Goal: Task Accomplishment & Management: Use online tool/utility

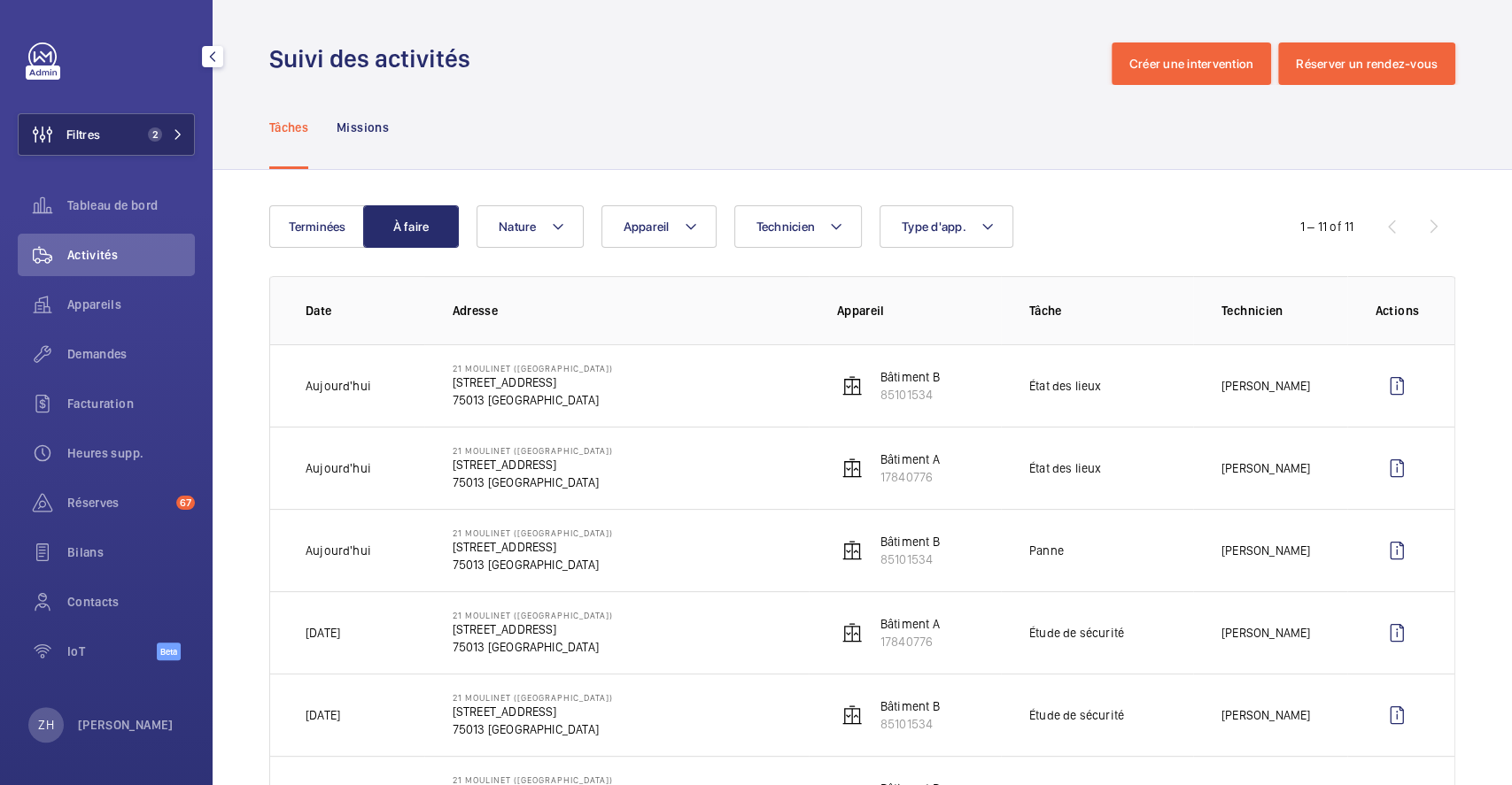
click at [129, 137] on button "Filtres 2" at bounding box center [106, 134] width 177 height 42
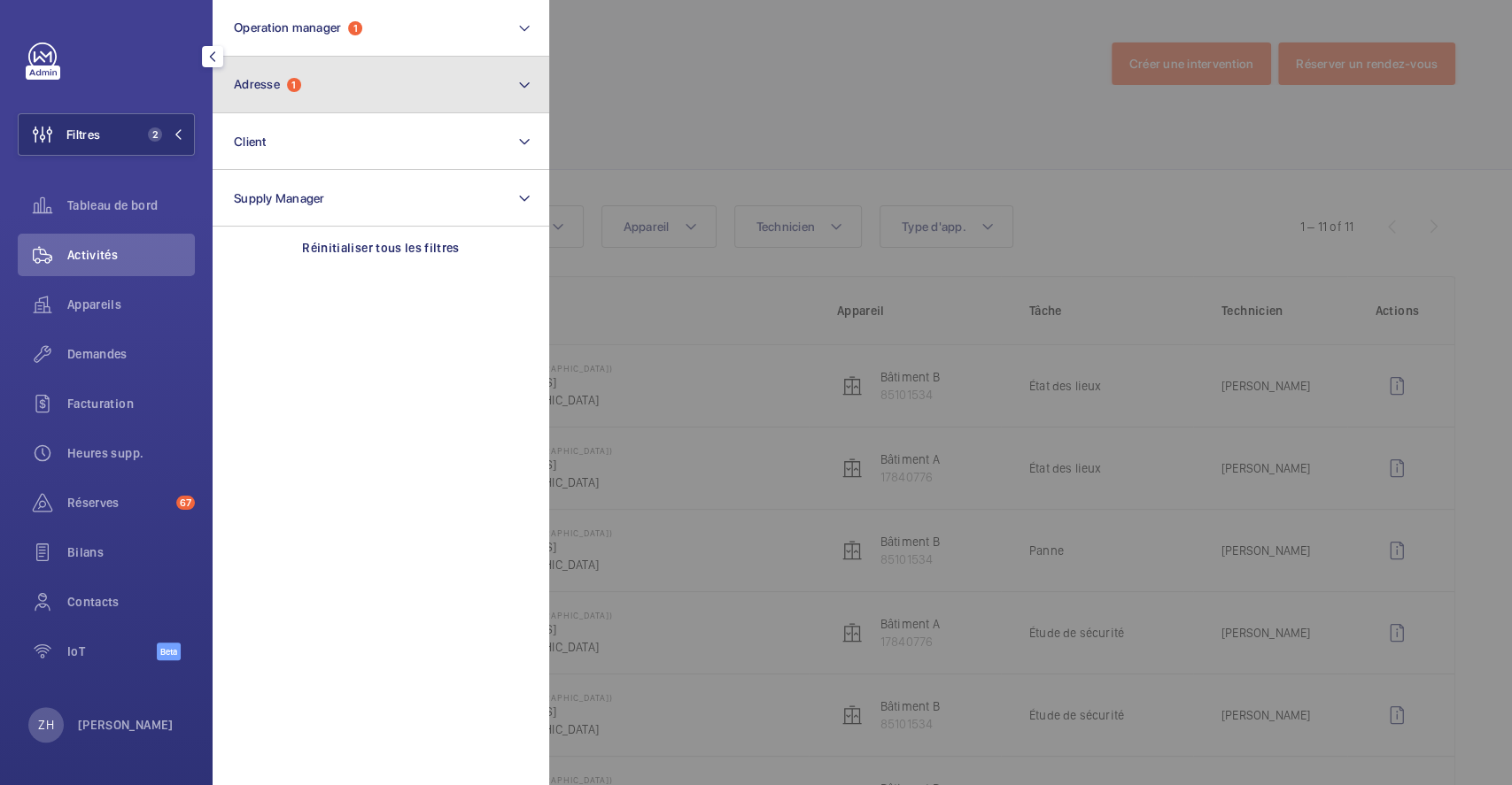
click at [406, 74] on button "Adresse 1" at bounding box center [381, 85] width 337 height 56
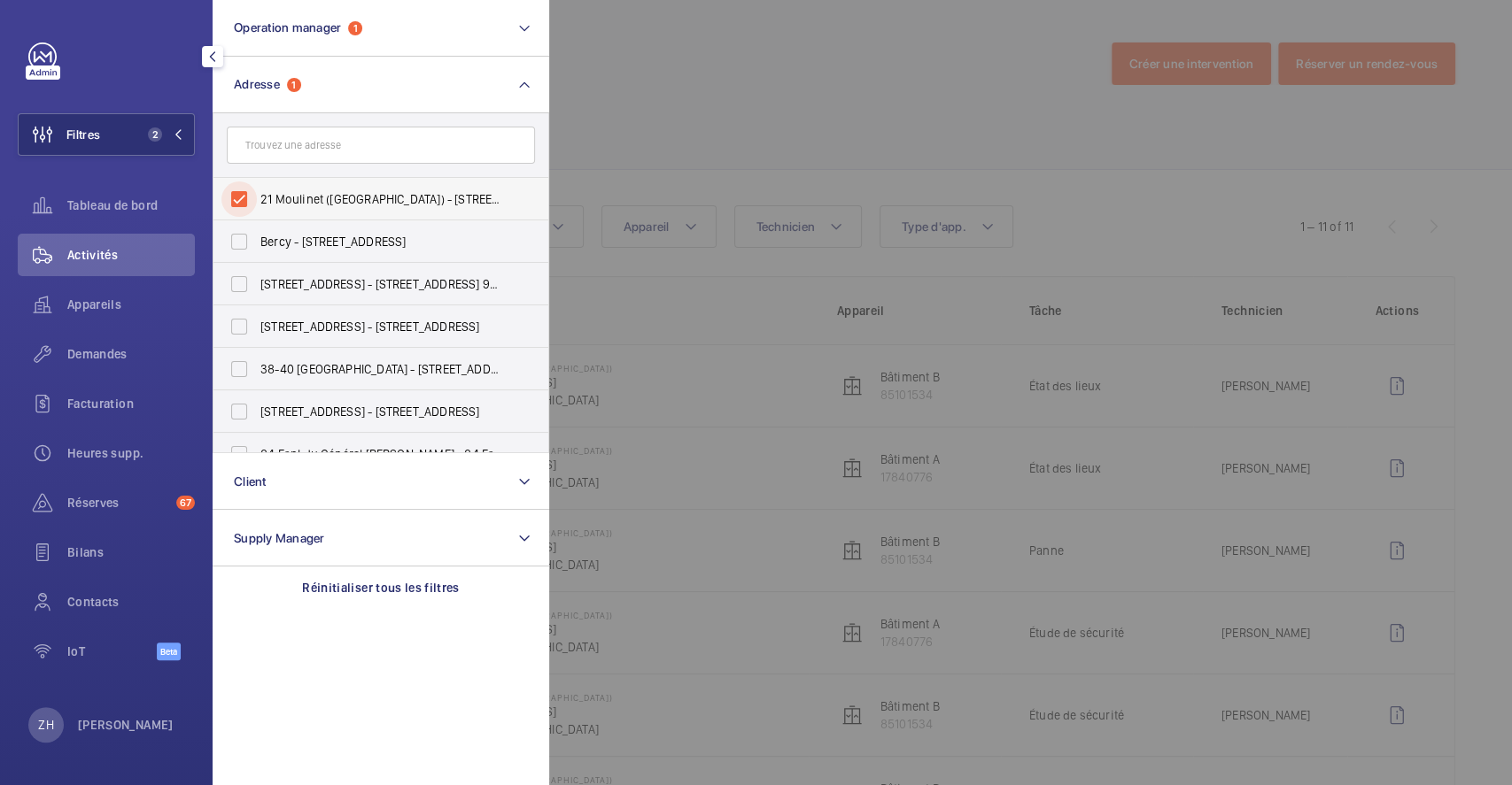
click at [250, 204] on input "21 Moulinet (PARIS) - 21 Rue du Moulinet, PARIS 75013" at bounding box center [239, 199] width 36 height 36
checkbox input "false"
drag, startPoint x: 790, startPoint y: 77, endPoint x: 328, endPoint y: 106, distance: 462.9
click at [791, 76] on div at bounding box center [1305, 392] width 1512 height 785
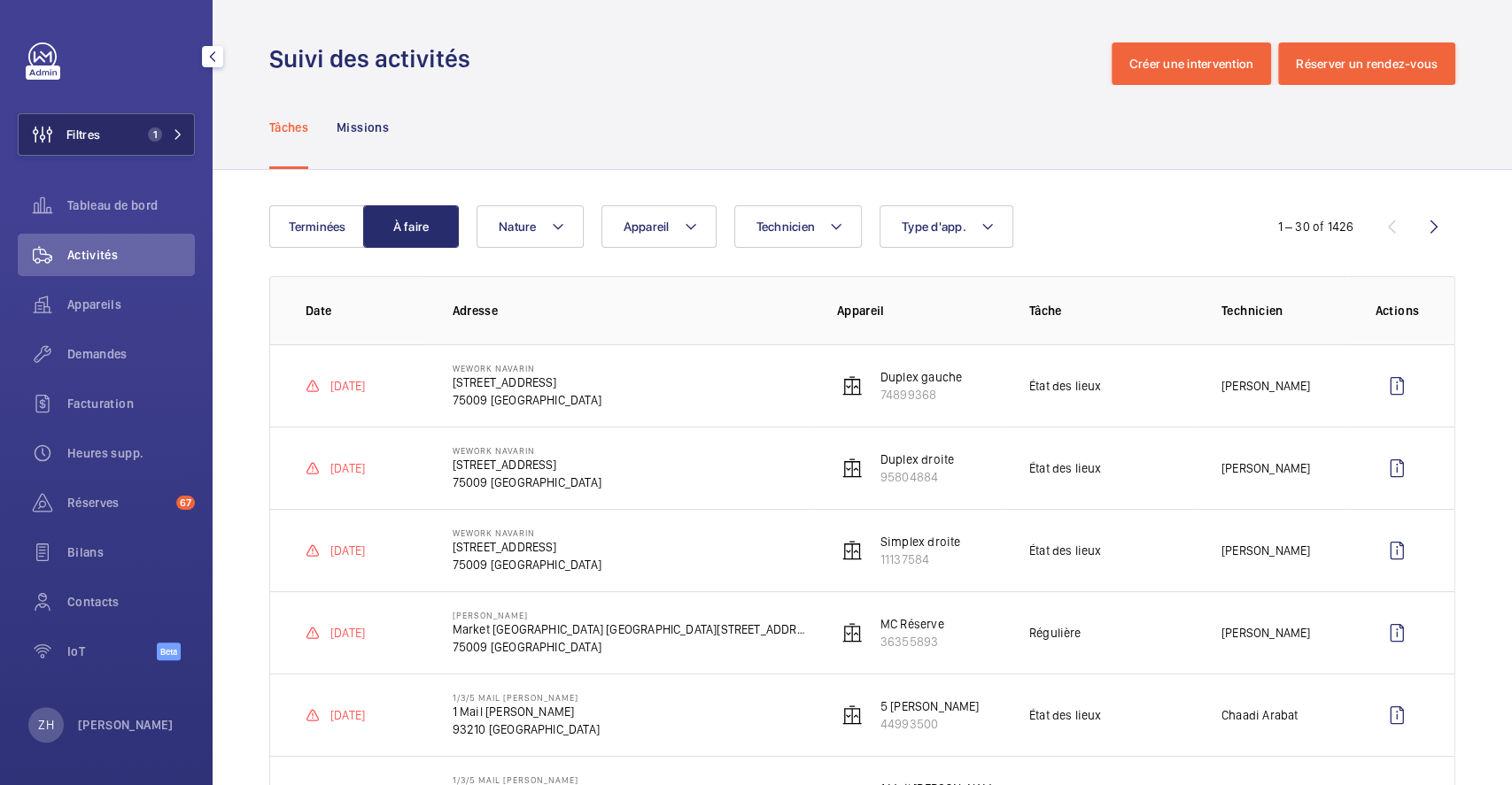
click at [87, 136] on span "Filtres" at bounding box center [84, 134] width 34 height 18
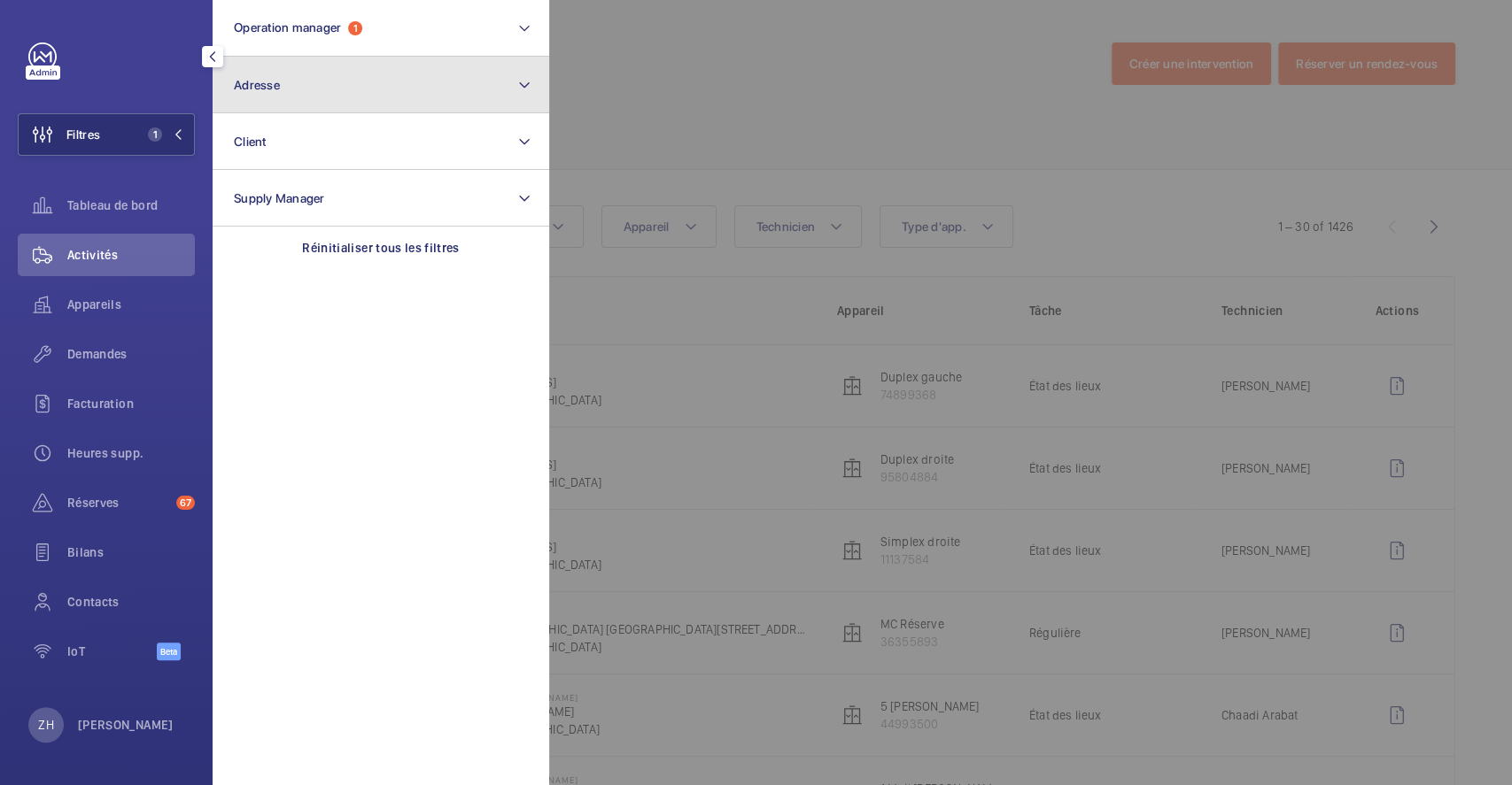
click at [283, 89] on button "Adresse" at bounding box center [381, 85] width 337 height 56
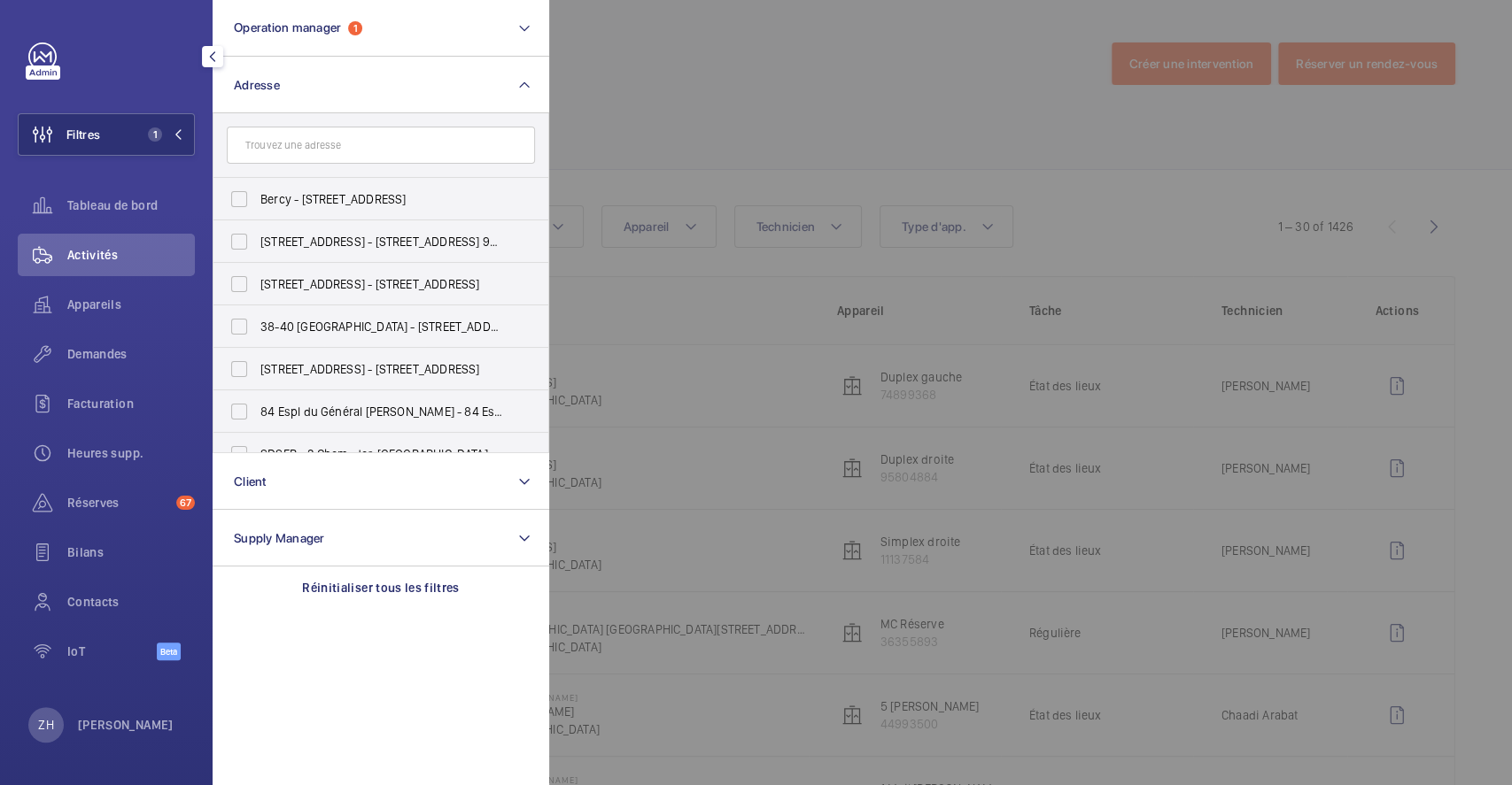
click at [297, 142] on input "text" at bounding box center [381, 146] width 308 height 38
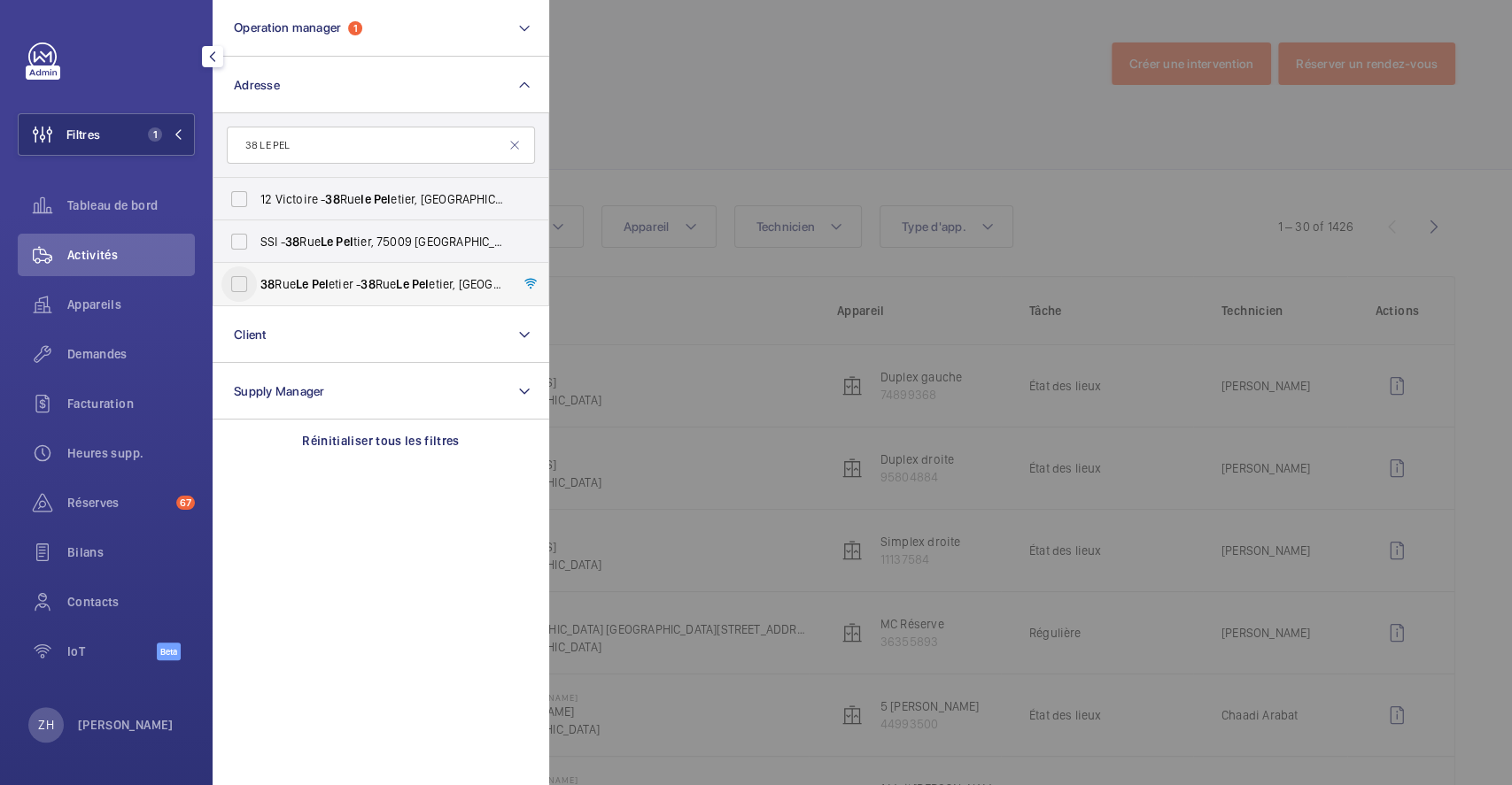
type input "38 LE PEL"
click at [244, 275] on input "38 Rue Le Pel etier - 38 Rue Le Pel etier, 75009 PARIS, PARIS 75009" at bounding box center [239, 285] width 36 height 36
checkbox input "true"
click at [690, 140] on div at bounding box center [1305, 392] width 1512 height 785
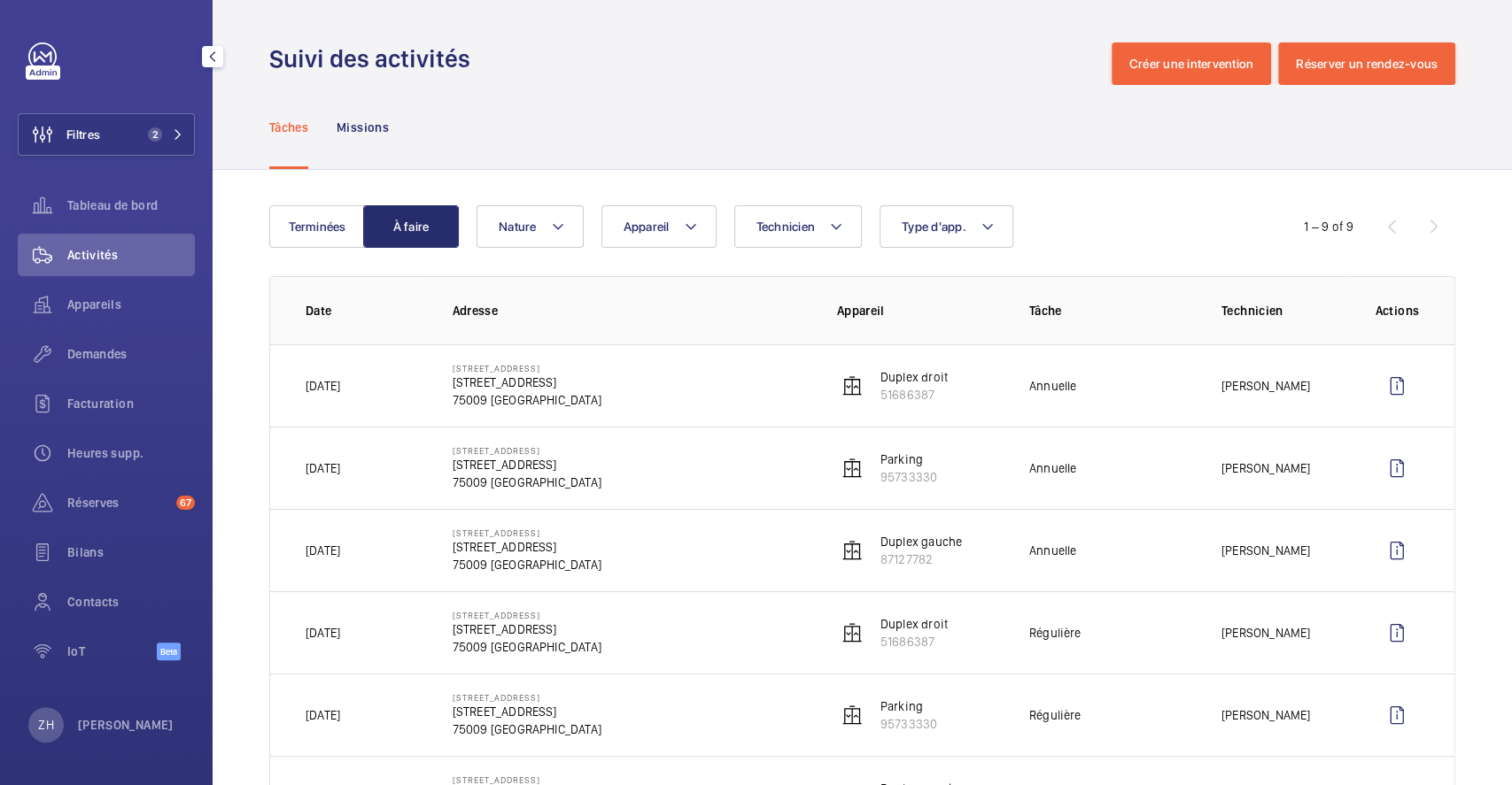
scroll to position [118, 0]
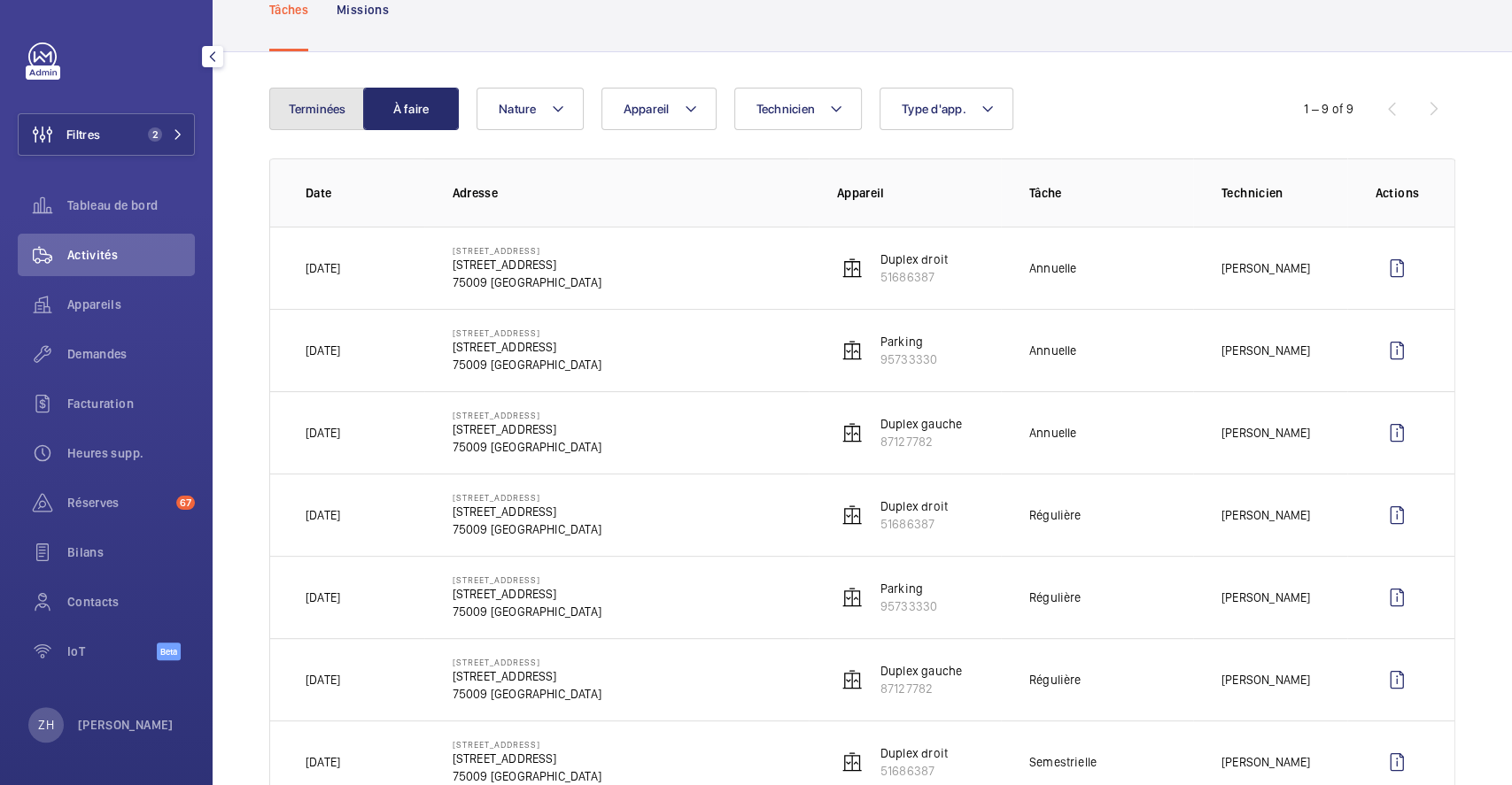
click at [311, 108] on button "Terminées" at bounding box center [317, 108] width 96 height 42
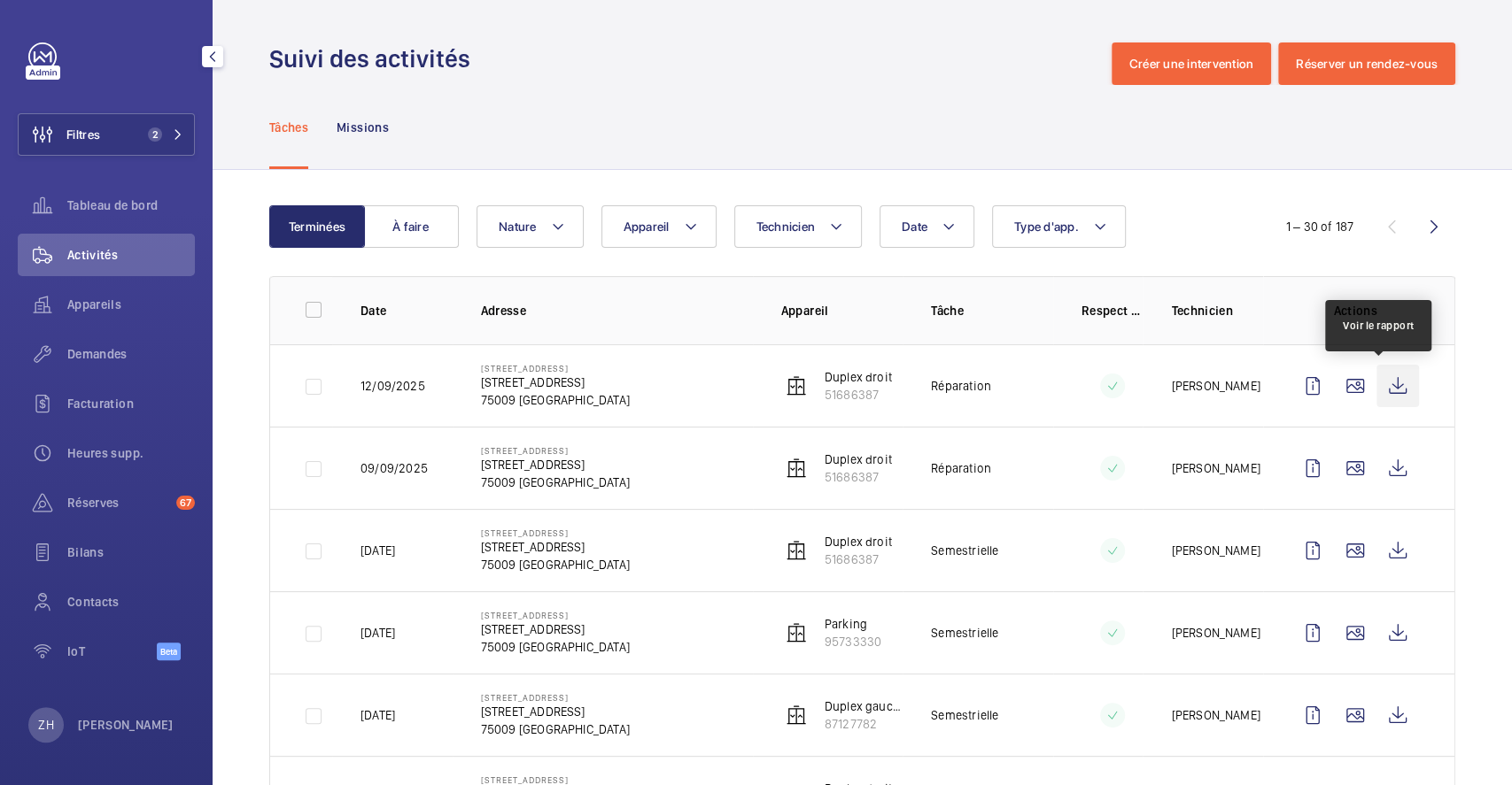
click at [1378, 388] on wm-front-icon-button at bounding box center [1397, 385] width 42 height 42
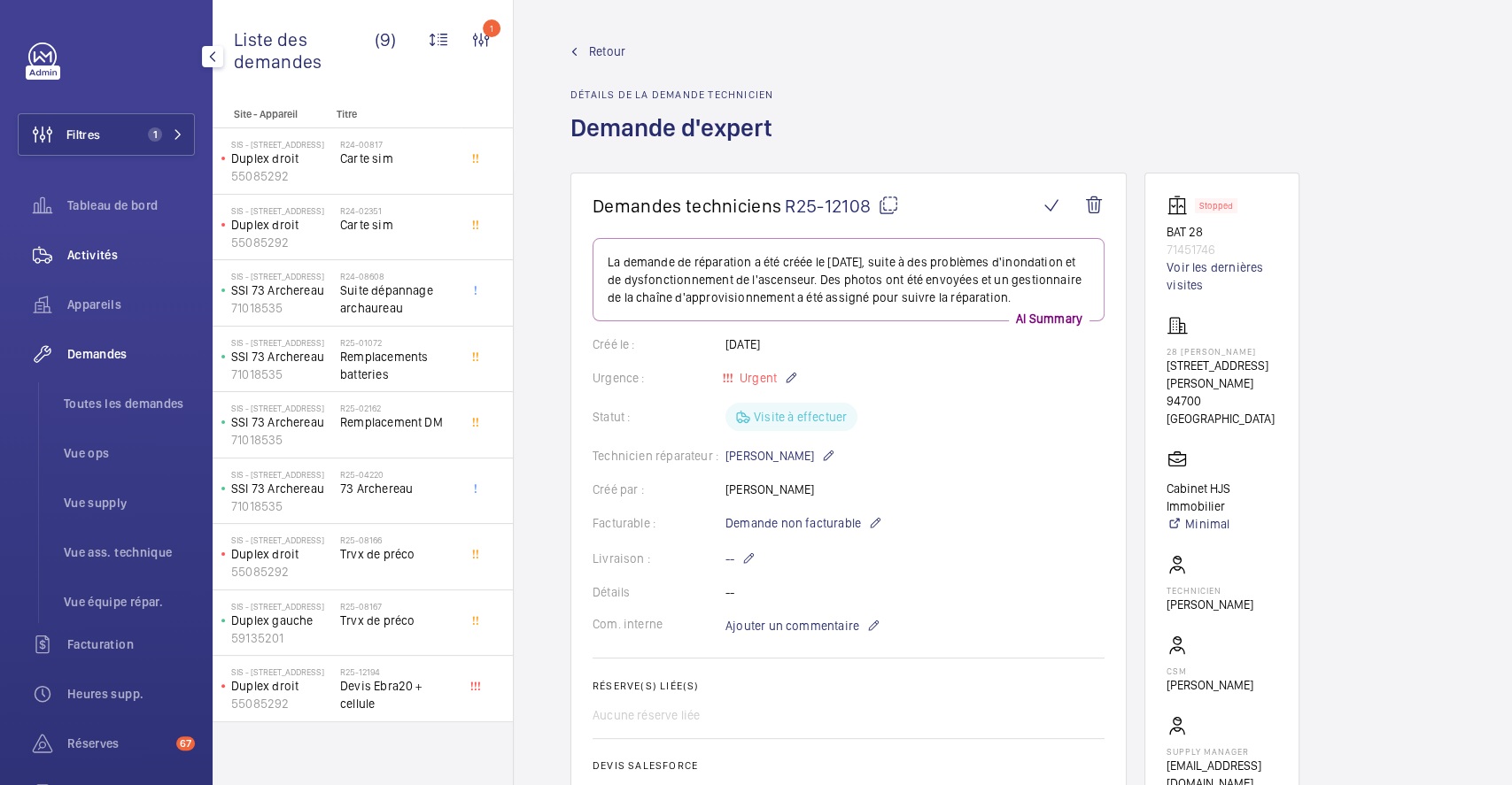
drag, startPoint x: 114, startPoint y: 300, endPoint x: 172, endPoint y: 256, distance: 72.8
click at [114, 304] on span "Appareils" at bounding box center [132, 305] width 128 height 18
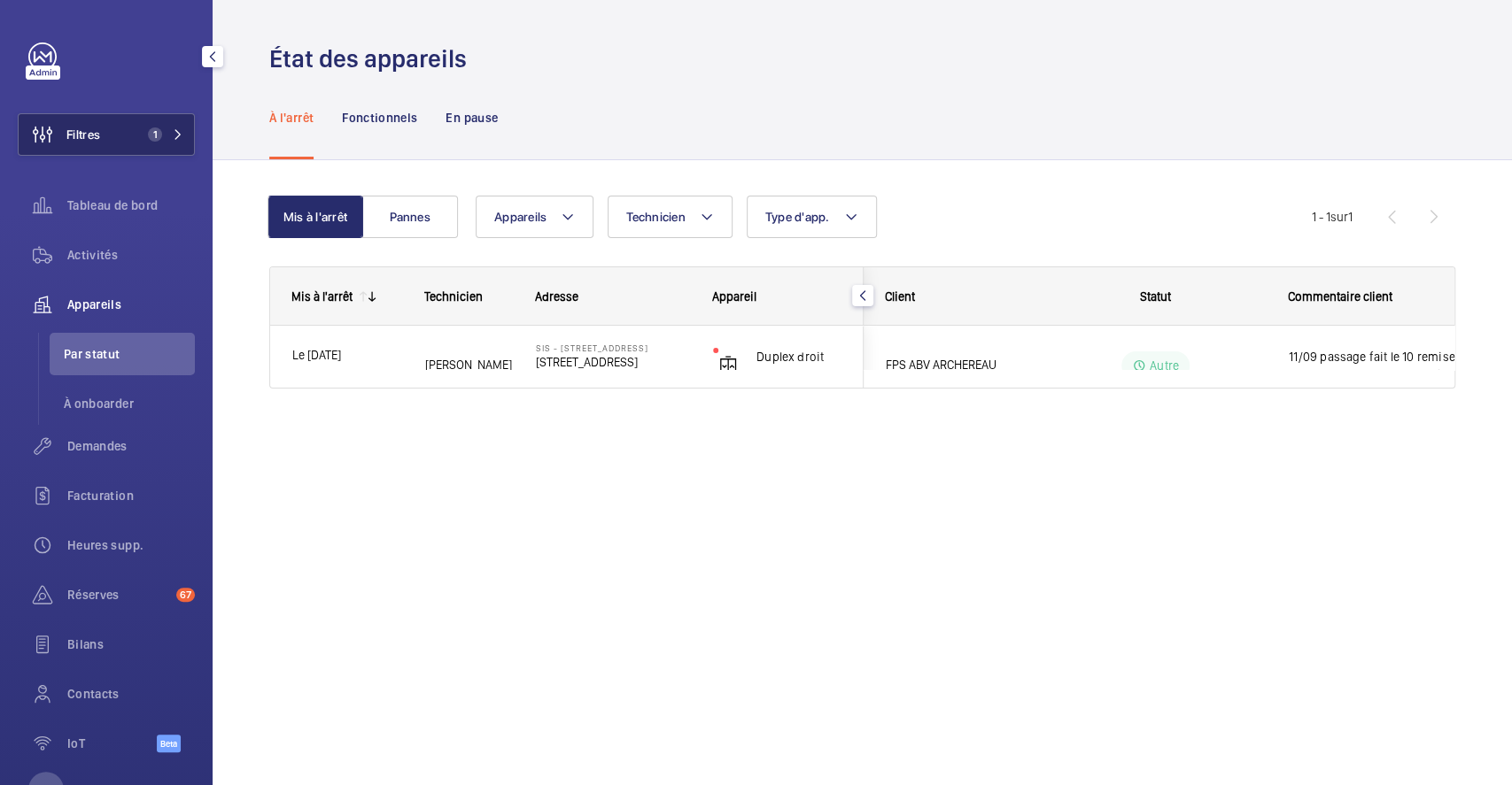
click at [75, 133] on span "Filtres" at bounding box center [84, 134] width 34 height 18
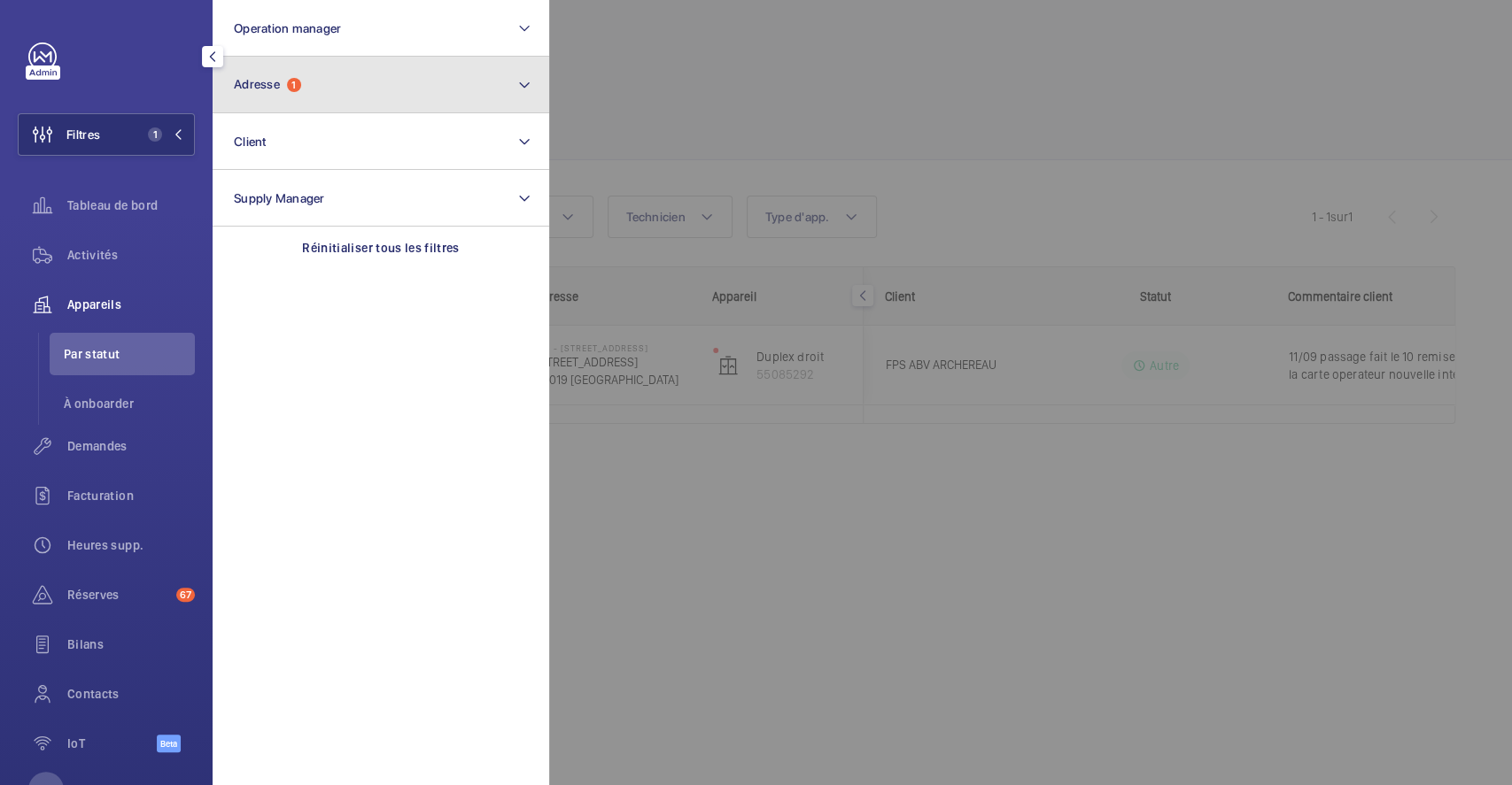
click at [428, 83] on button "Adresse 1" at bounding box center [381, 85] width 337 height 56
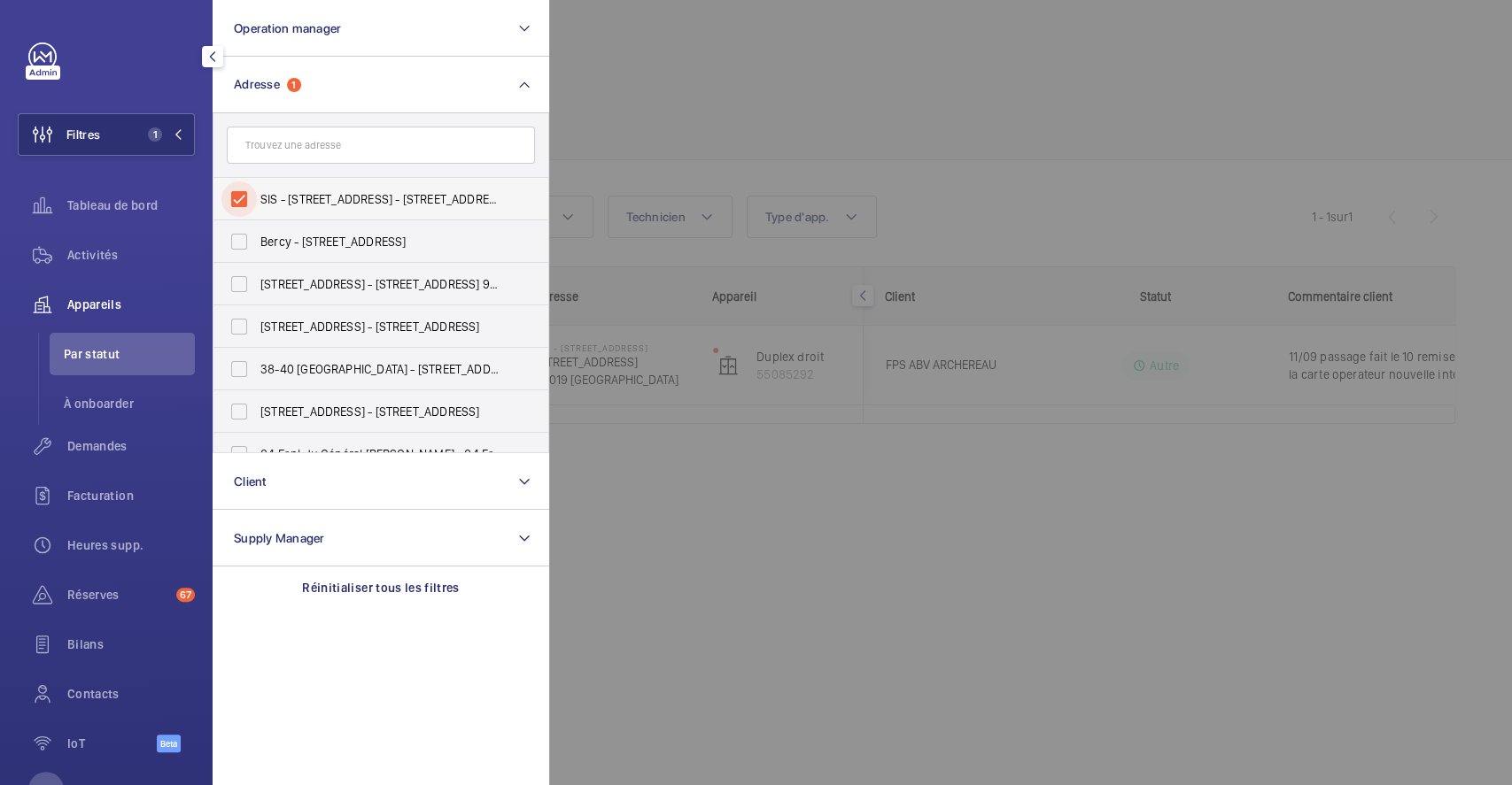
click at [229, 196] on input "SIS - 73 rue Archereau, 75019 Paris - 73 Rue Archereau, PARIS 75019" at bounding box center [239, 199] width 36 height 36
checkbox input "false"
click at [696, 62] on div at bounding box center [1305, 392] width 1512 height 785
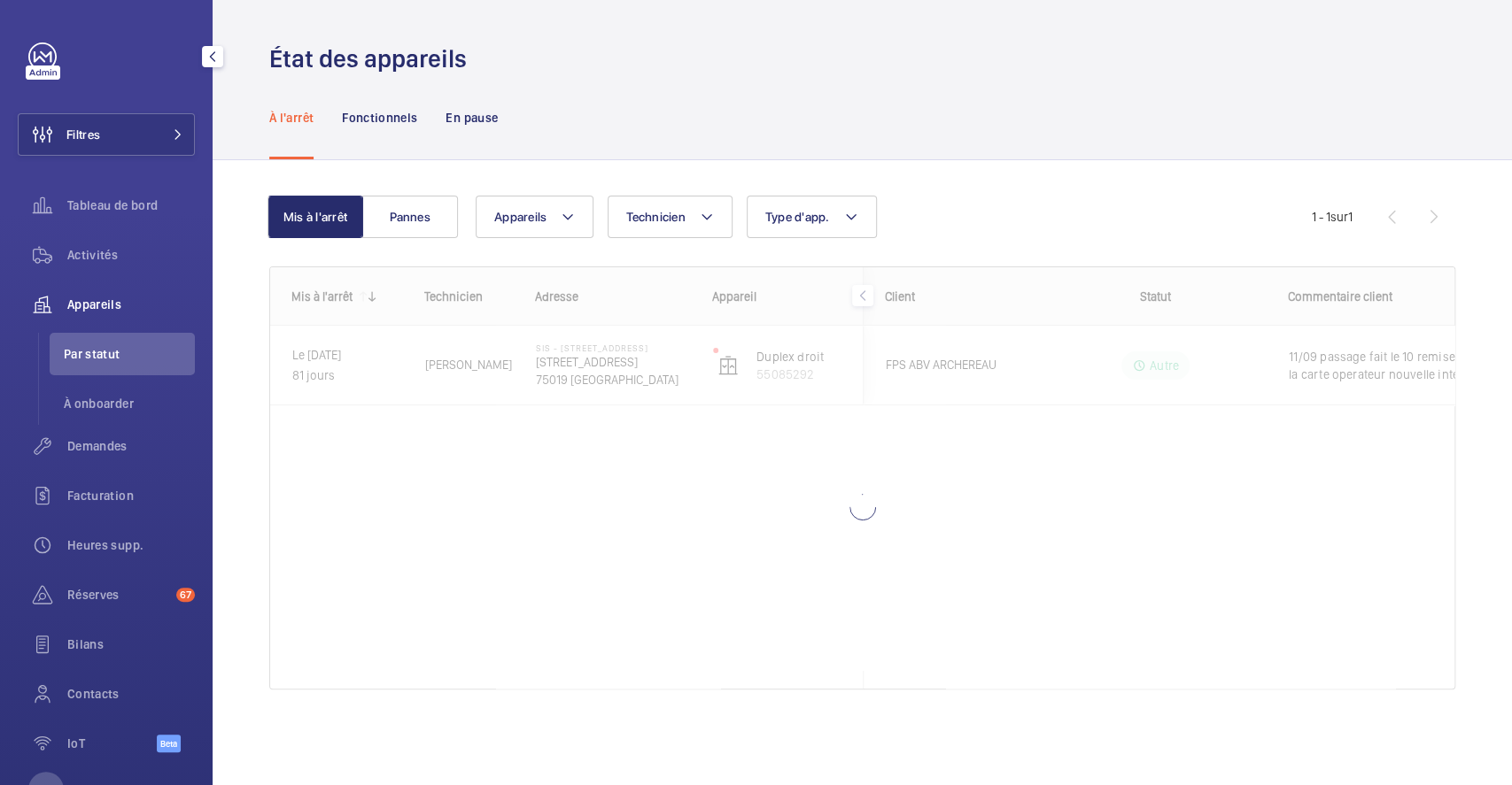
drag, startPoint x: 124, startPoint y: 141, endPoint x: 207, endPoint y: 129, distance: 83.9
click at [123, 142] on button "Filtres" at bounding box center [106, 134] width 177 height 42
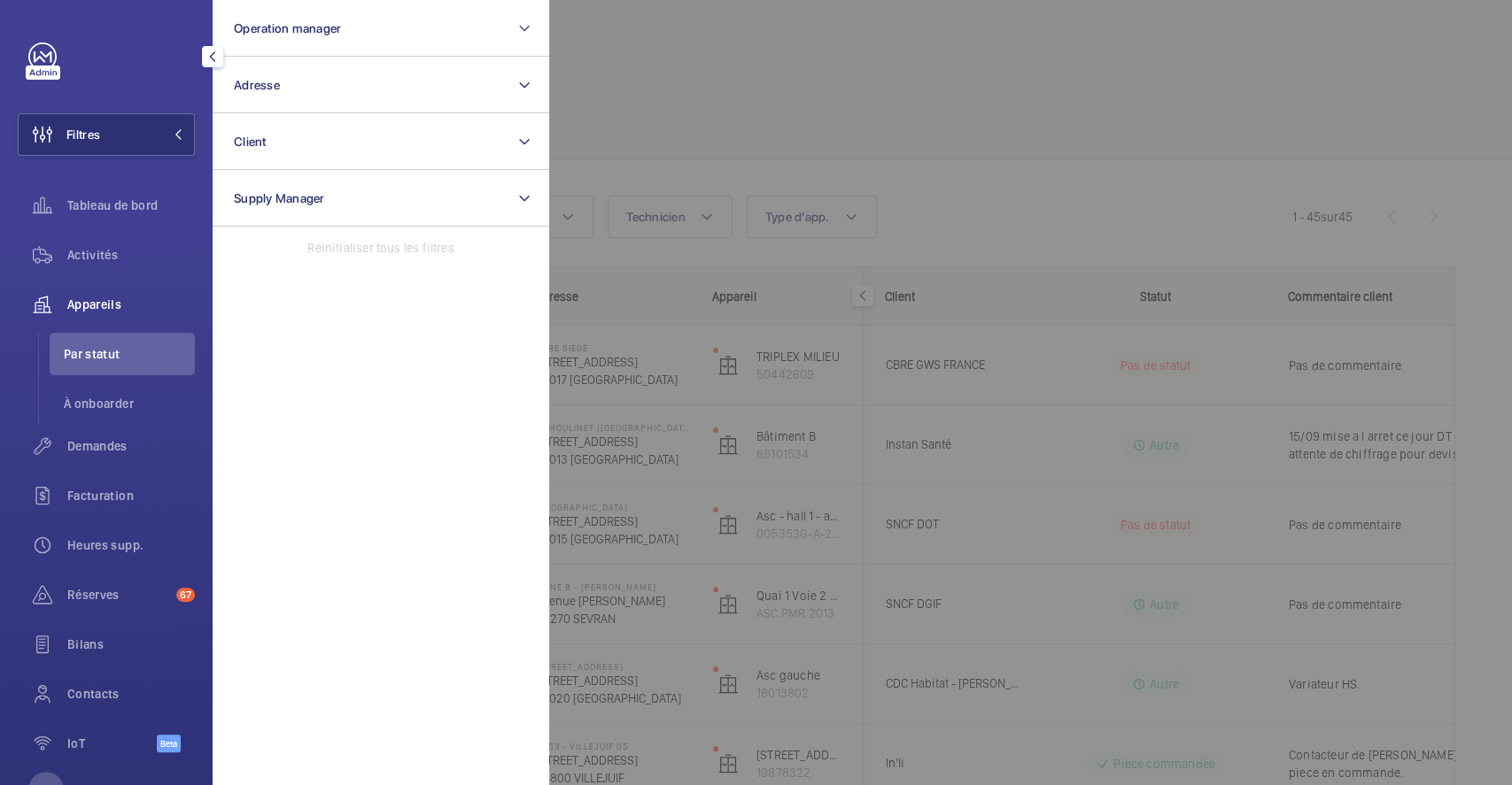
click at [107, 347] on span "Par statut" at bounding box center [129, 353] width 131 height 18
click at [118, 243] on div "Activités" at bounding box center [106, 255] width 177 height 42
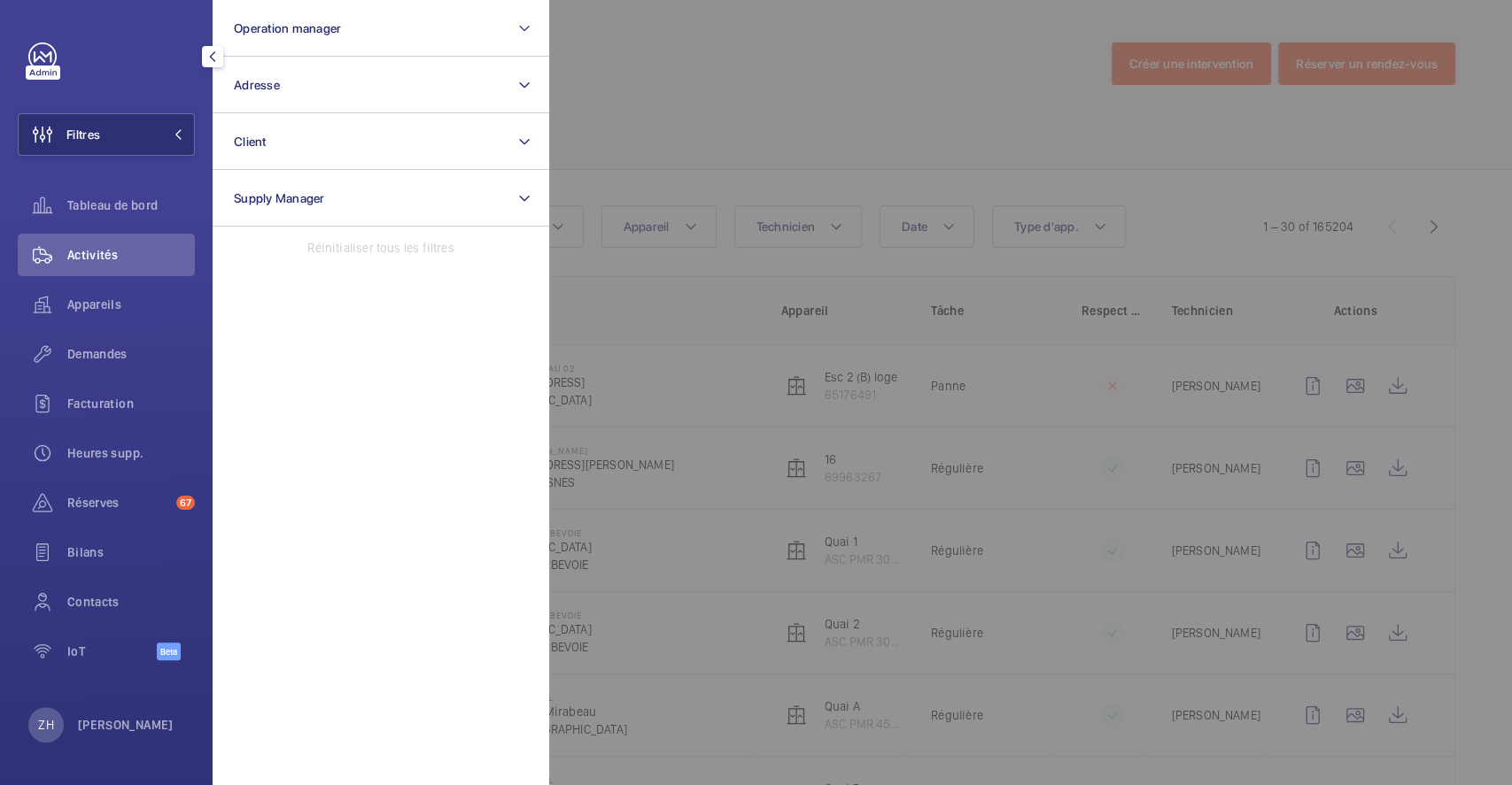
drag, startPoint x: 118, startPoint y: 350, endPoint x: 815, endPoint y: 252, distance: 703.9
click at [119, 350] on span "Demandes" at bounding box center [132, 353] width 128 height 18
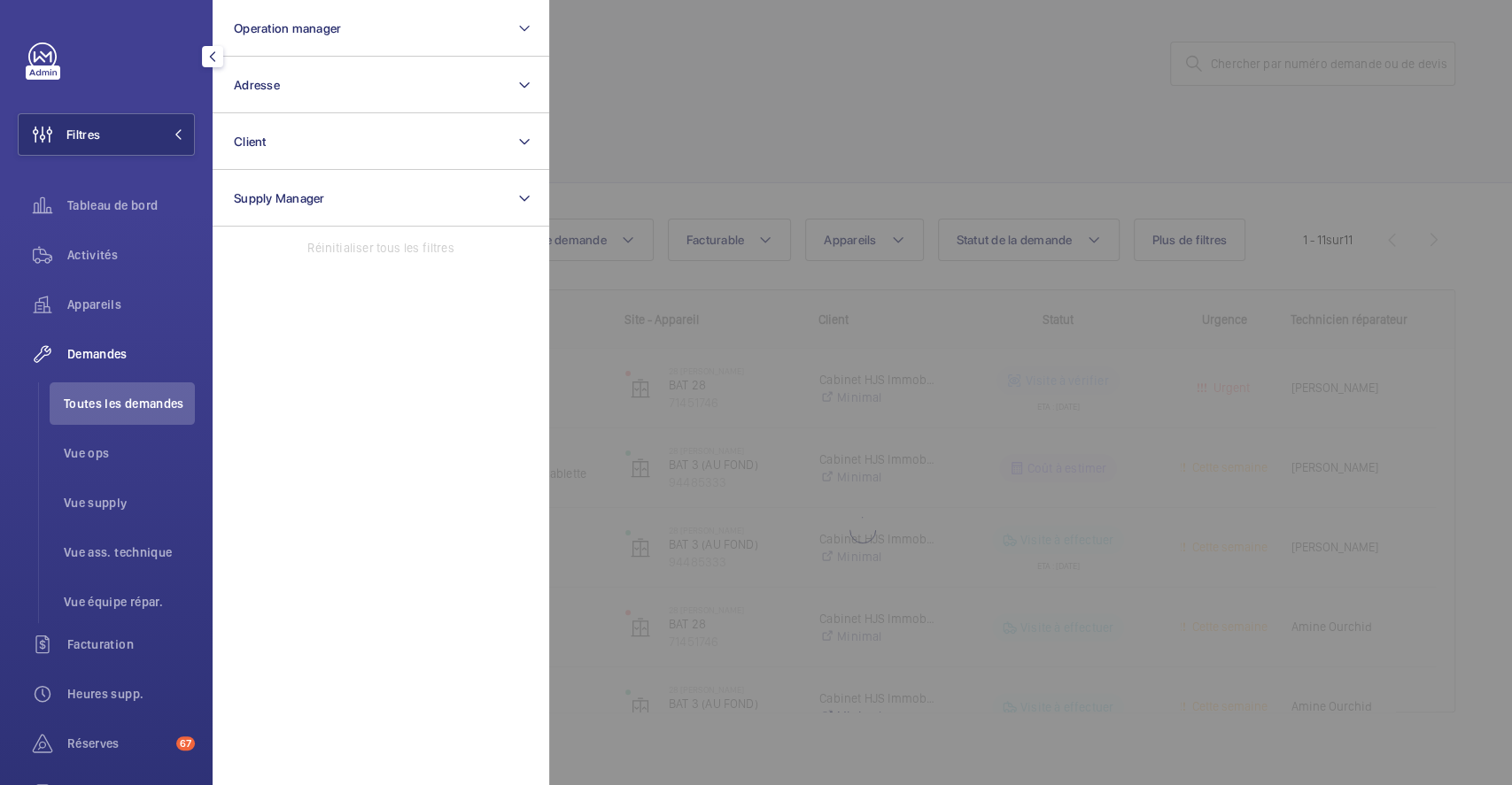
click at [1012, 164] on div at bounding box center [1305, 392] width 1512 height 785
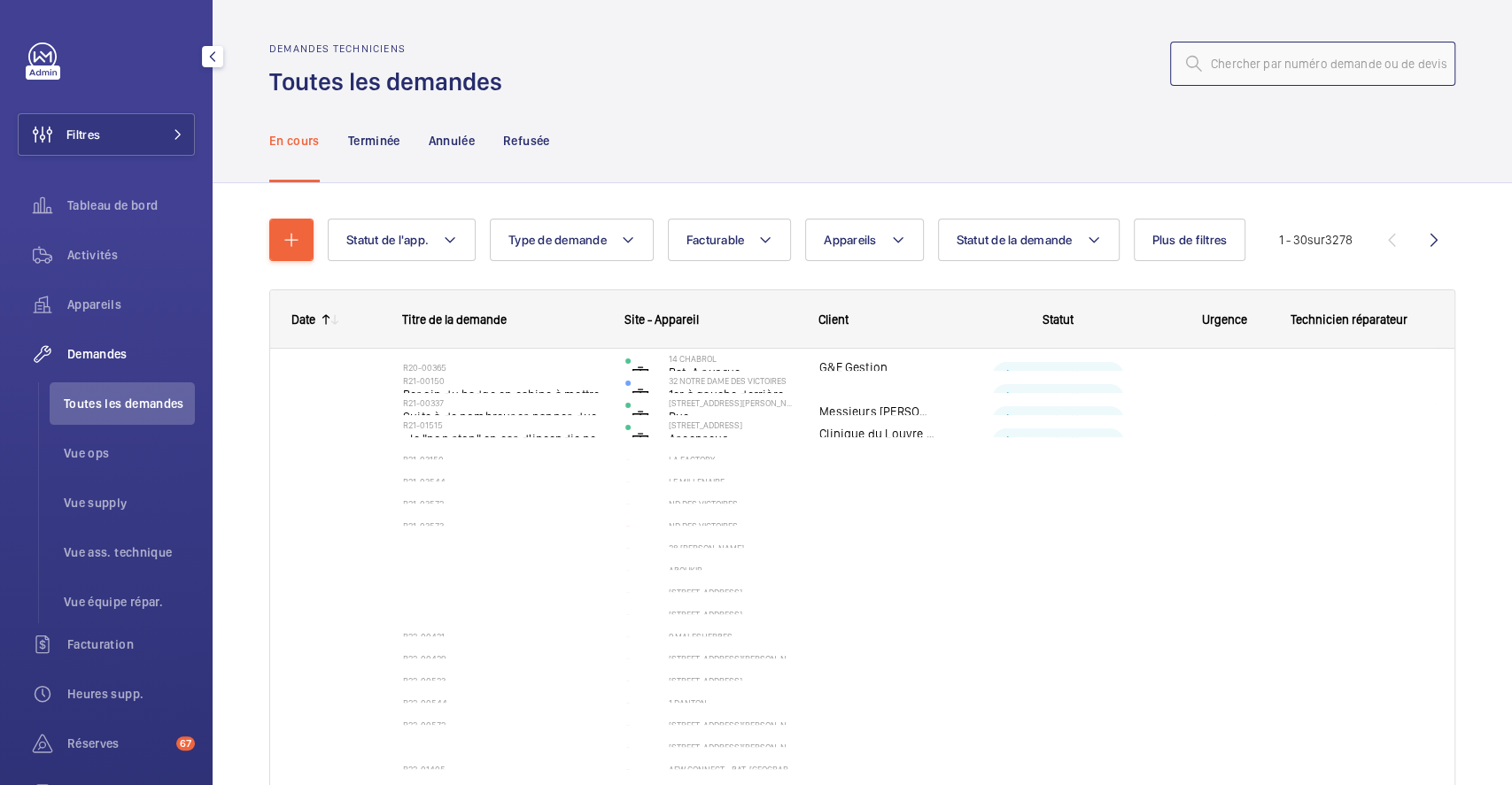
click at [1252, 57] on input "text" at bounding box center [1312, 63] width 285 height 44
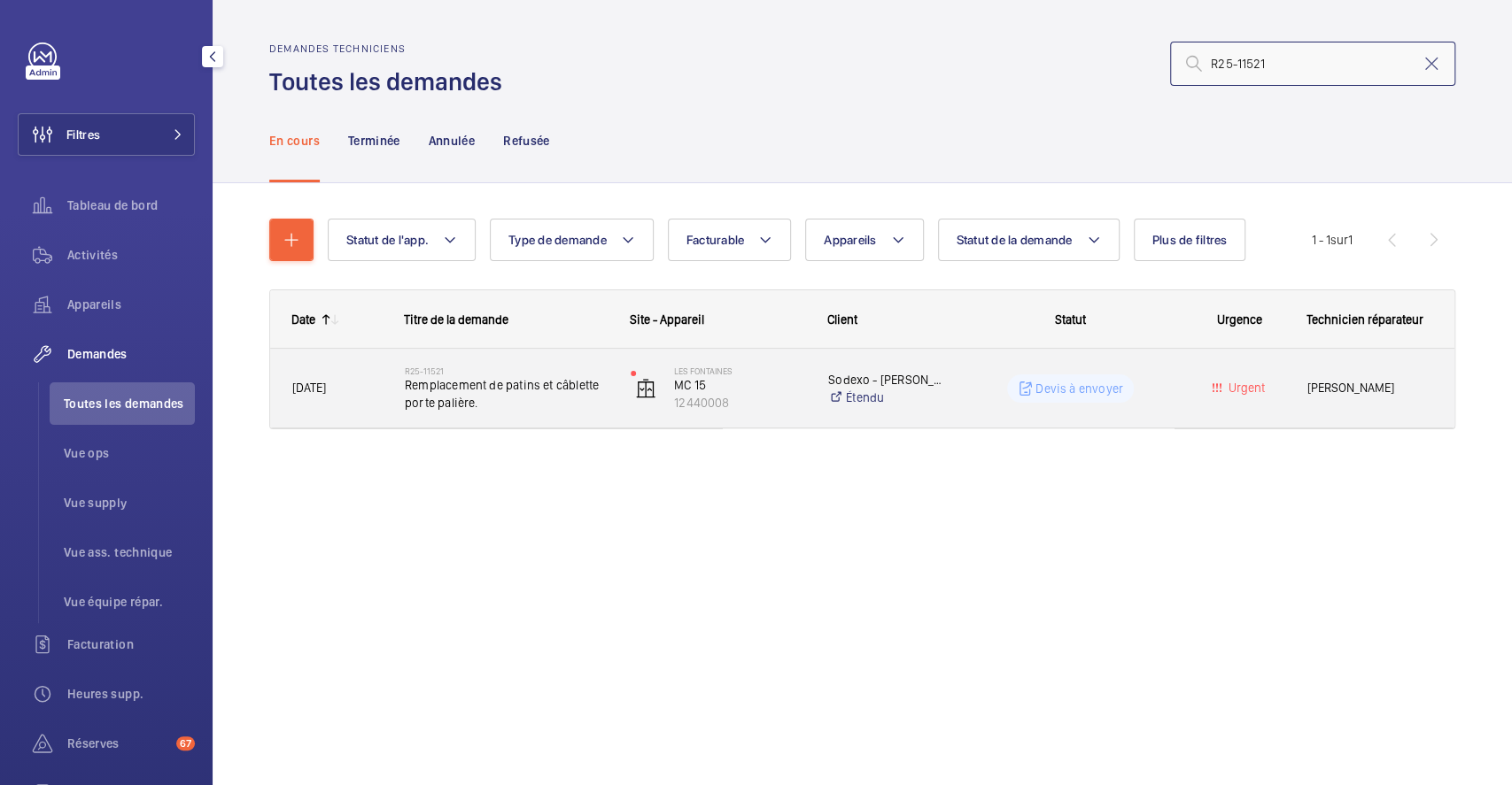
type input "R25-11521"
click at [541, 407] on span "Remplacement de patins et câblette porte palière." at bounding box center [506, 394] width 203 height 36
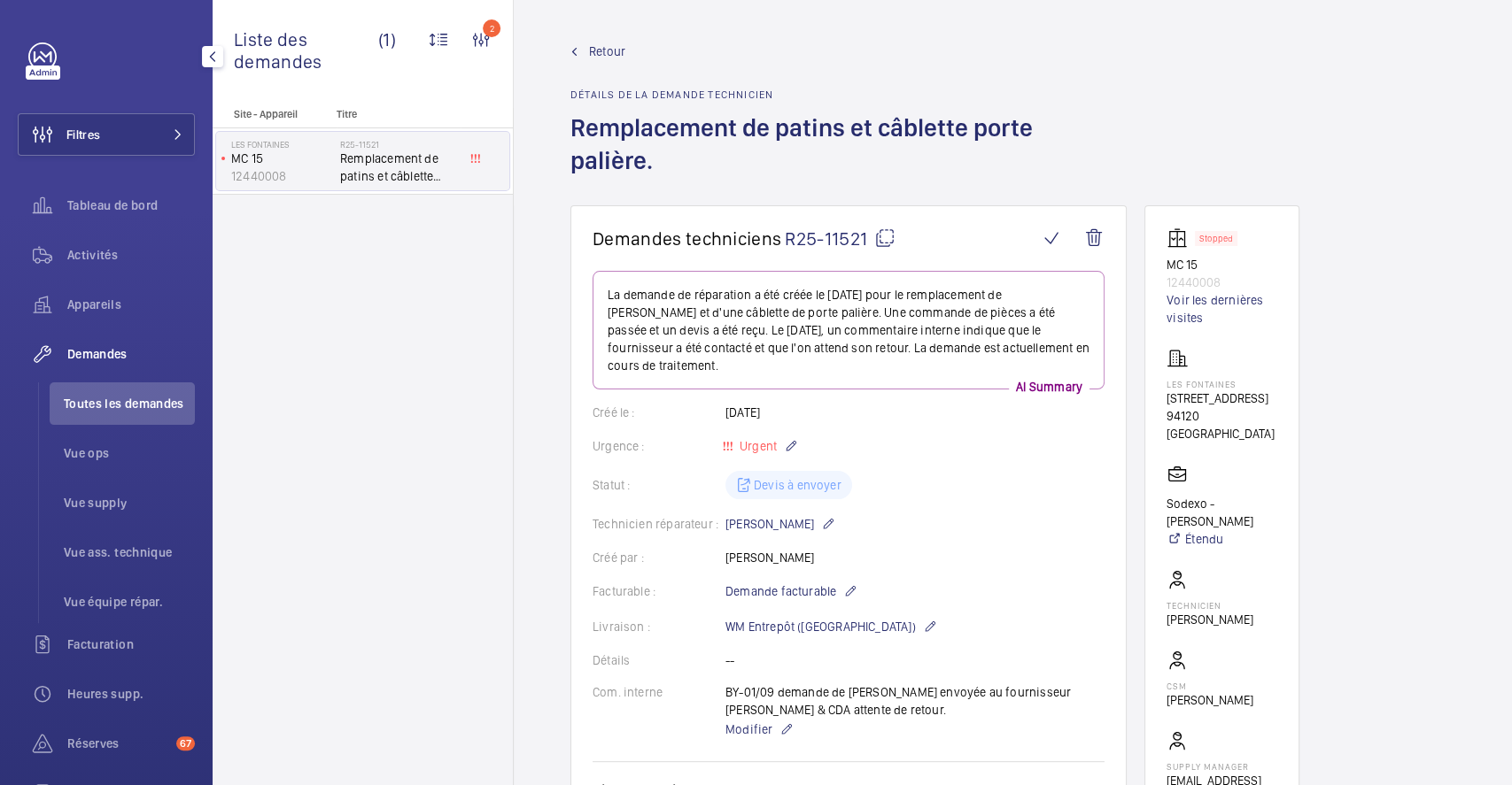
click at [607, 51] on span "Retour" at bounding box center [606, 51] width 37 height 18
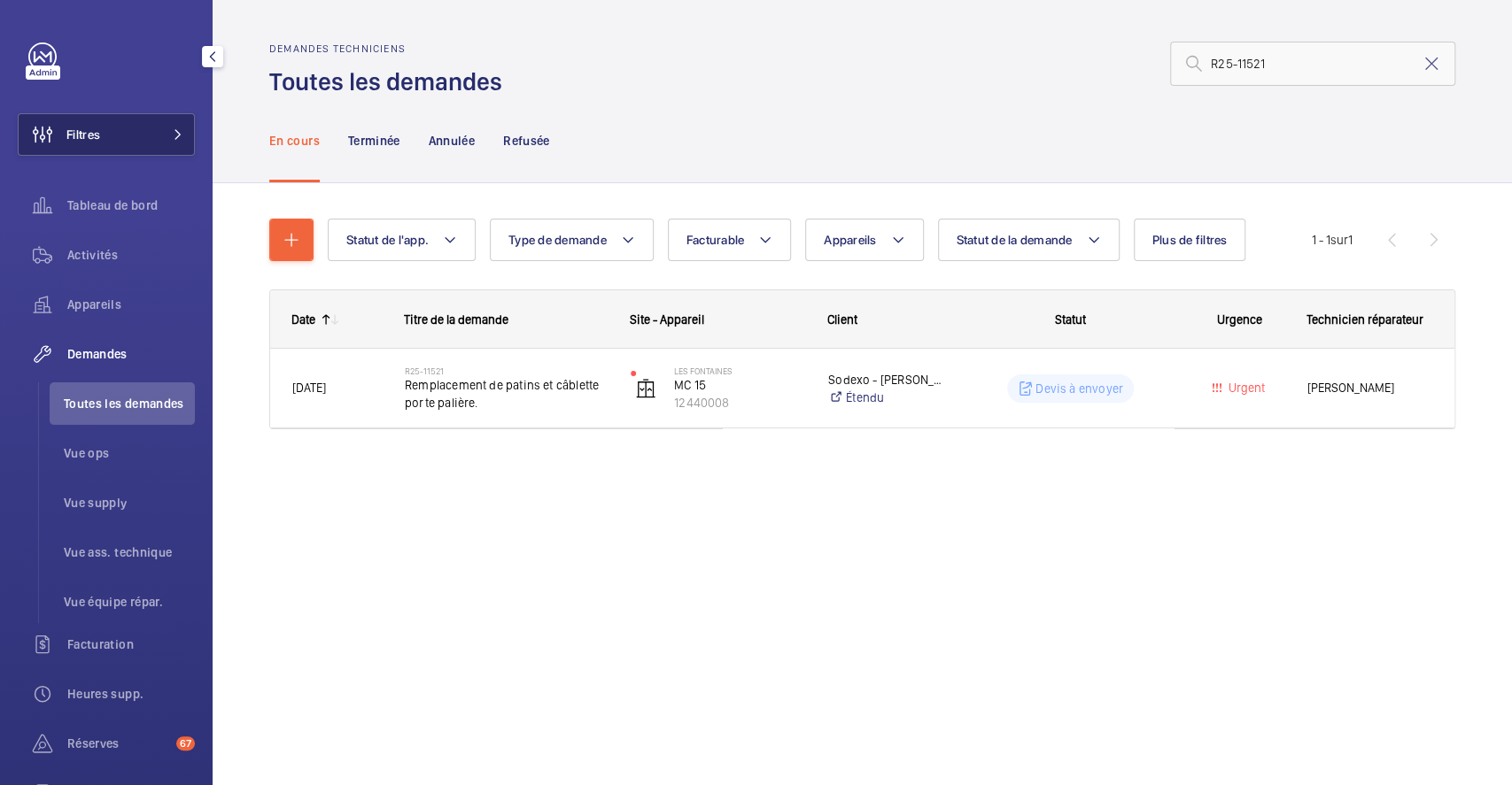
click at [114, 133] on button "Filtres" at bounding box center [106, 134] width 177 height 42
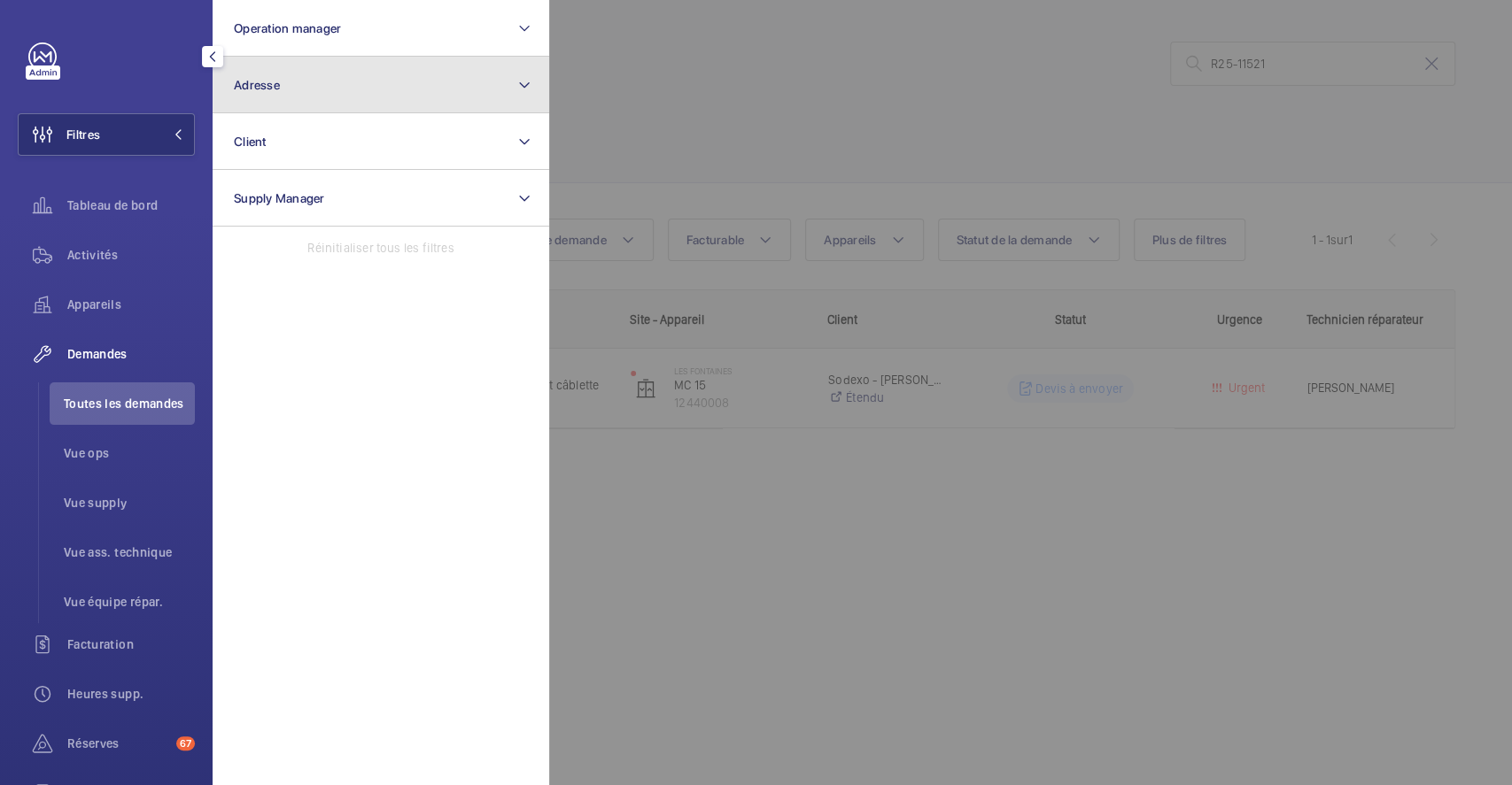
click at [308, 97] on button "Adresse" at bounding box center [381, 85] width 337 height 56
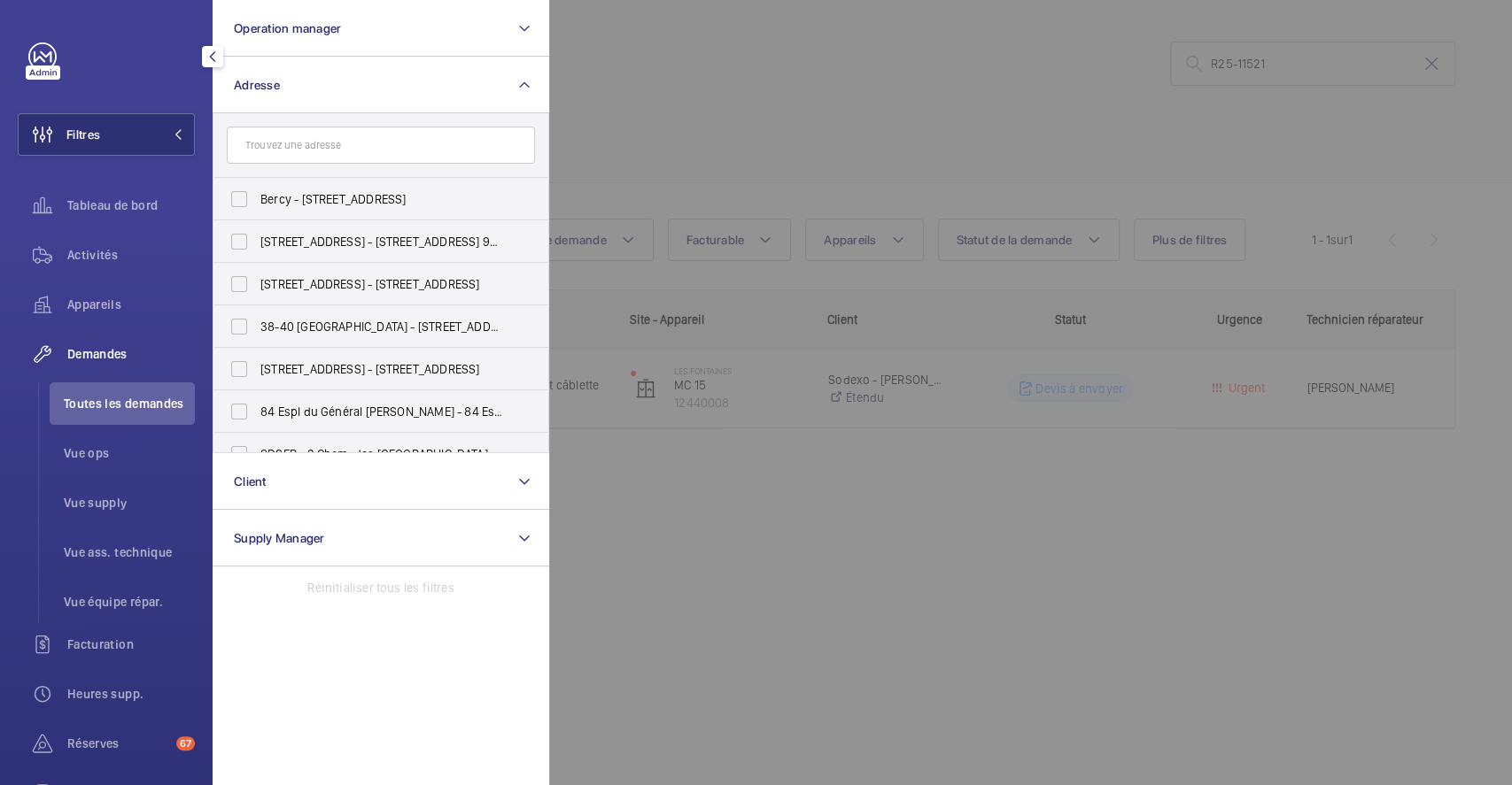
click at [327, 154] on input "text" at bounding box center [381, 146] width 308 height 38
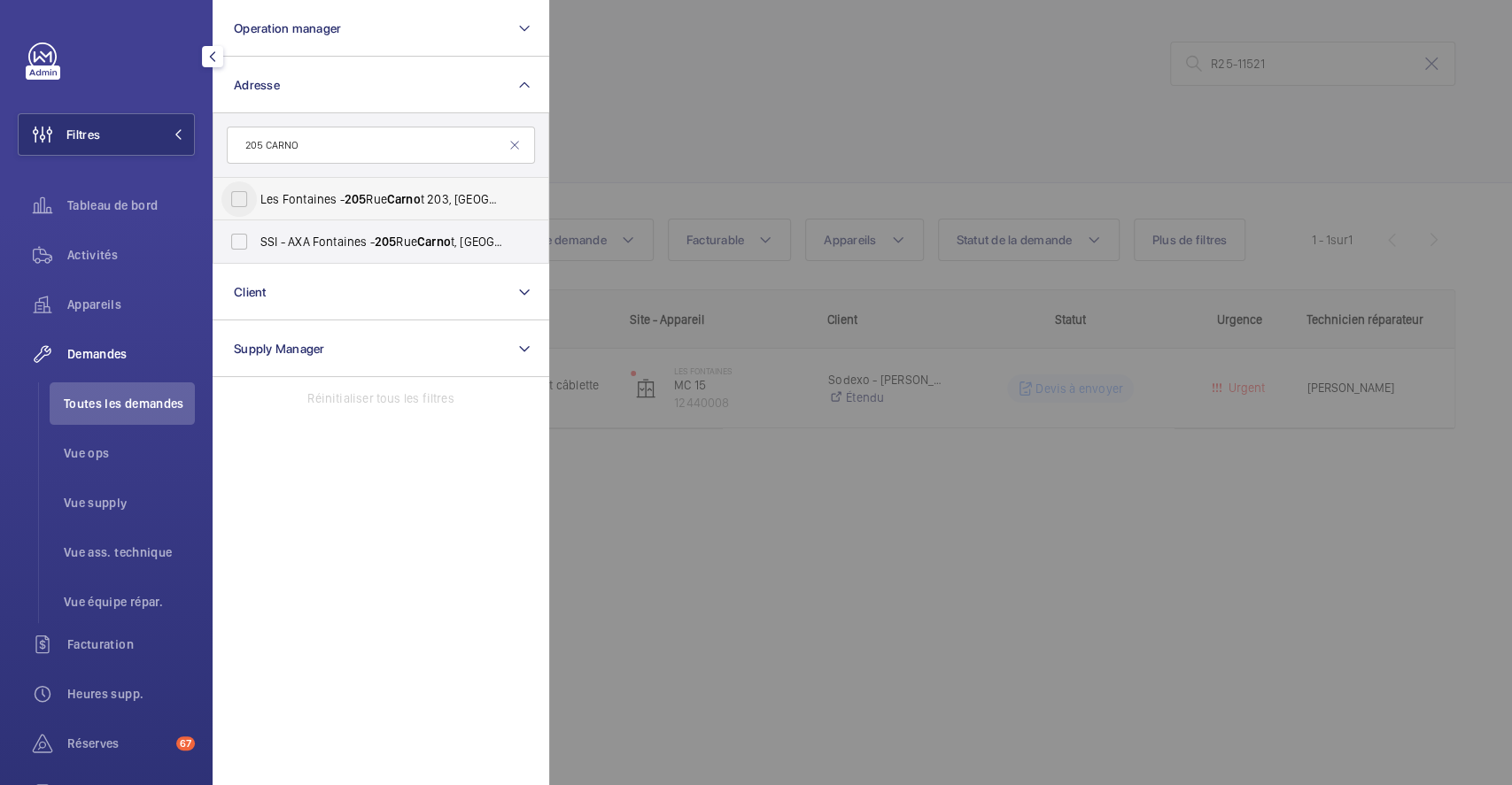
type input "205 CARNO"
drag, startPoint x: 235, startPoint y: 196, endPoint x: 595, endPoint y: 93, distance: 374.4
click at [238, 196] on input "Les Fontaines - 205 Rue Carno t 203, FONTENAY-SOUS-BOIS 94120" at bounding box center [239, 199] width 36 height 36
checkbox input "true"
drag, startPoint x: 739, startPoint y: 60, endPoint x: 722, endPoint y: 64, distance: 17.5
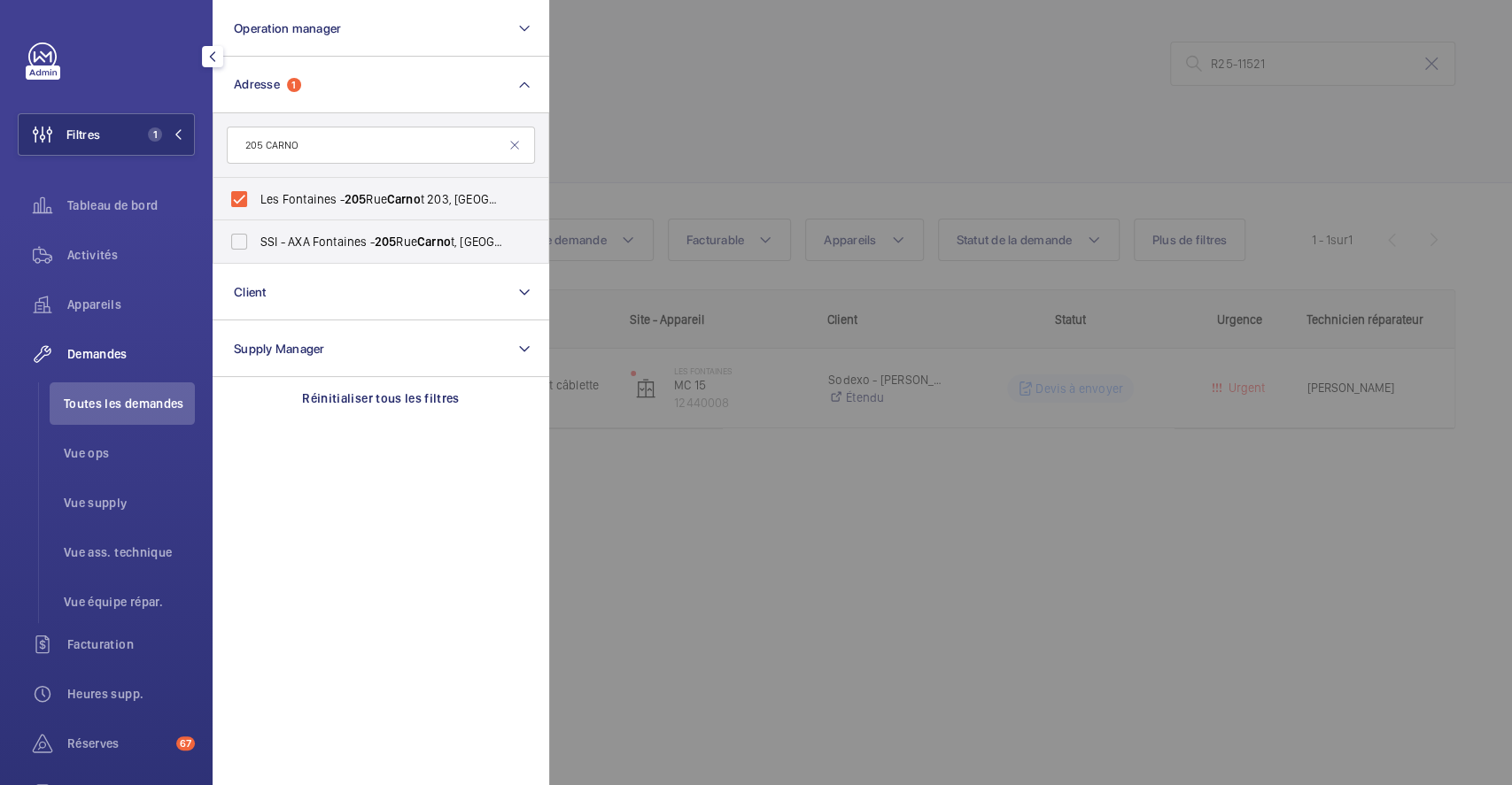
click at [740, 59] on div at bounding box center [1305, 392] width 1512 height 785
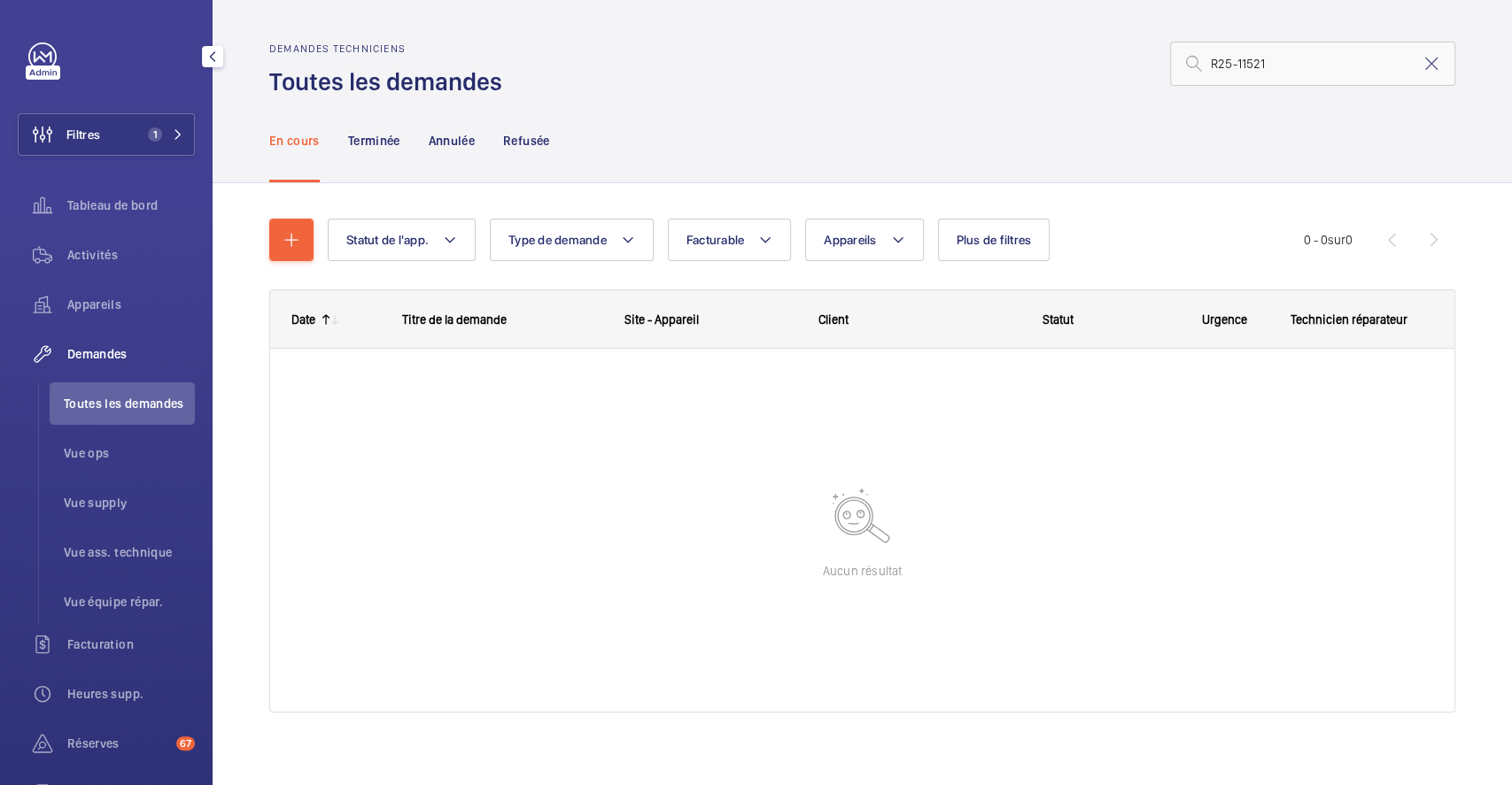
click at [161, 403] on span "Toutes les demandes" at bounding box center [129, 403] width 131 height 18
drag, startPoint x: 99, startPoint y: 259, endPoint x: 108, endPoint y: 263, distance: 9.8
click at [99, 259] on span "Activités" at bounding box center [132, 255] width 128 height 18
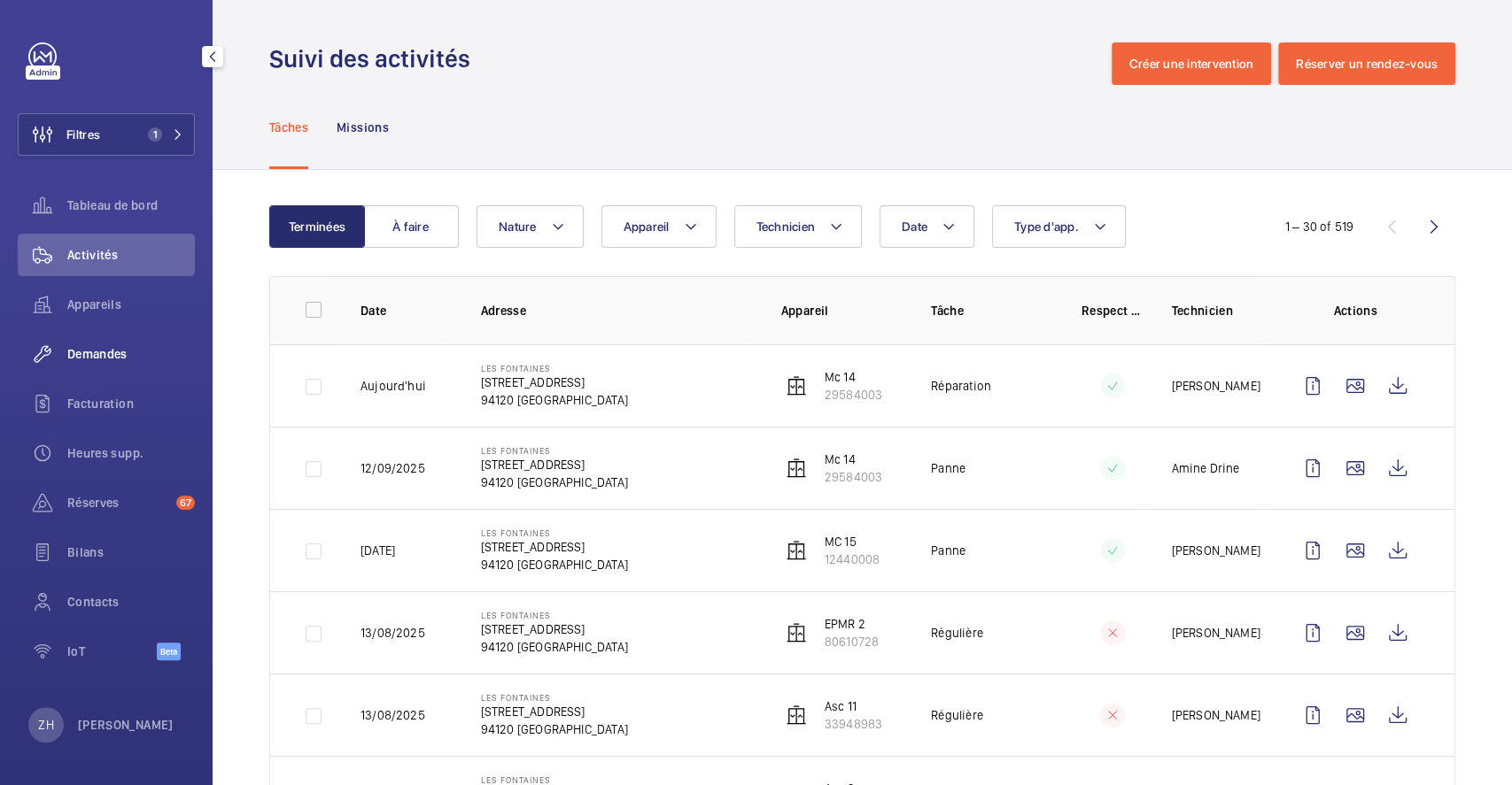
click at [104, 354] on span "Demandes" at bounding box center [132, 353] width 128 height 18
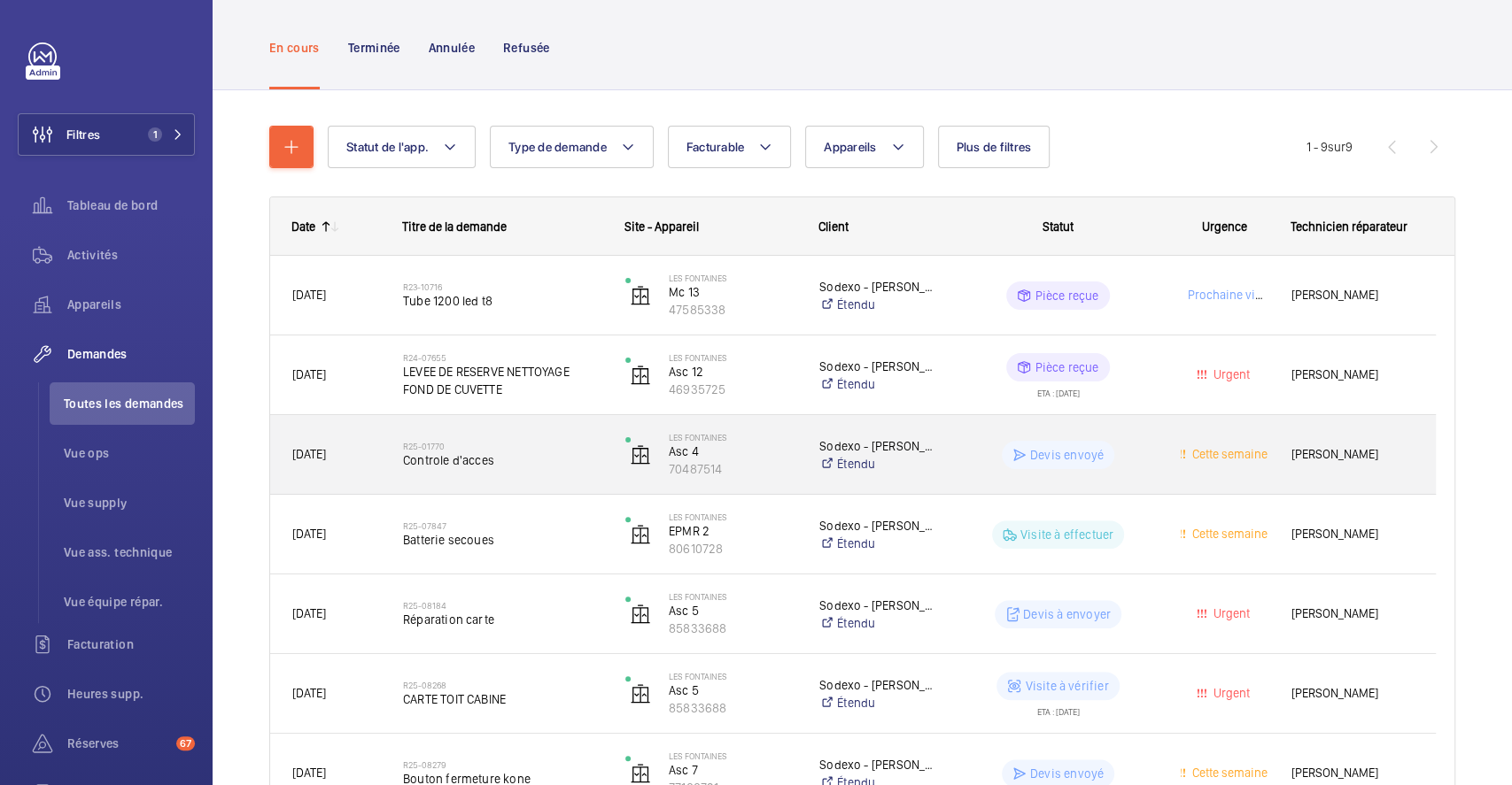
scroll to position [367, 0]
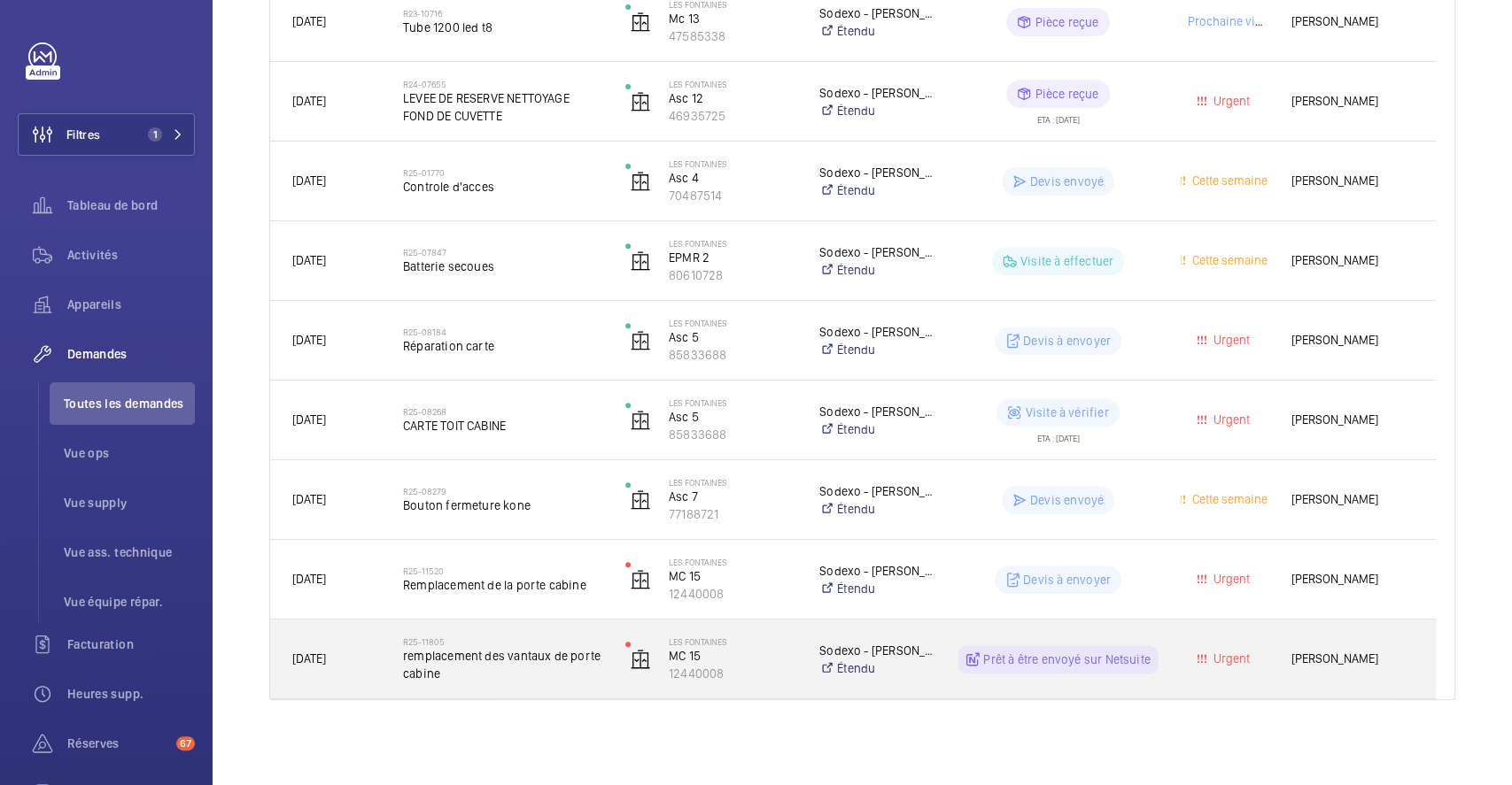
click at [780, 620] on div "Les Fontaines MC 15 12440008" at bounding box center [700, 659] width 194 height 79
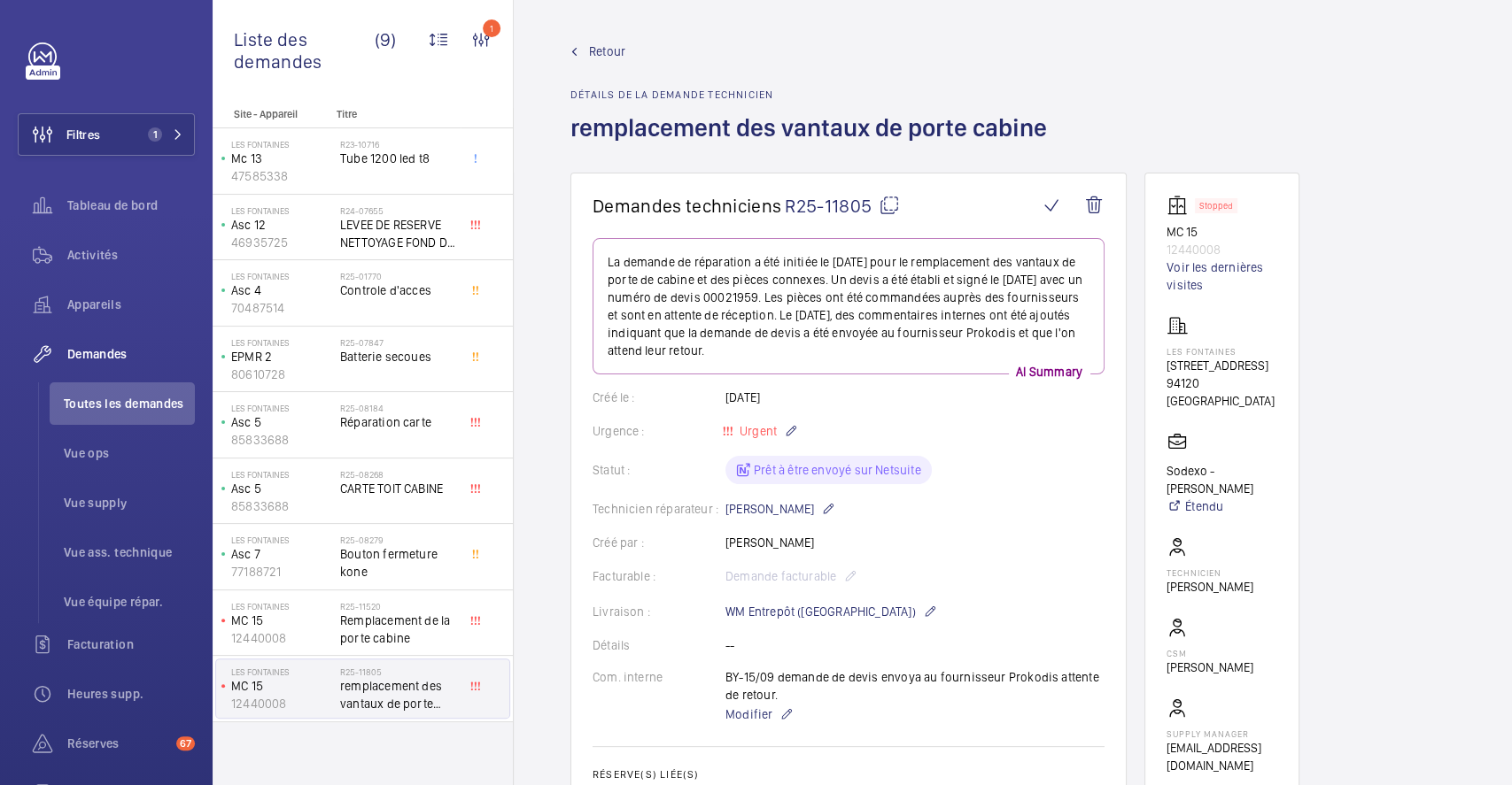
click at [596, 48] on span "Retour" at bounding box center [606, 51] width 37 height 18
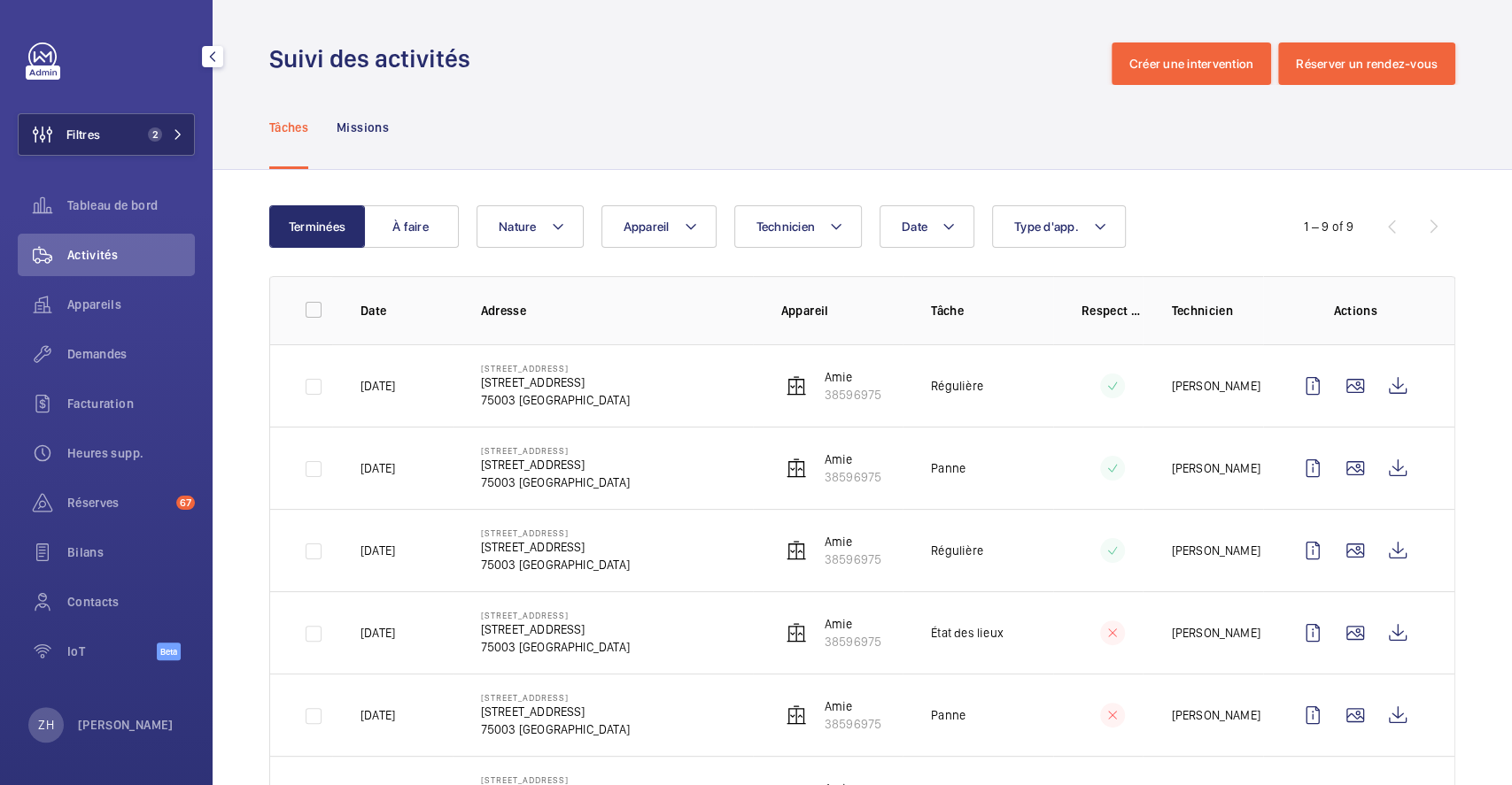
click at [107, 145] on button "Filtres 2" at bounding box center [106, 134] width 177 height 42
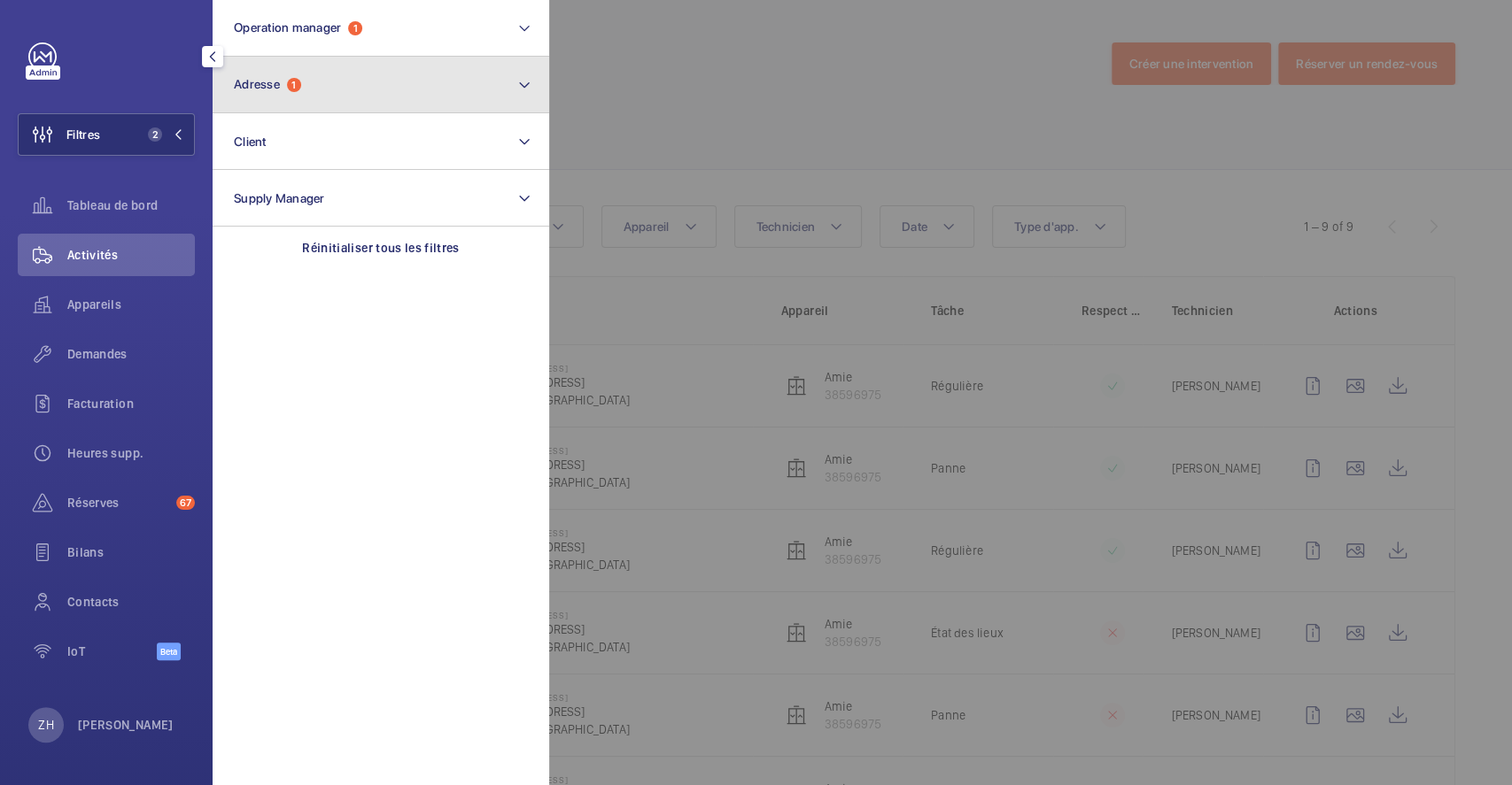
click at [302, 102] on button "Adresse 1" at bounding box center [381, 85] width 337 height 56
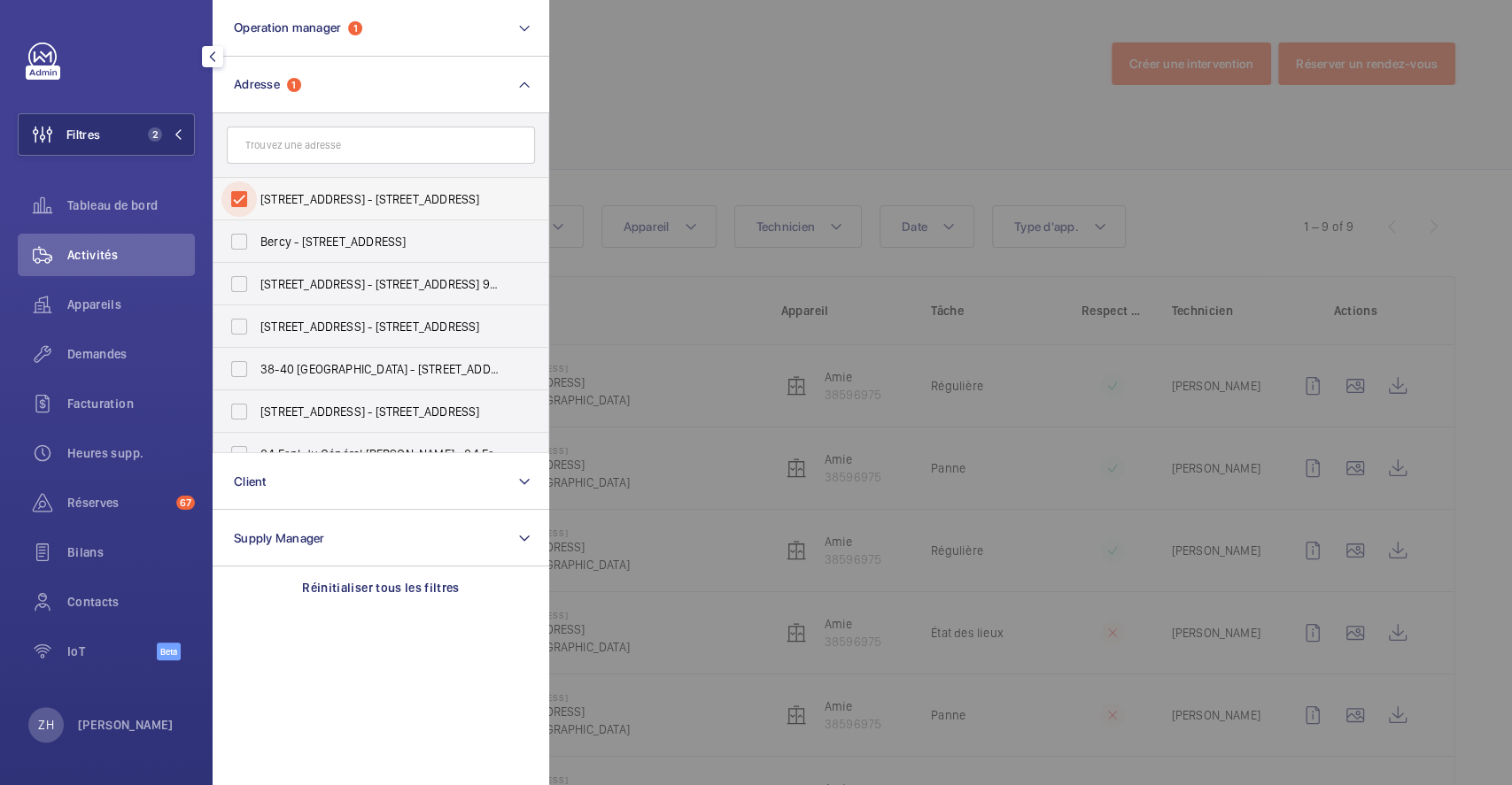
click at [229, 205] on input "[STREET_ADDRESS] - [STREET_ADDRESS]" at bounding box center [239, 199] width 36 height 36
checkbox input "false"
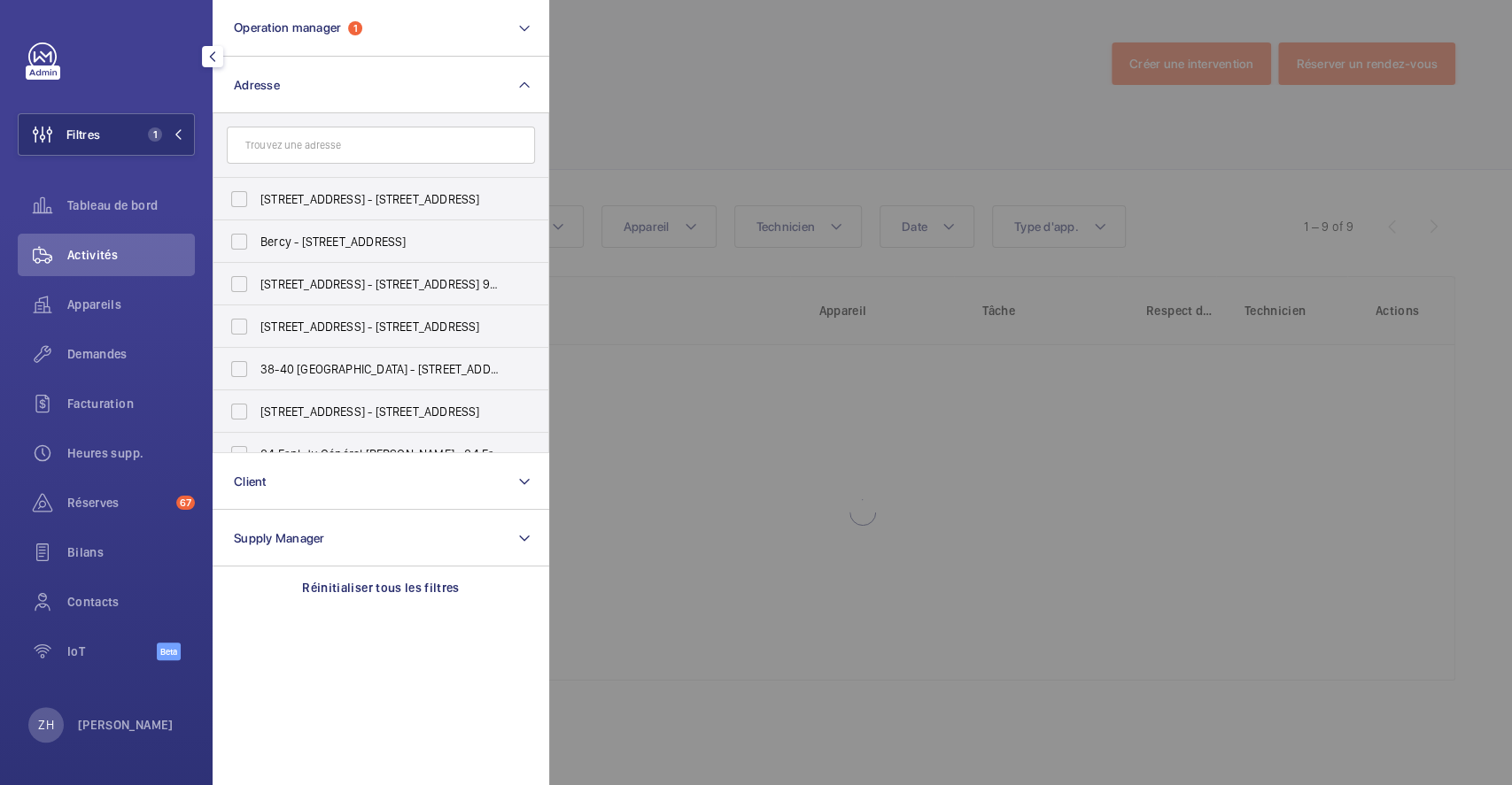
drag, startPoint x: 669, startPoint y: 54, endPoint x: 354, endPoint y: 80, distance: 316.1
click at [670, 54] on div at bounding box center [1305, 392] width 1512 height 785
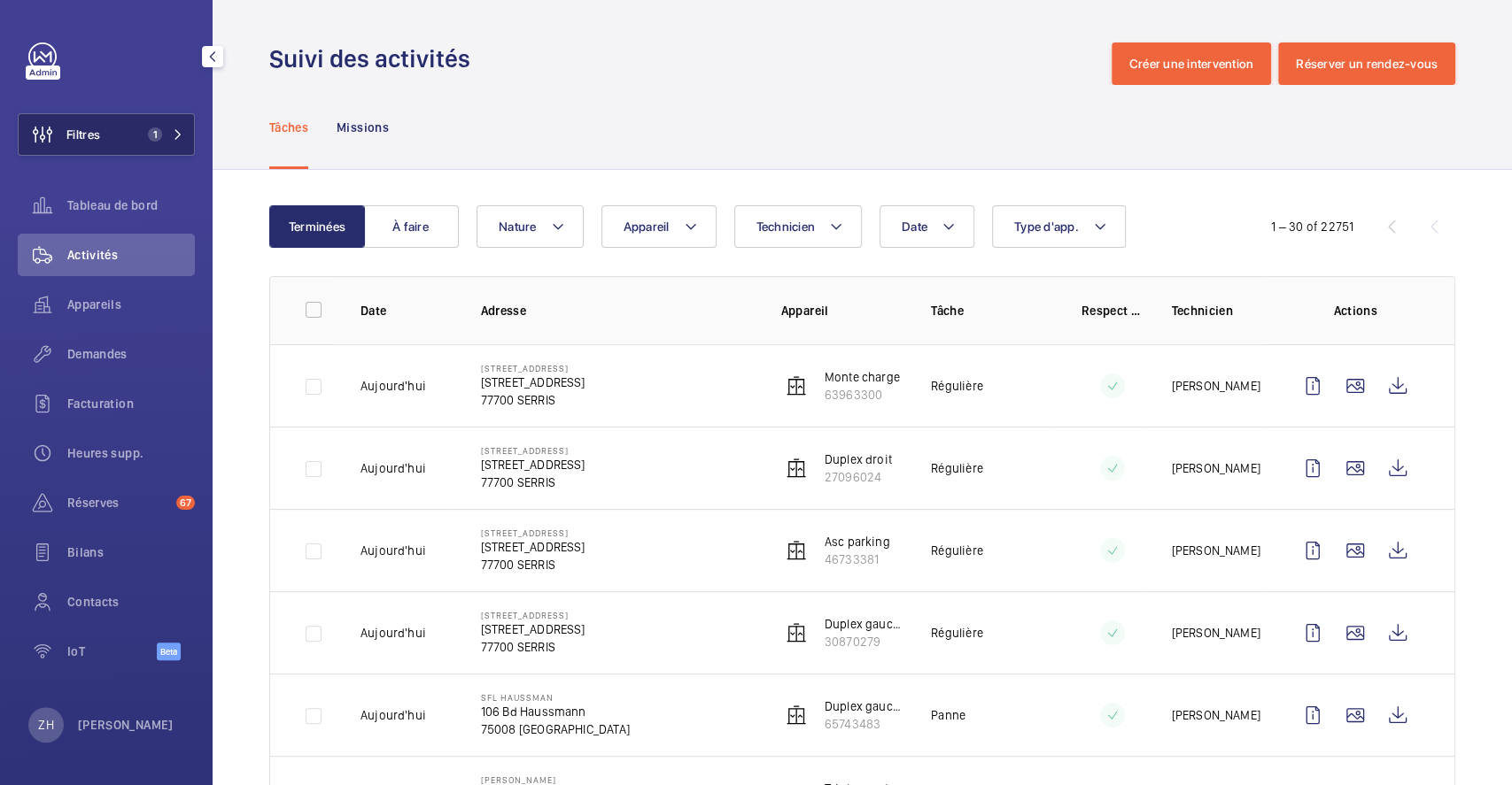
click at [96, 130] on span "Filtres" at bounding box center [84, 134] width 34 height 18
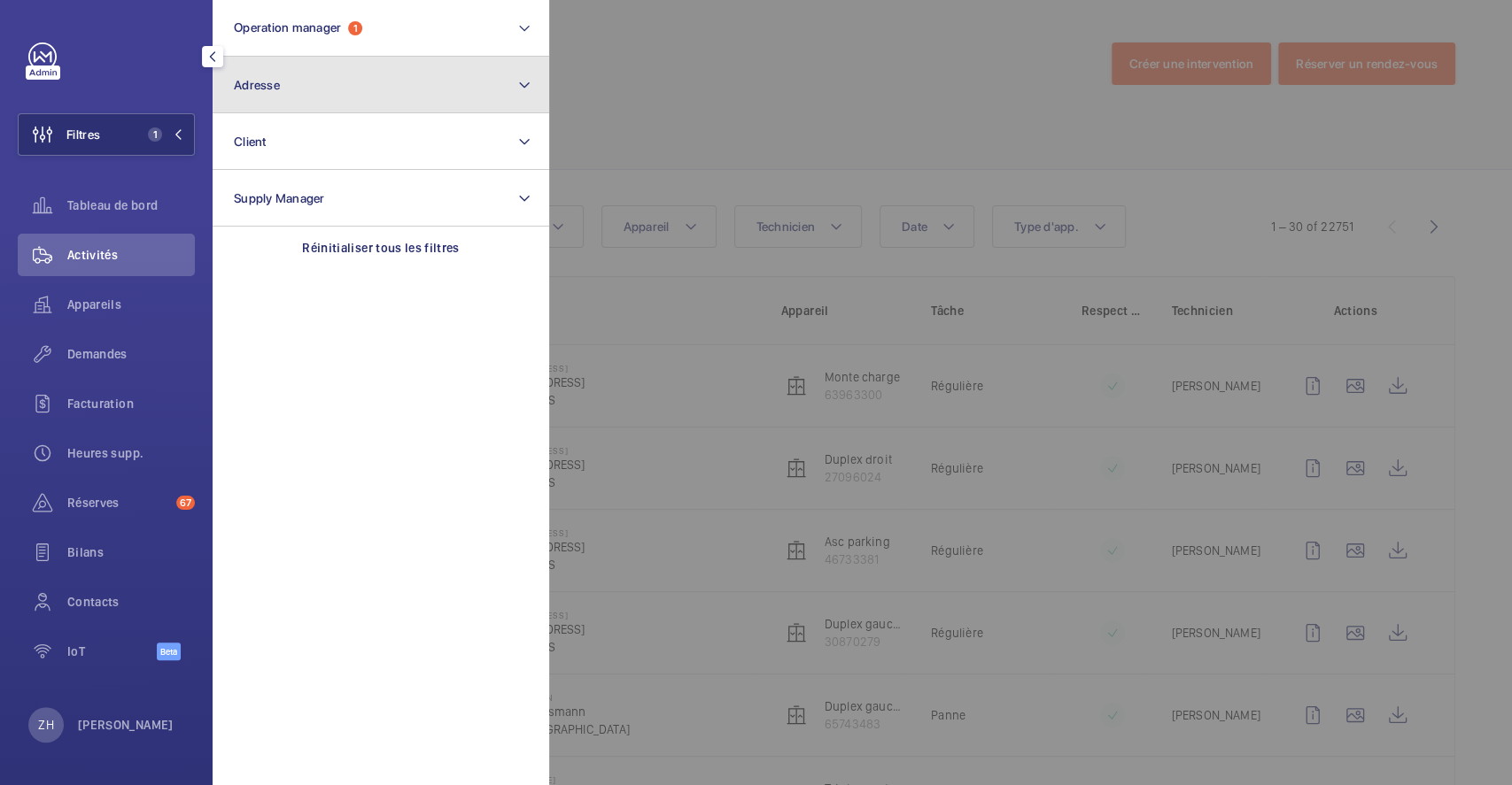
click at [280, 90] on button "Adresse" at bounding box center [381, 85] width 337 height 56
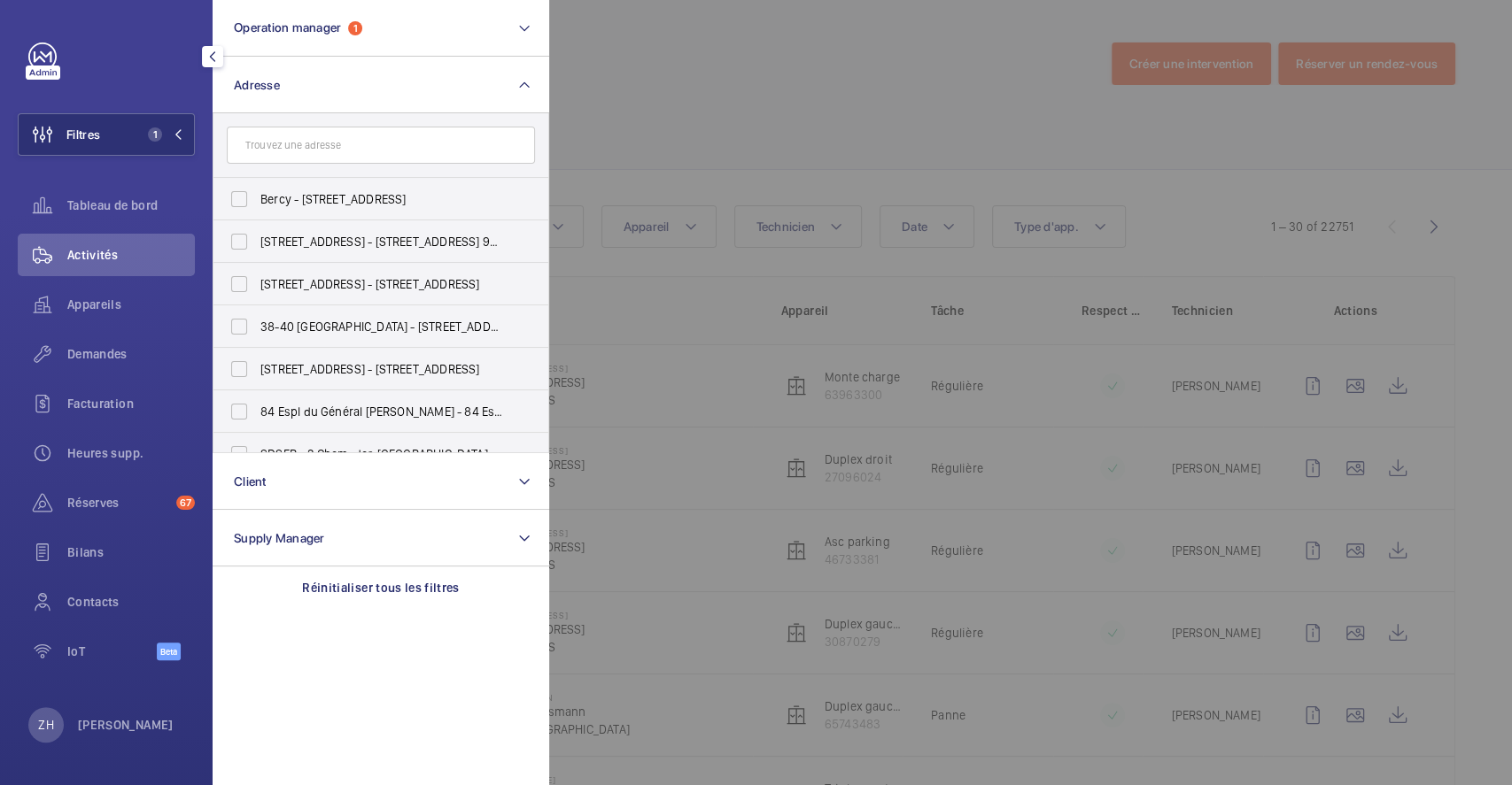
click at [312, 150] on input "text" at bounding box center [381, 146] width 308 height 38
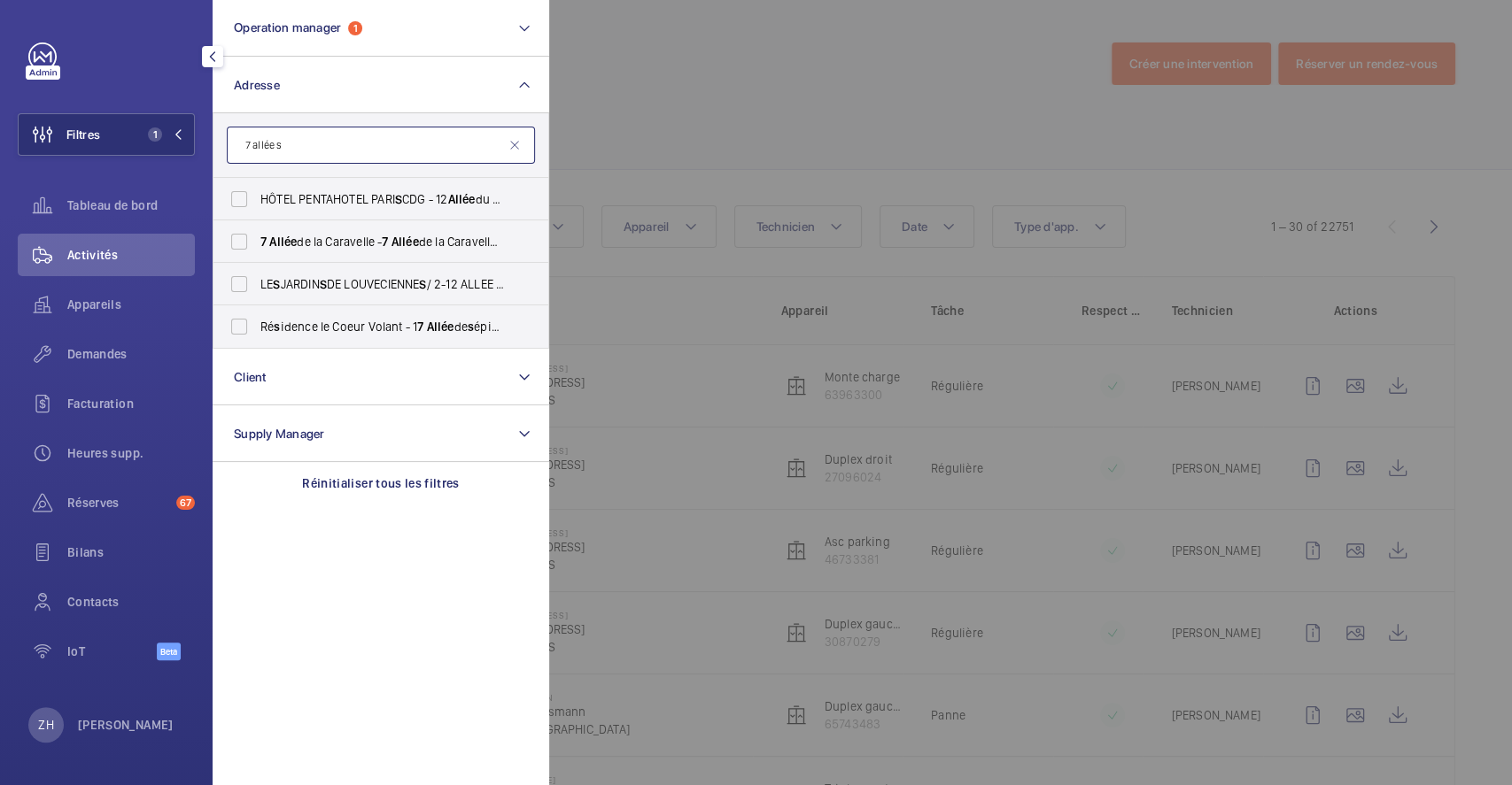
drag, startPoint x: 291, startPoint y: 157, endPoint x: 228, endPoint y: 157, distance: 63.0
click at [228, 157] on input "7 allée s" at bounding box center [381, 146] width 308 height 38
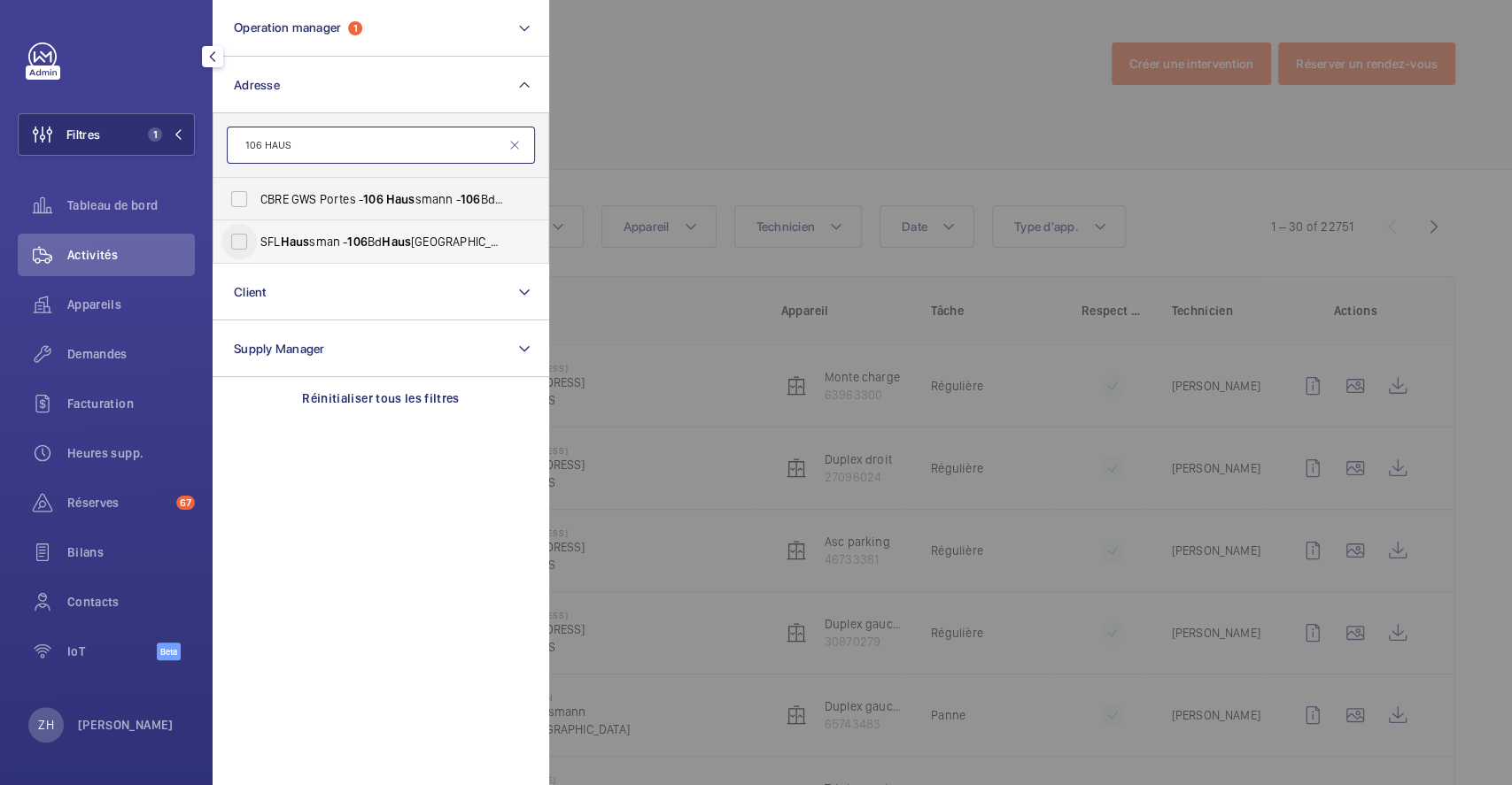
type input "106 HAUS"
drag, startPoint x: 225, startPoint y: 244, endPoint x: 329, endPoint y: 212, distance: 108.8
click at [223, 244] on input "SFL Haus sman - 106 [GEOGRAPHIC_DATA]" at bounding box center [239, 242] width 36 height 36
checkbox input "true"
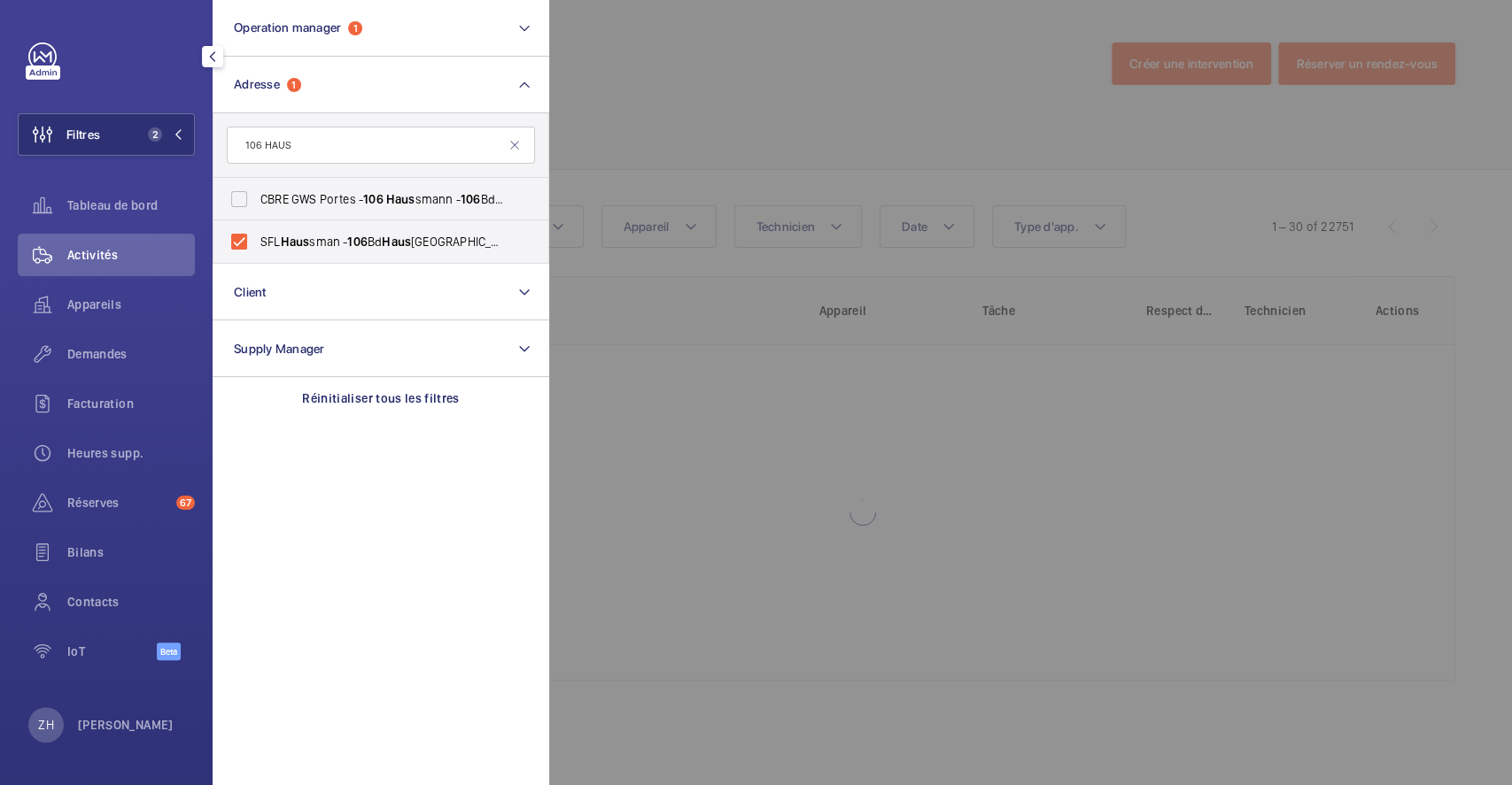
click at [601, 107] on div at bounding box center [1305, 392] width 1512 height 785
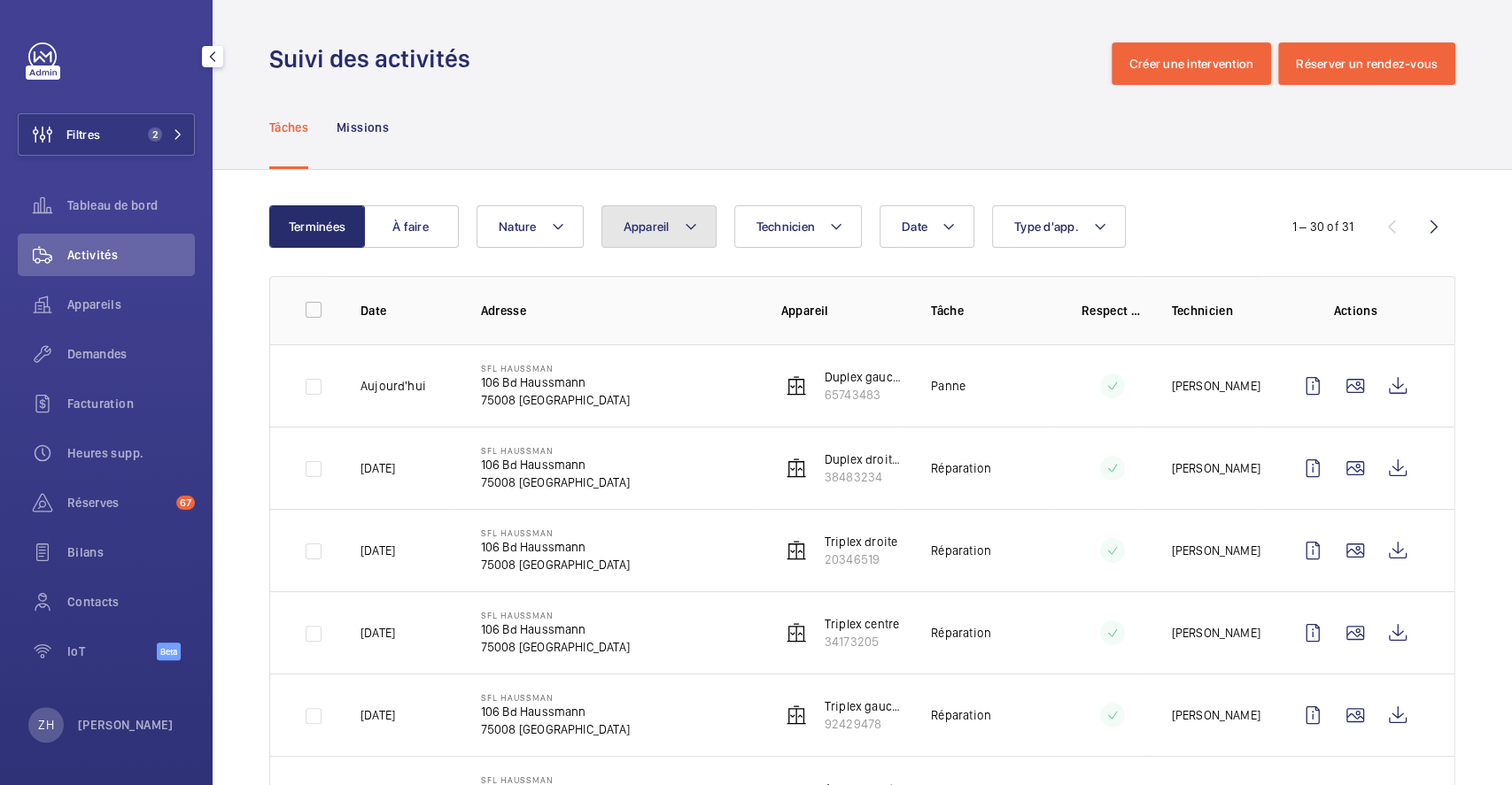
click at [698, 229] on button "Appareil" at bounding box center [659, 227] width 115 height 42
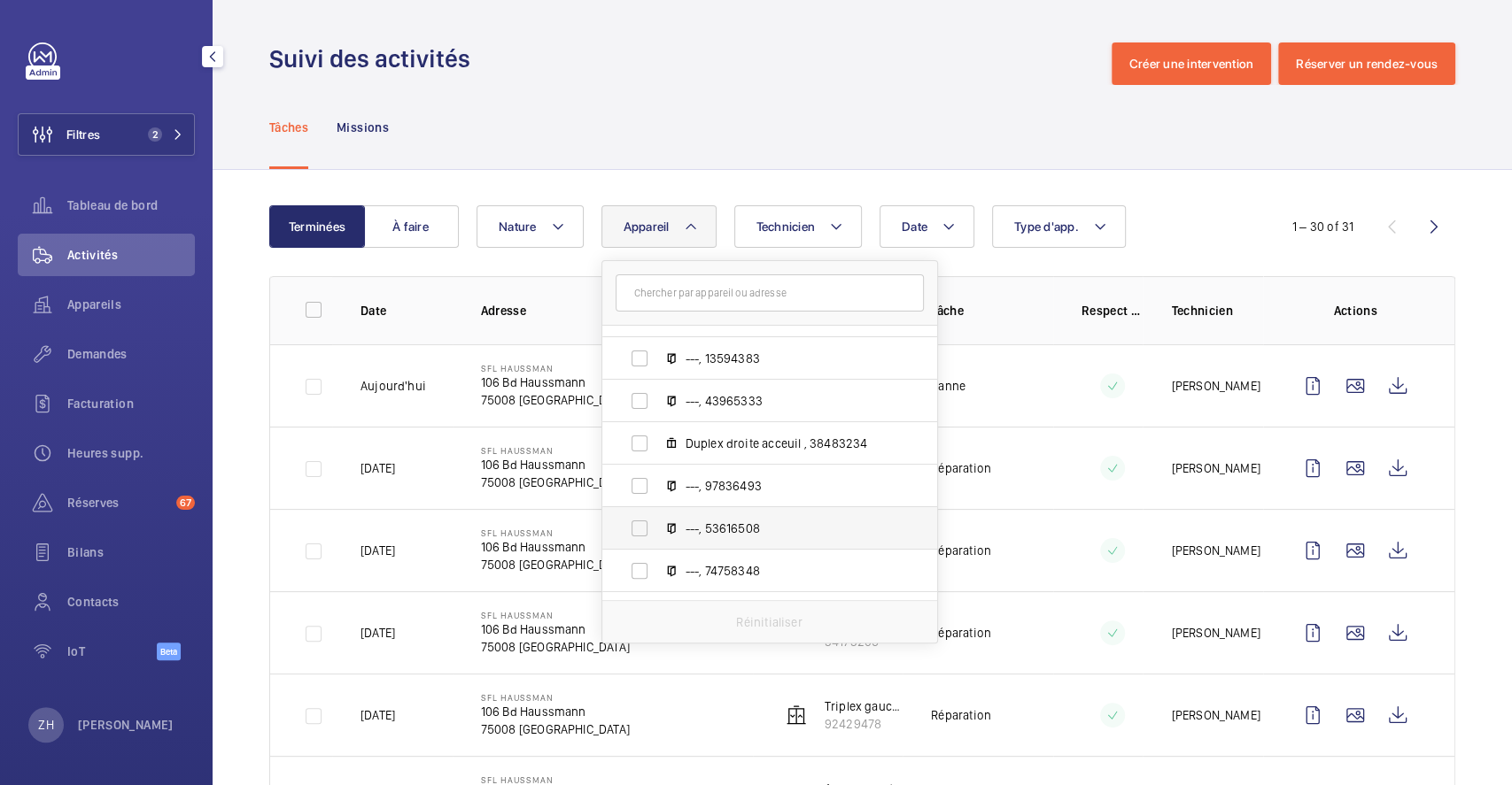
scroll to position [79, 0]
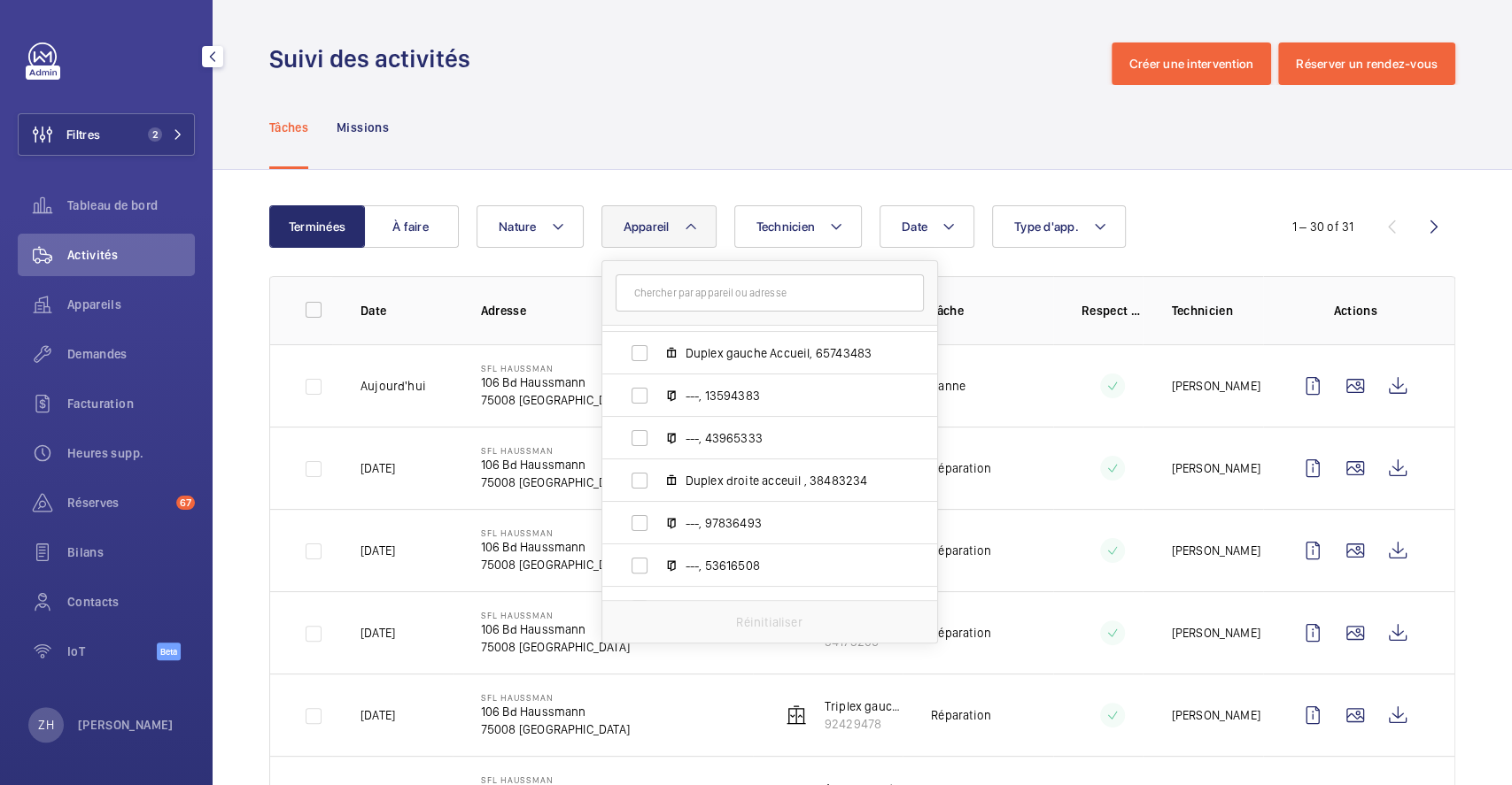
click at [939, 127] on div "Tâches Missions" at bounding box center [861, 126] width 1186 height 84
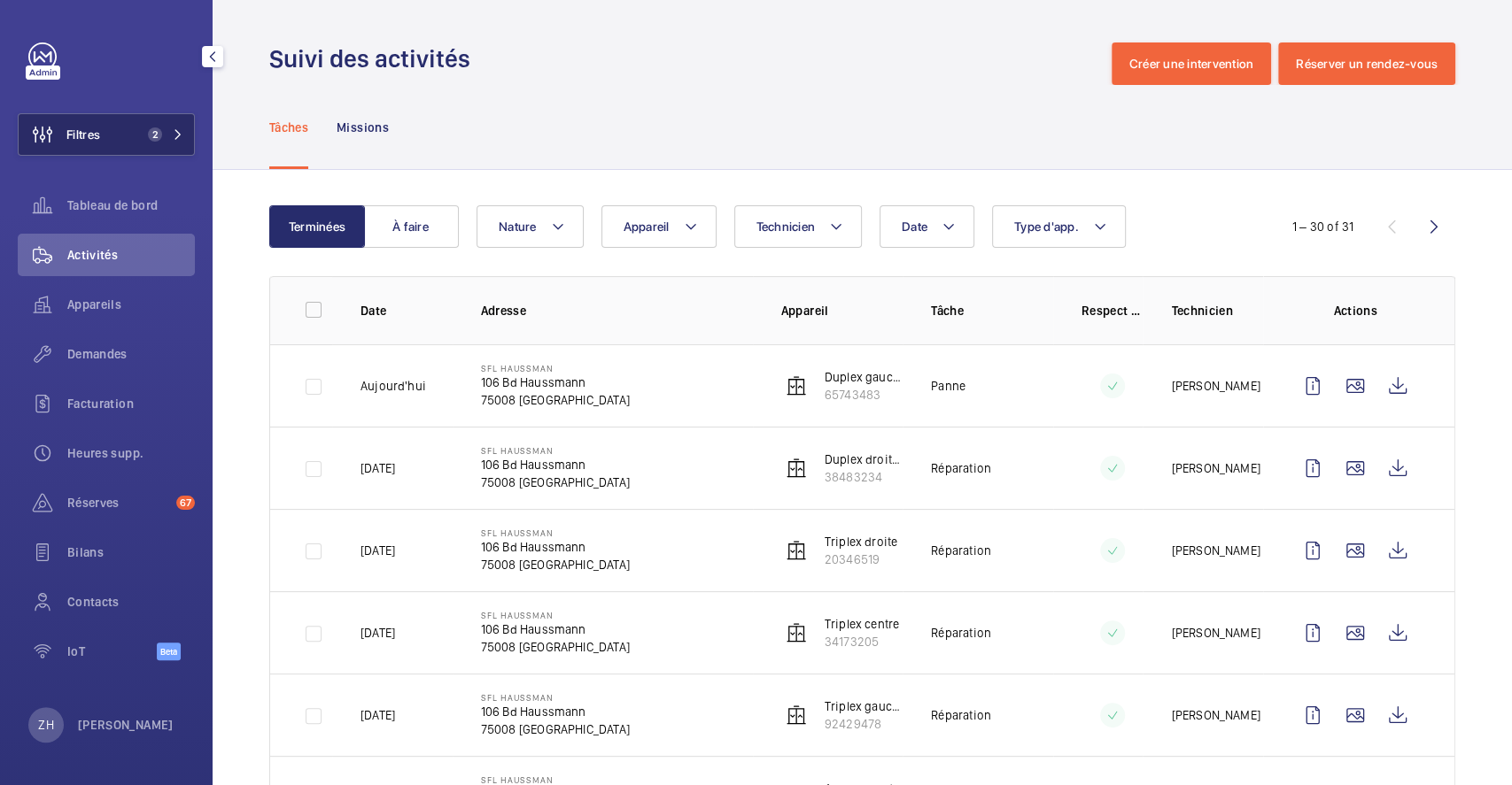
click at [112, 134] on button "Filtres 2" at bounding box center [106, 134] width 177 height 42
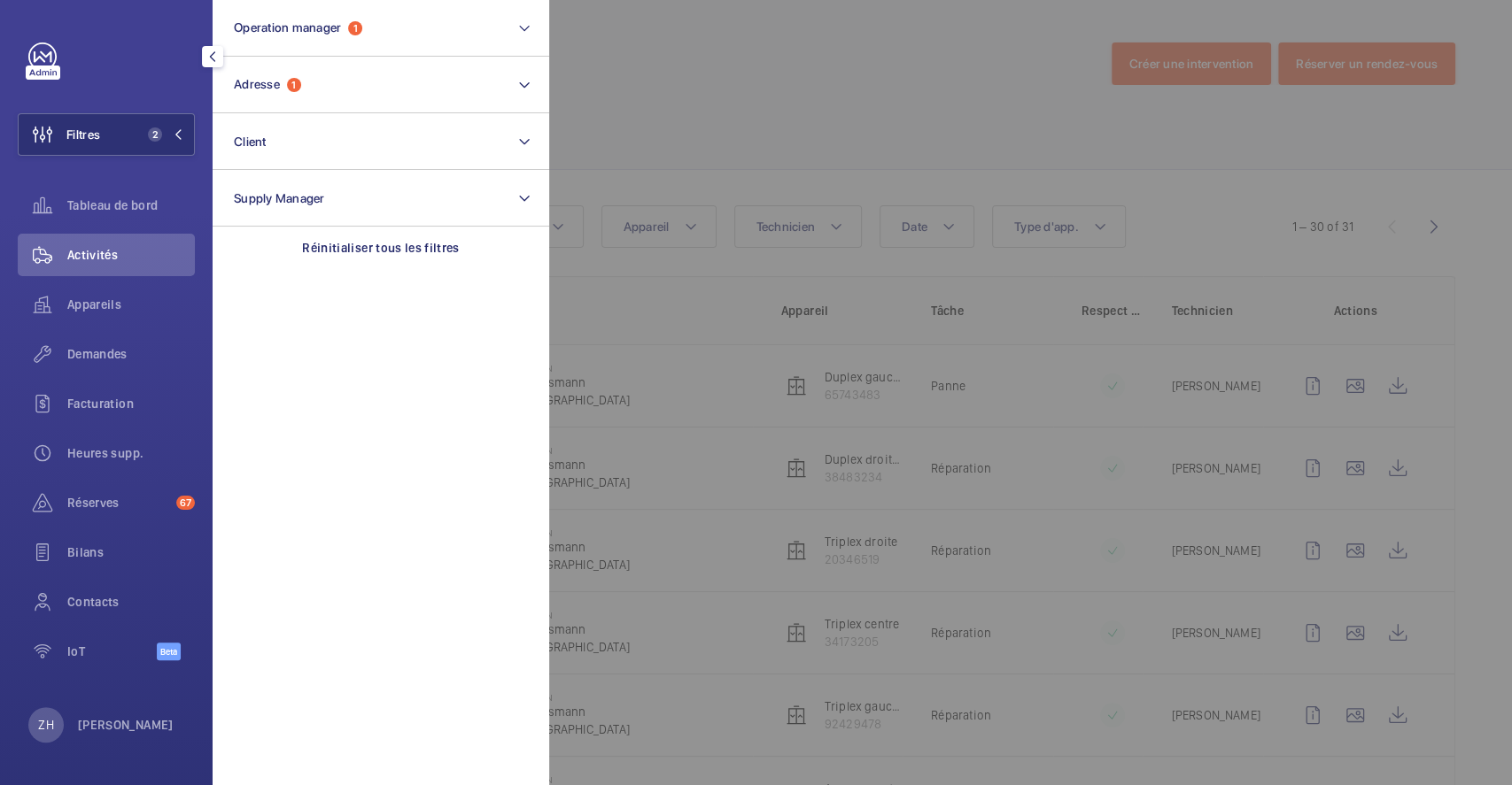
click at [651, 67] on div at bounding box center [1305, 392] width 1512 height 785
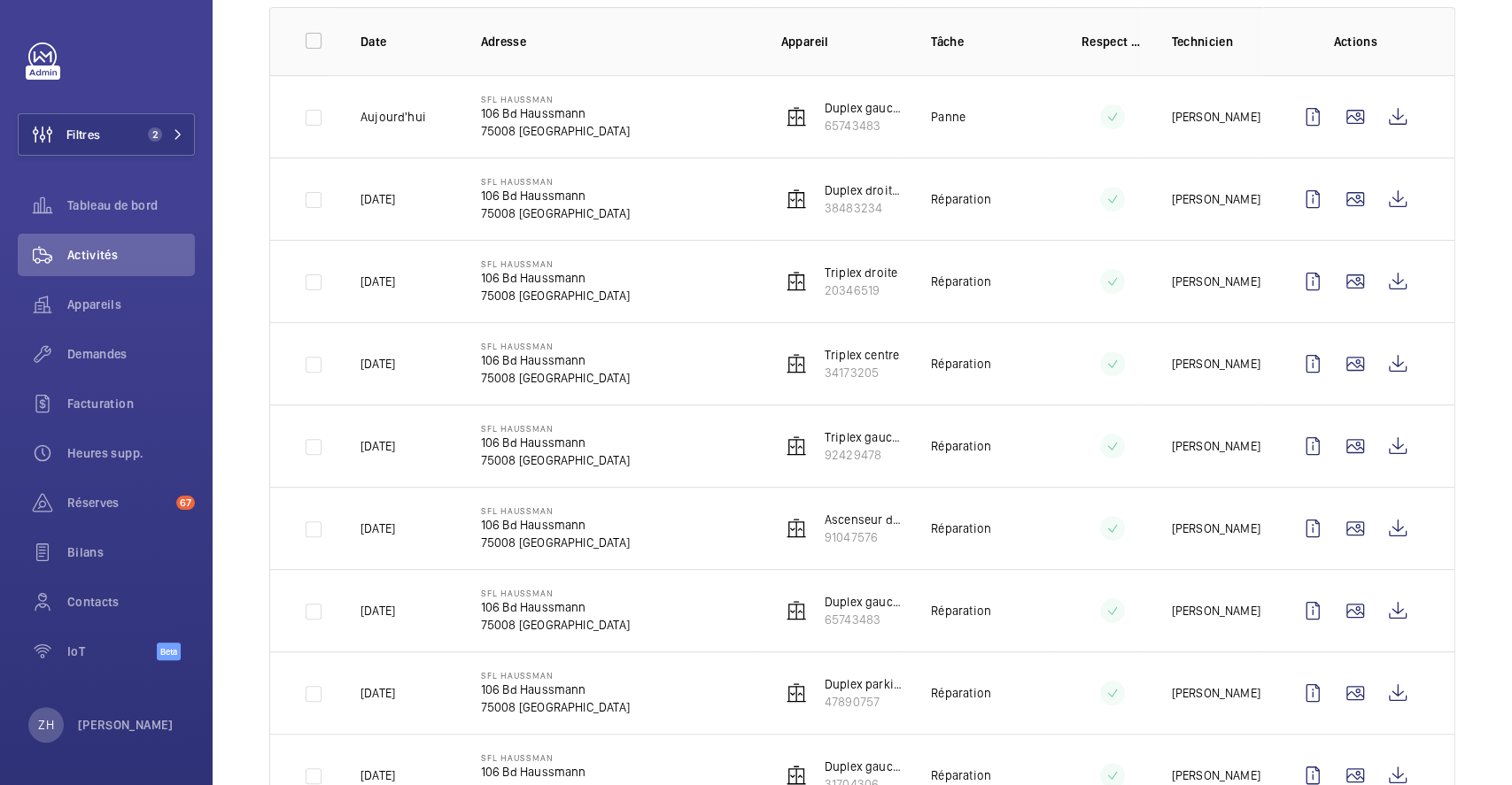
scroll to position [236, 0]
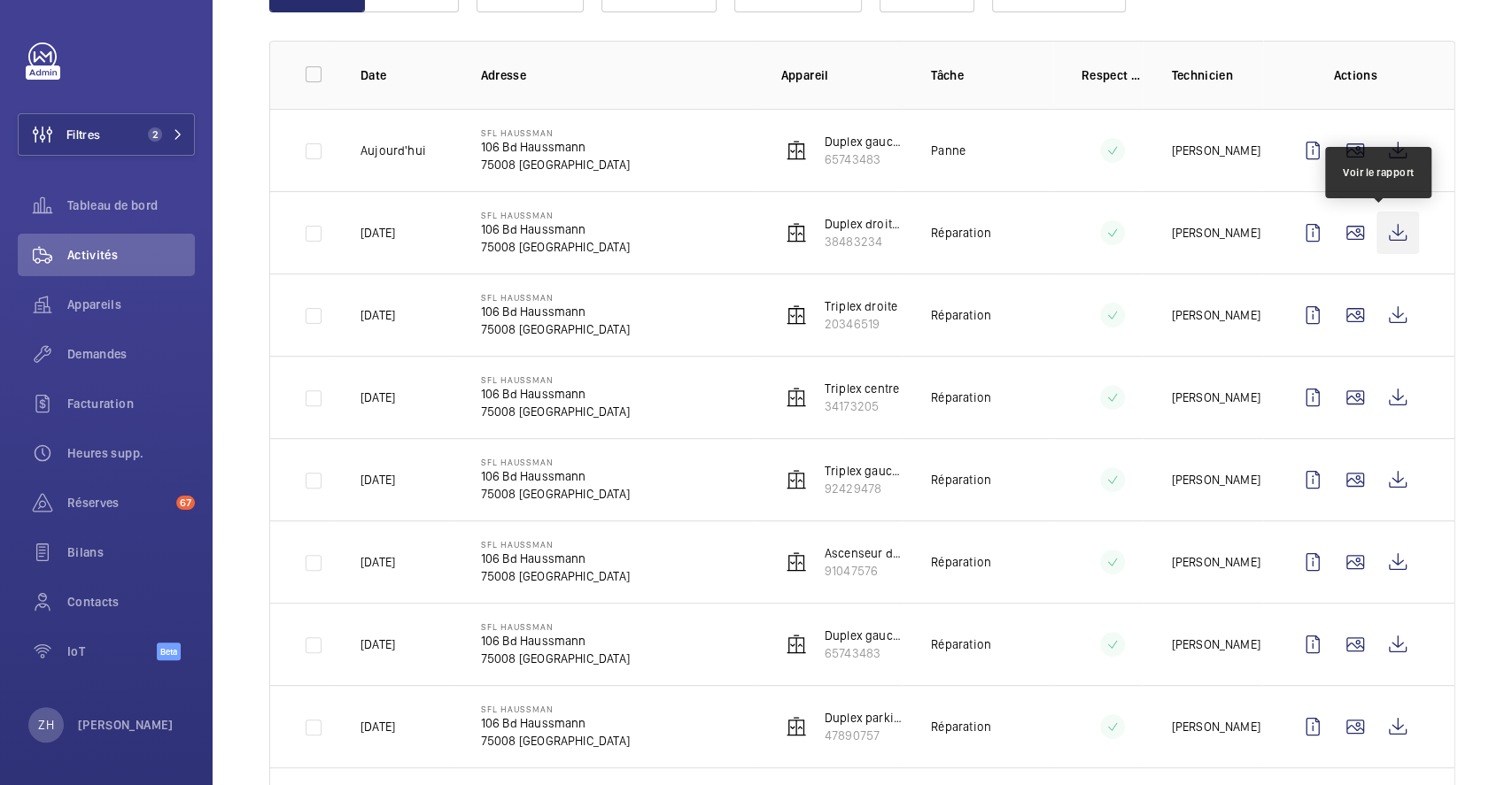
click at [1379, 229] on wm-front-icon-button at bounding box center [1397, 232] width 42 height 42
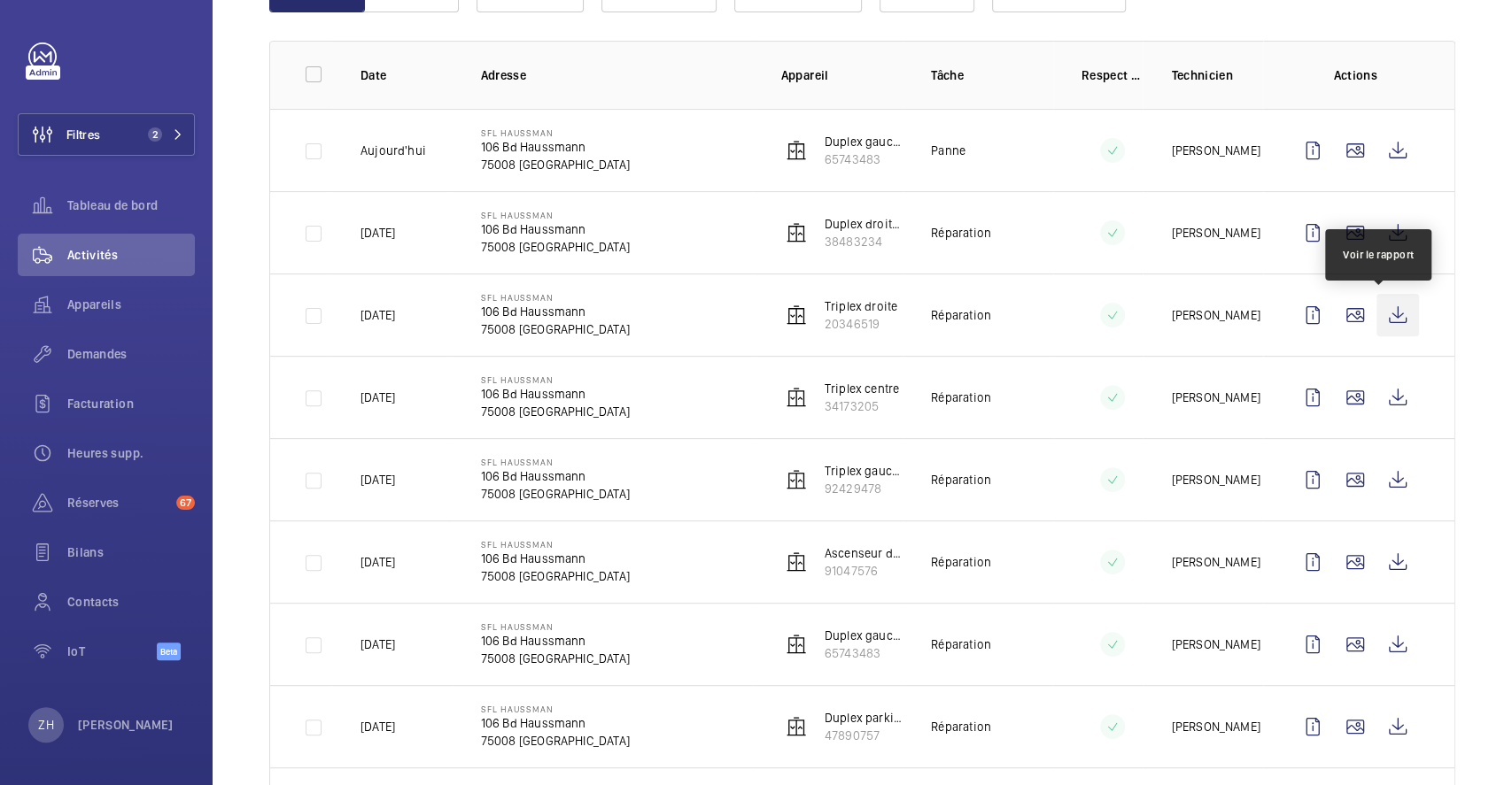
click at [1377, 327] on wm-front-icon-button at bounding box center [1397, 315] width 42 height 42
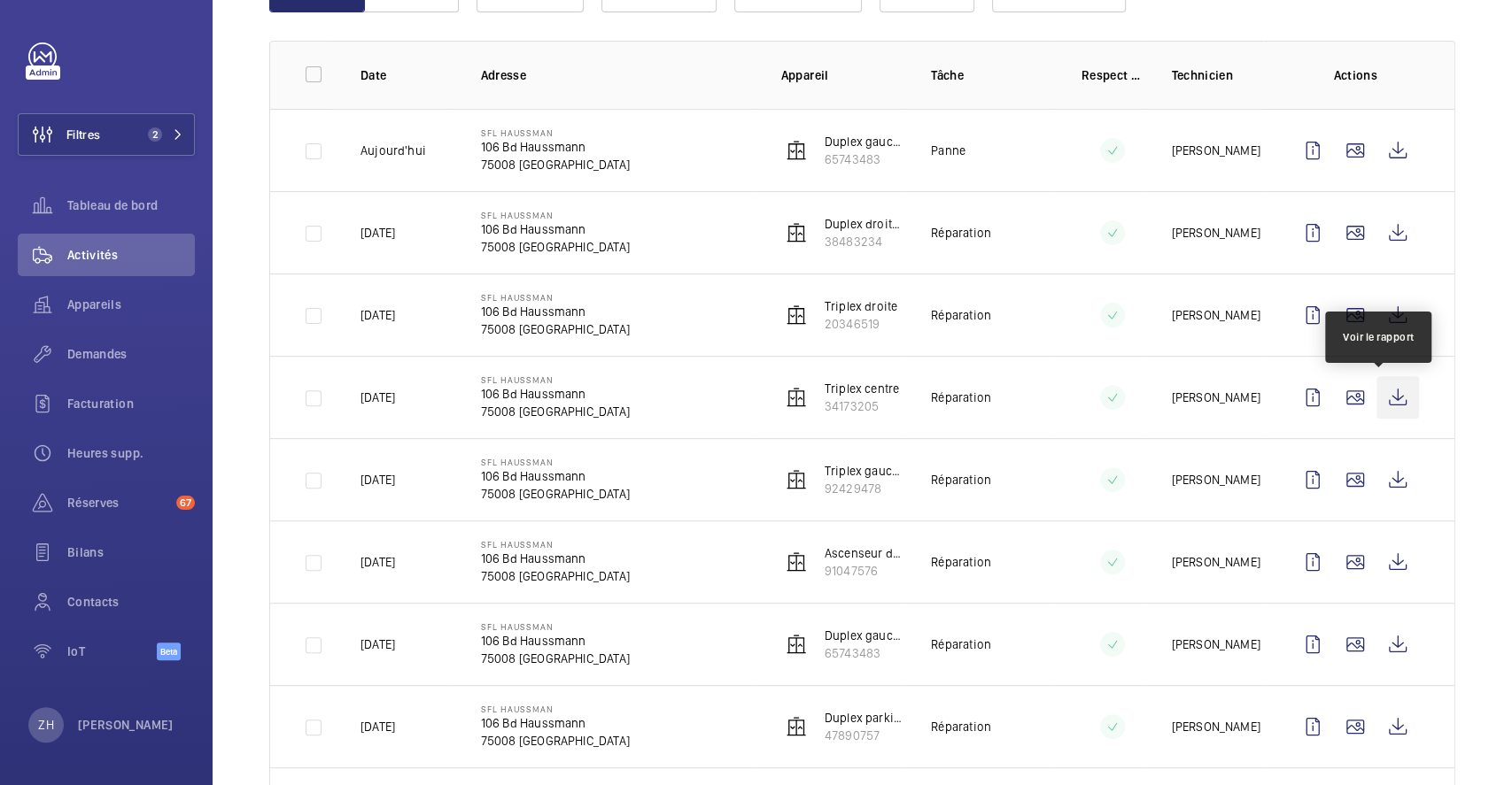
click at [1377, 397] on wm-front-icon-button at bounding box center [1397, 397] width 42 height 42
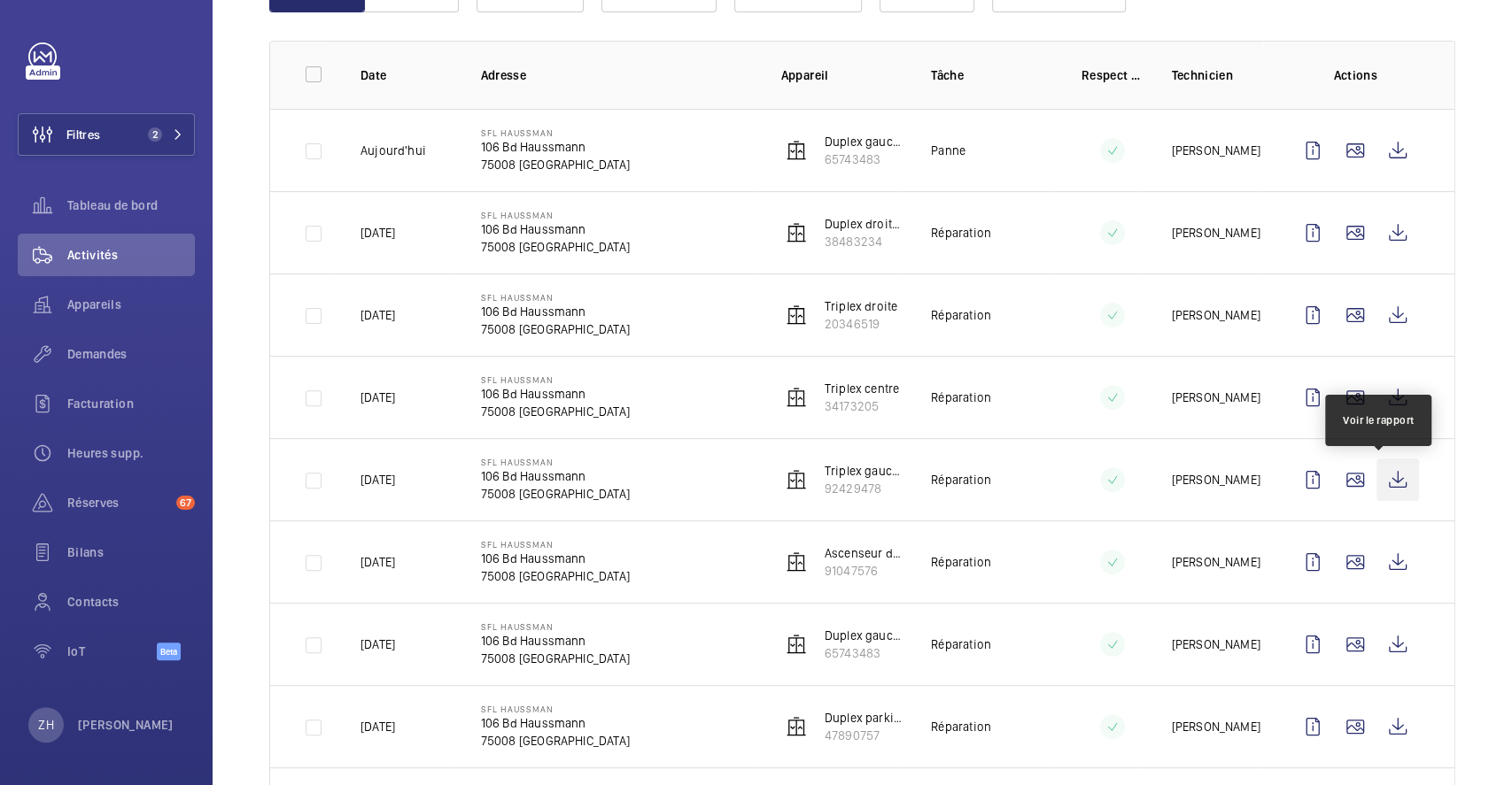
click at [1377, 479] on wm-front-icon-button at bounding box center [1397, 479] width 42 height 42
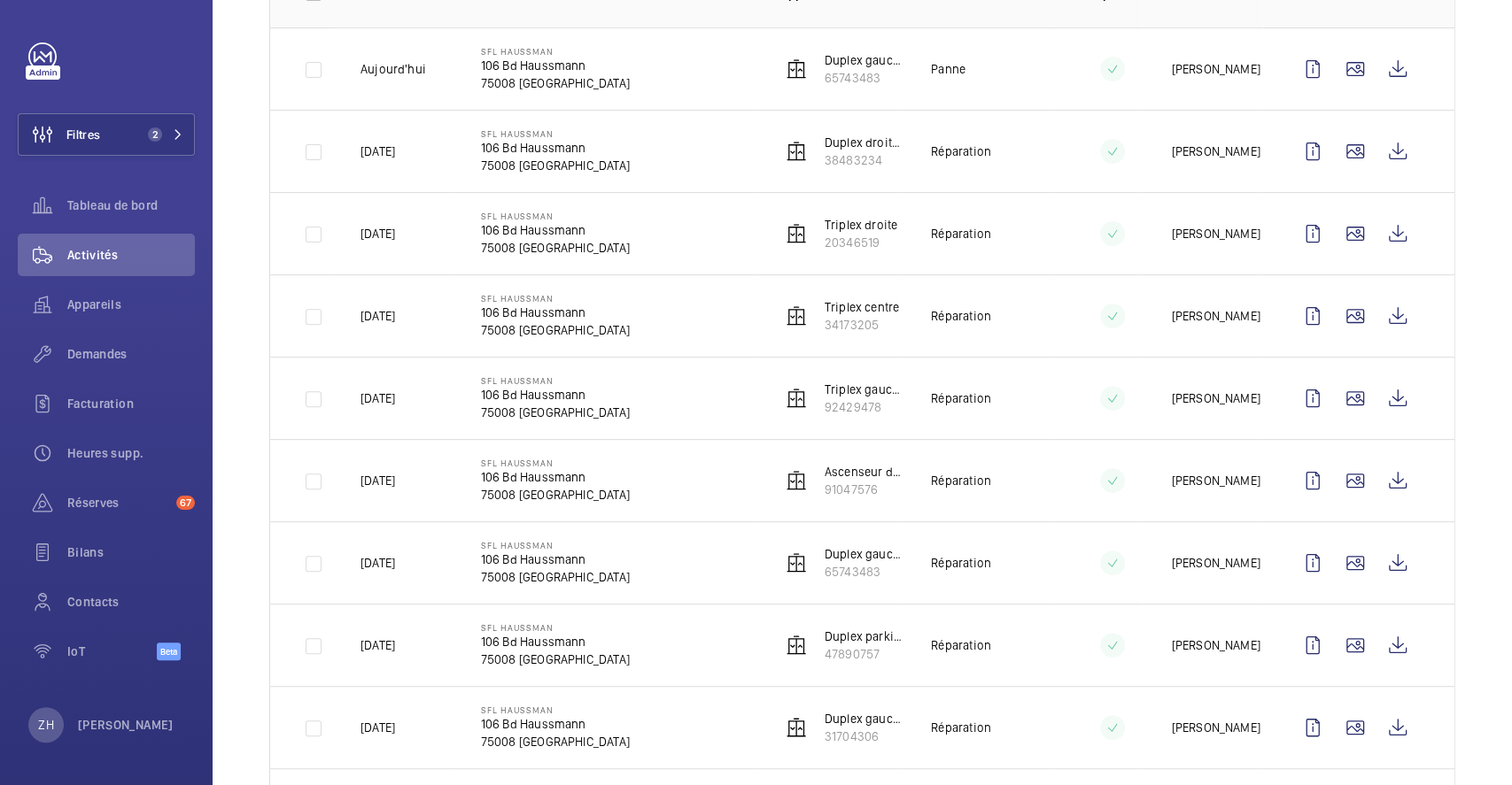
scroll to position [354, 0]
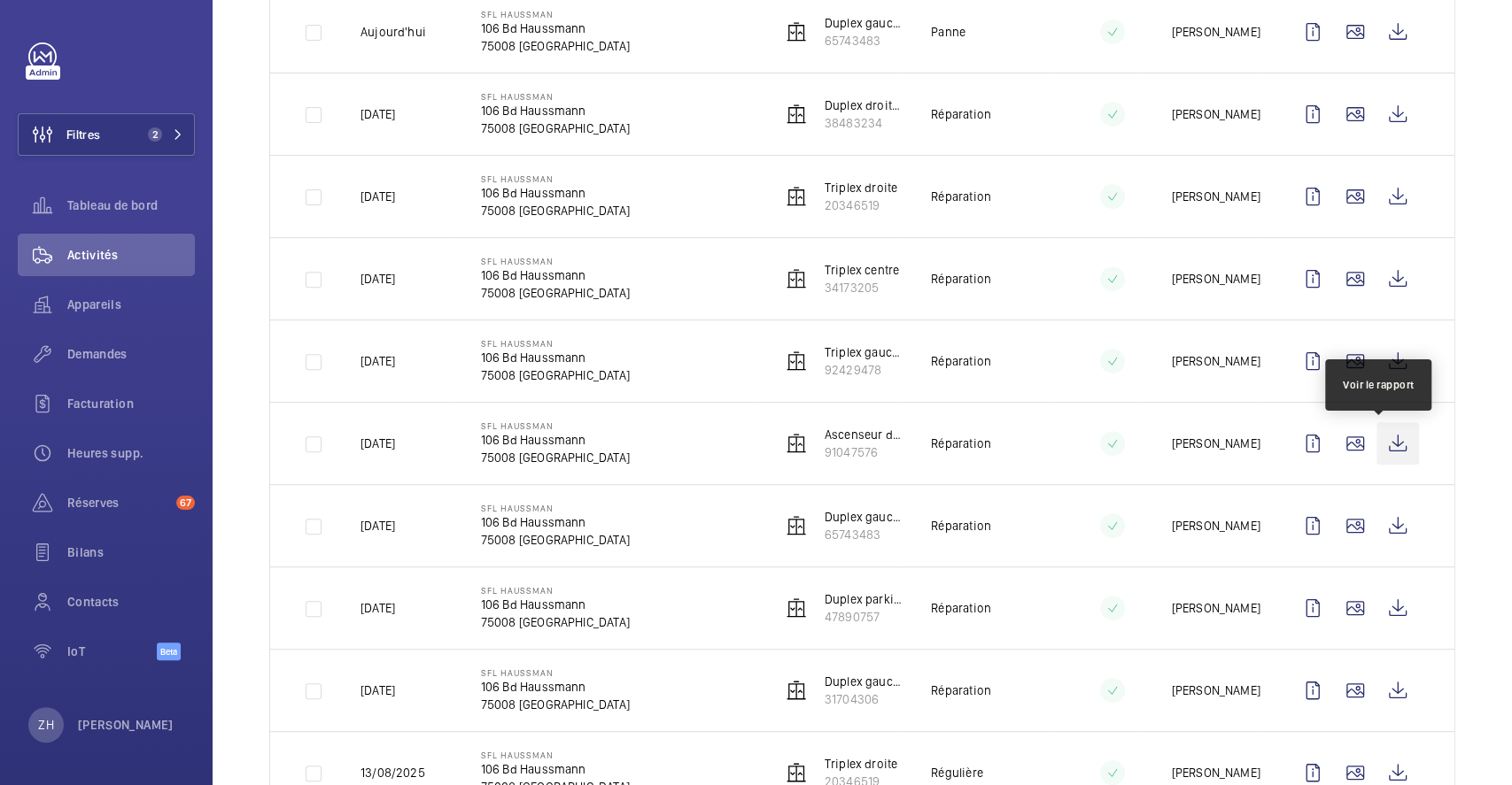
click at [1381, 449] on wm-front-icon-button at bounding box center [1397, 443] width 42 height 42
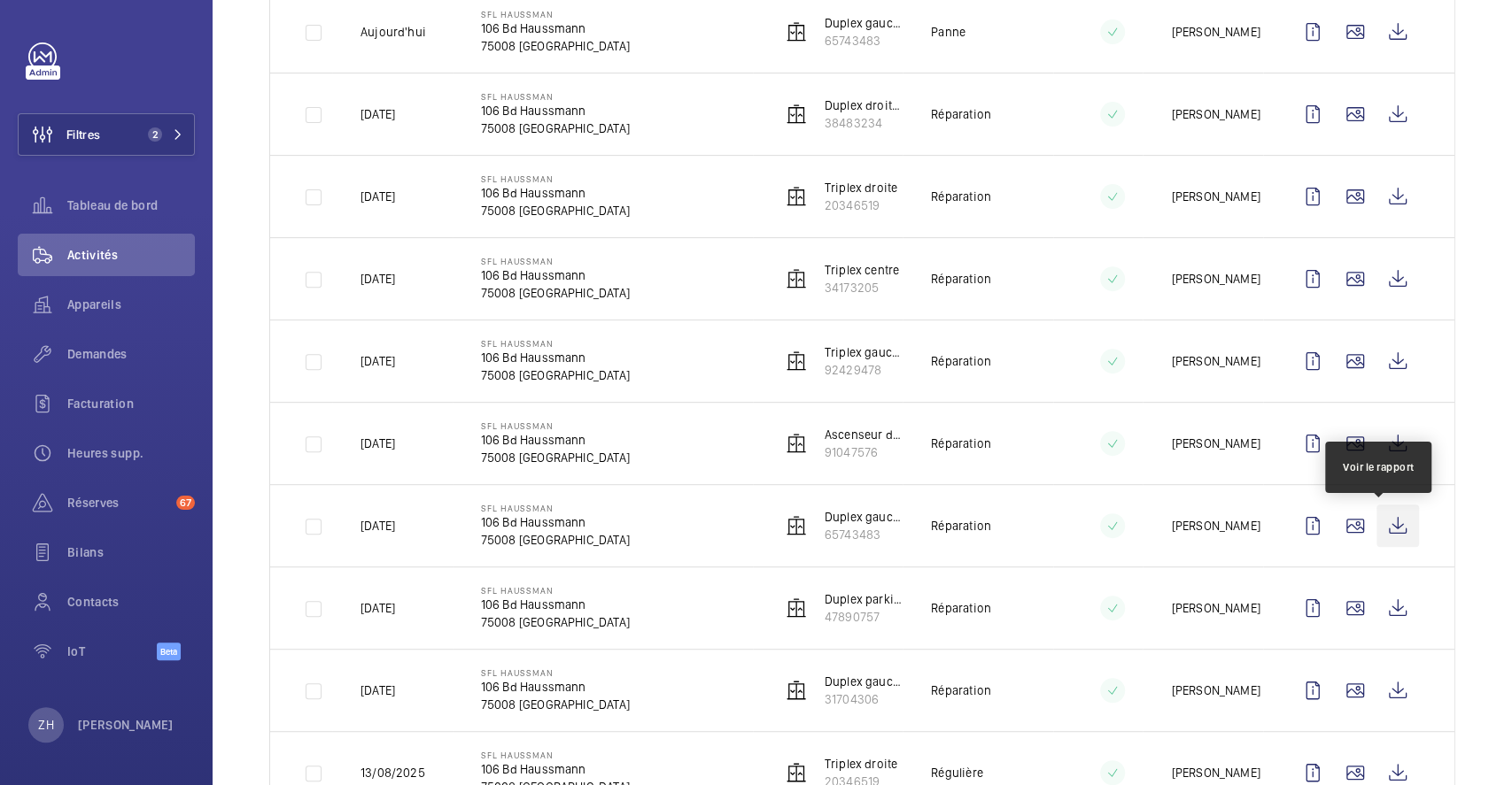
click at [1384, 524] on wm-front-icon-button at bounding box center [1397, 526] width 42 height 42
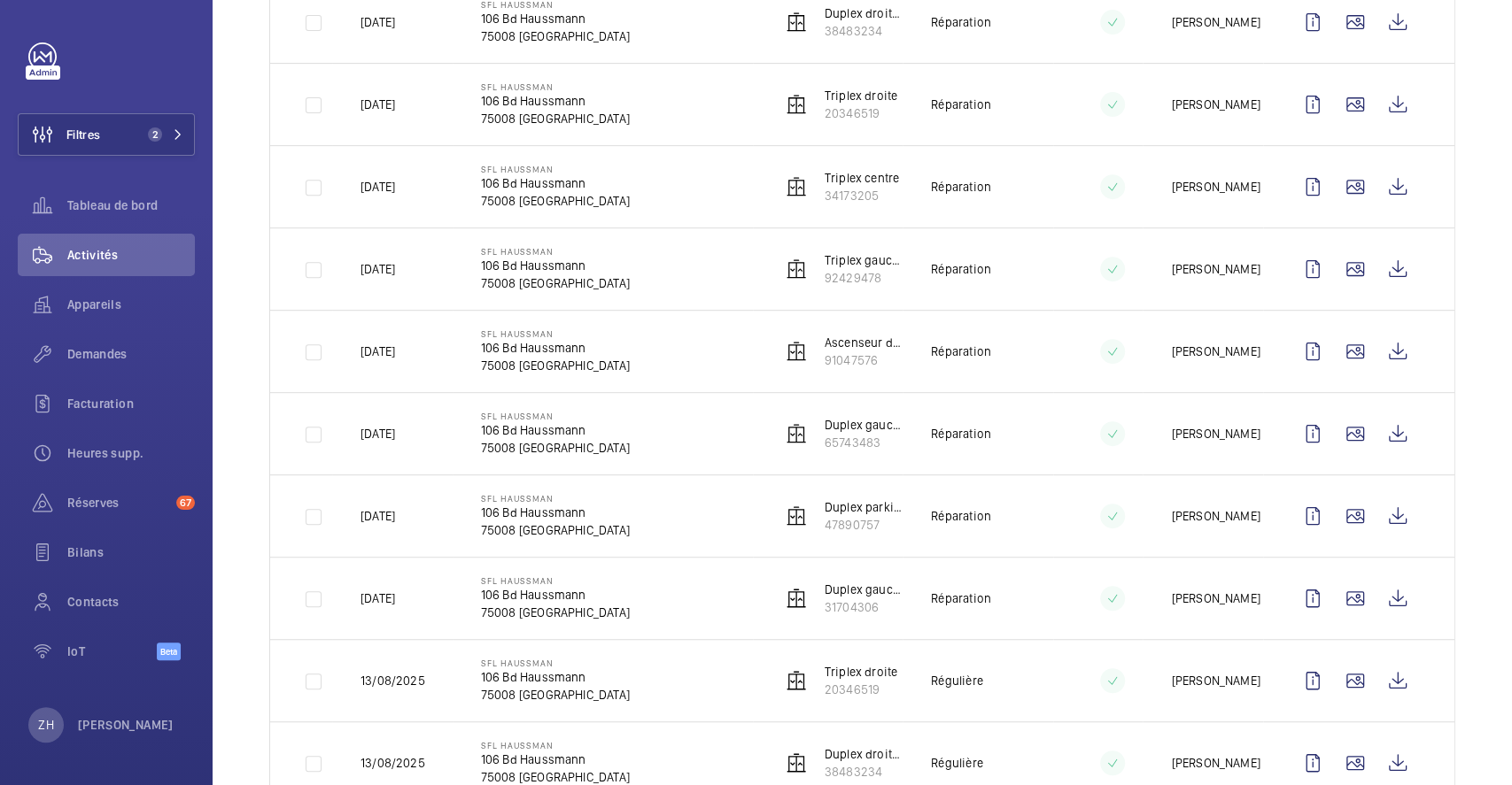
scroll to position [472, 0]
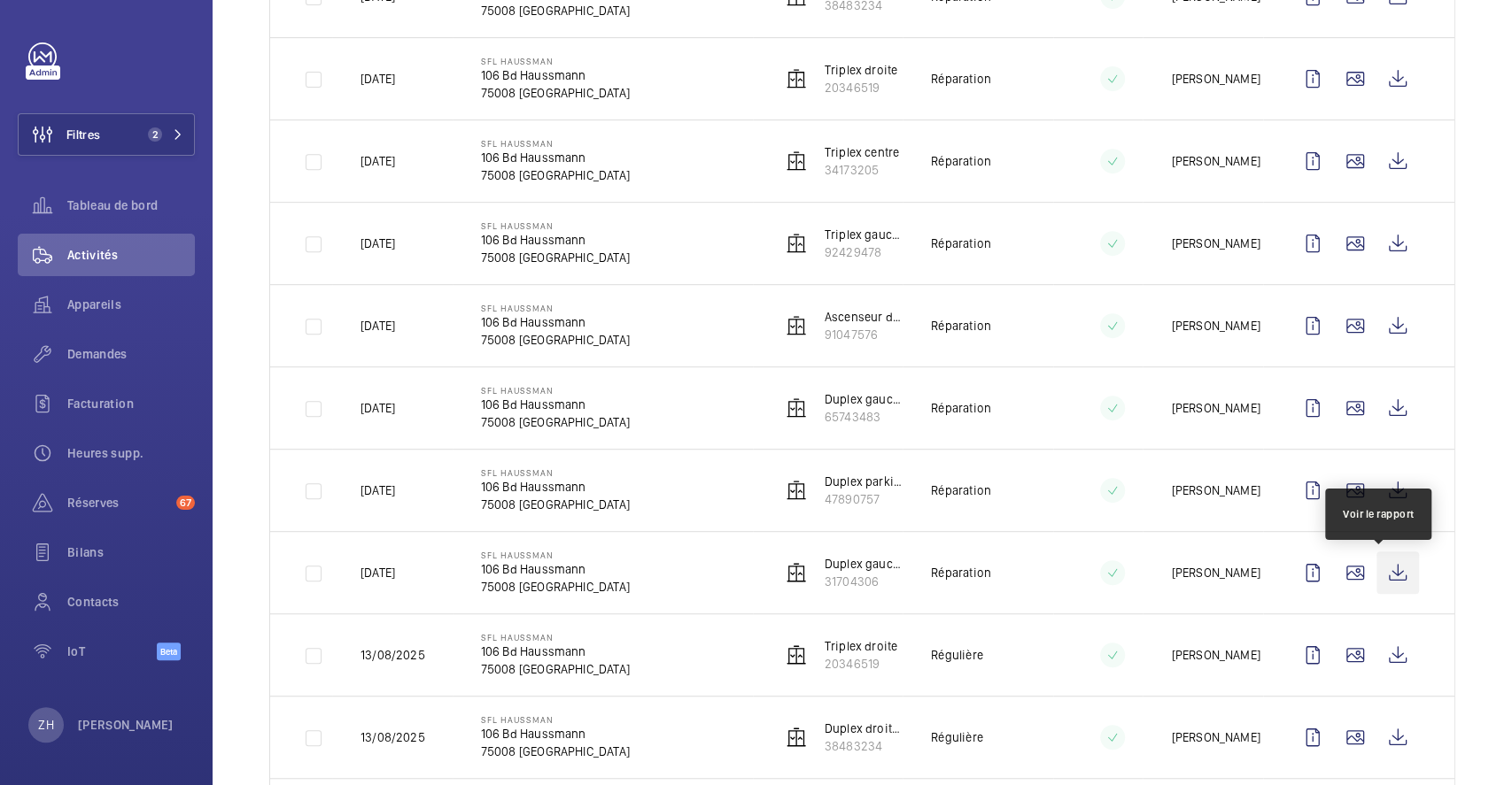
click at [1377, 572] on wm-front-icon-button at bounding box center [1397, 573] width 42 height 42
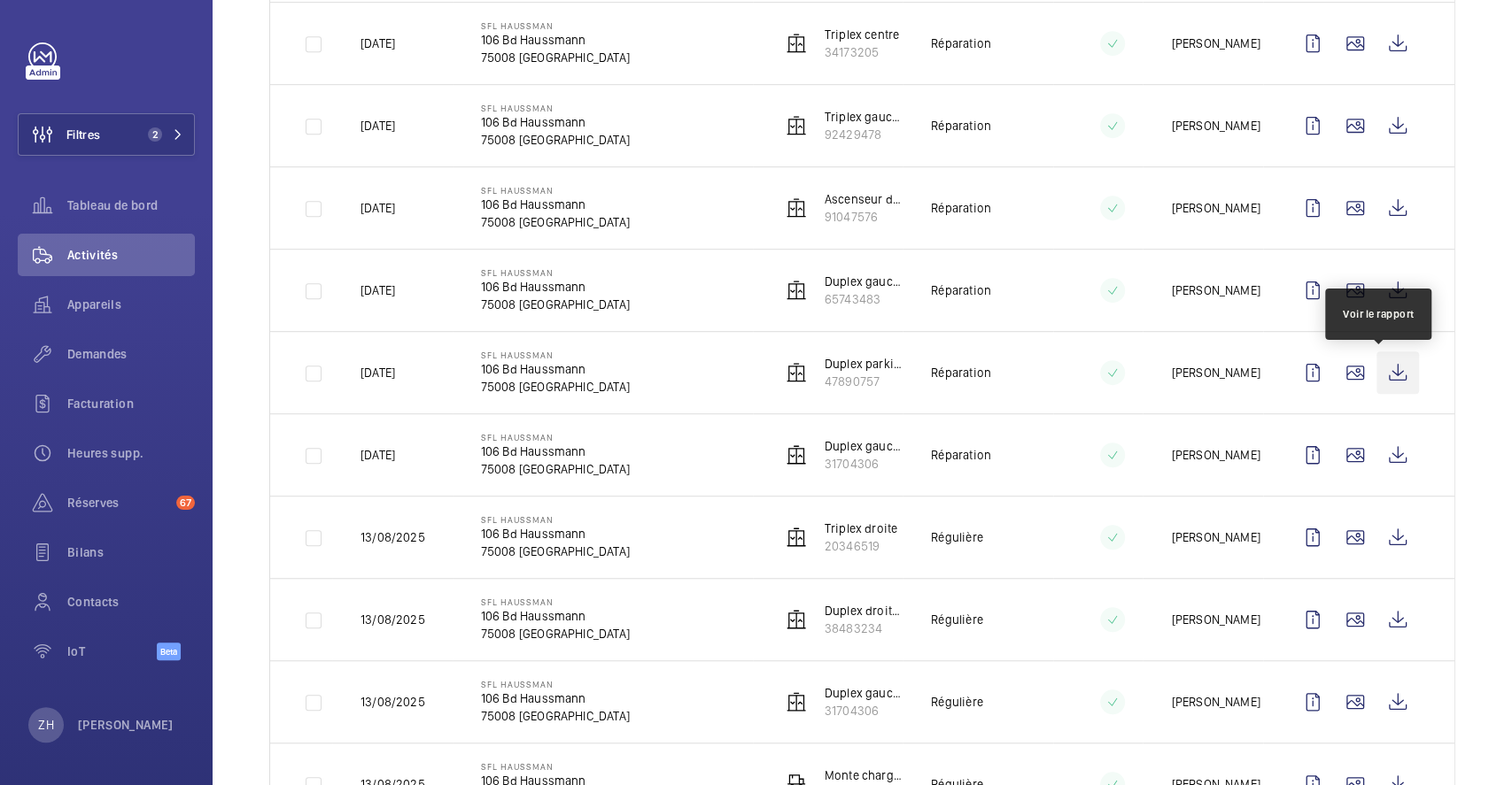
click at [1381, 379] on wm-front-icon-button at bounding box center [1397, 372] width 42 height 42
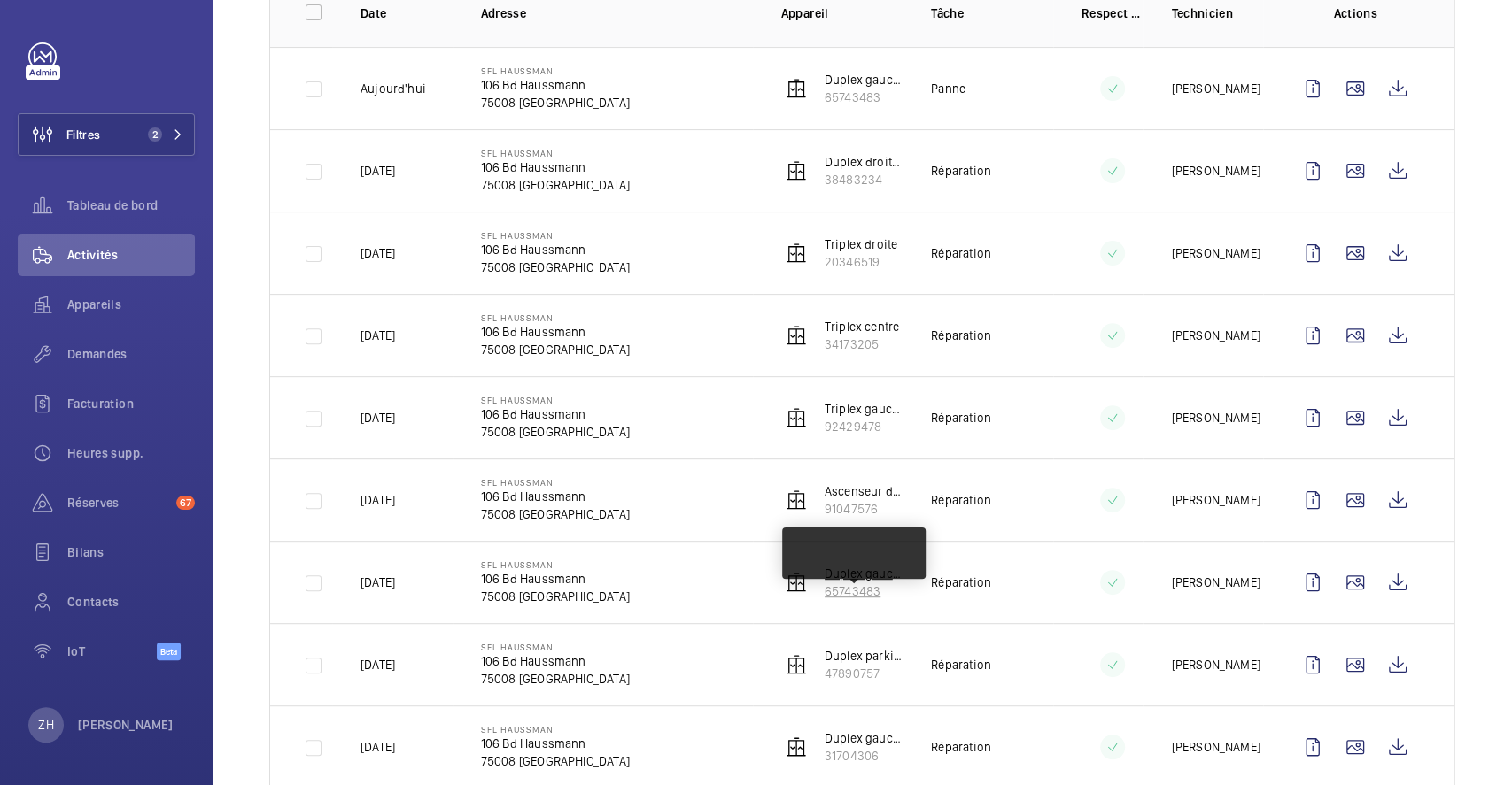
scroll to position [236, 0]
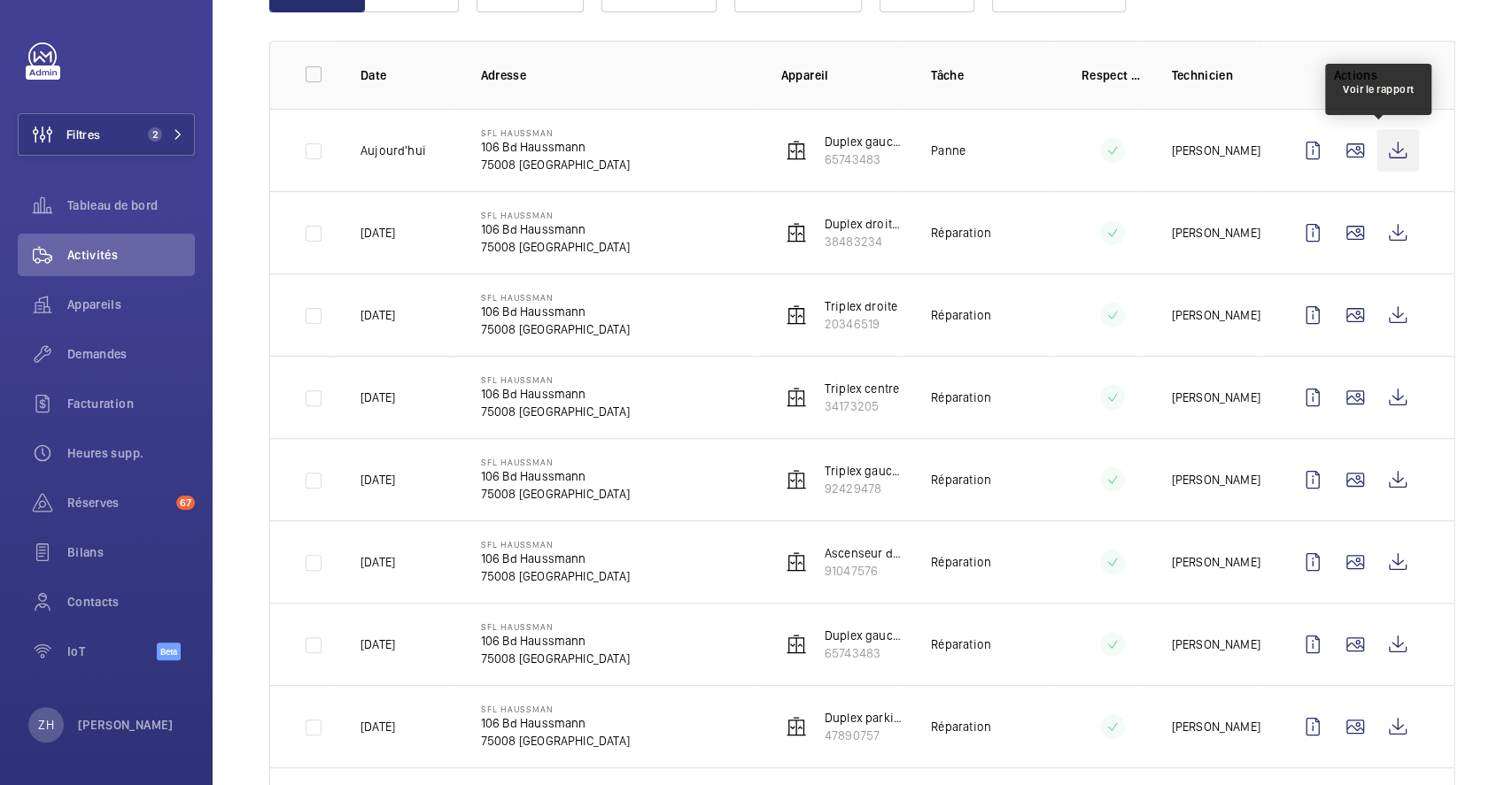
click at [1378, 150] on wm-front-icon-button at bounding box center [1397, 150] width 42 height 42
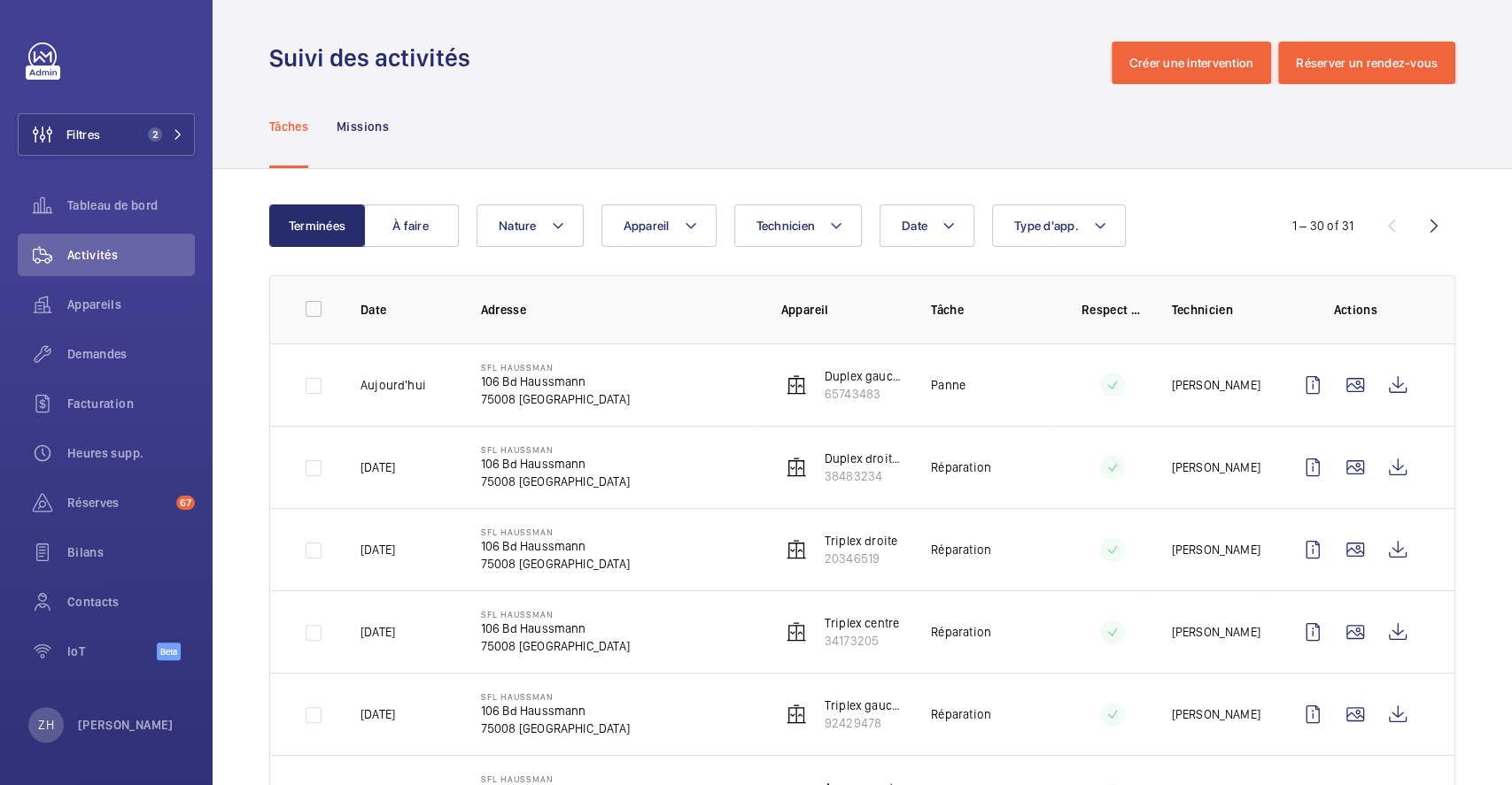
scroll to position [0, 0]
click at [104, 298] on span "Appareils" at bounding box center [132, 305] width 128 height 18
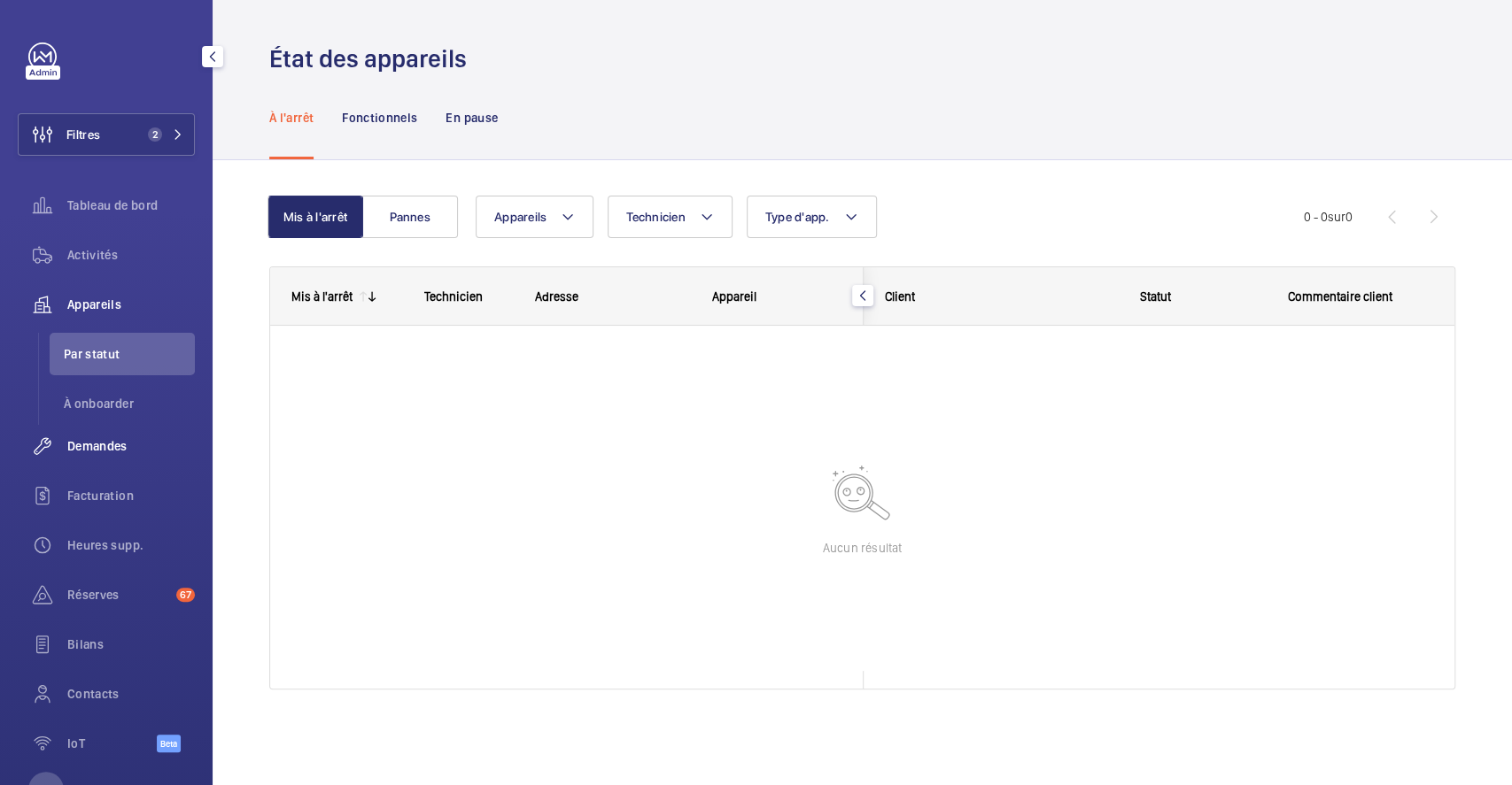
click at [106, 435] on div "Demandes" at bounding box center [106, 446] width 177 height 42
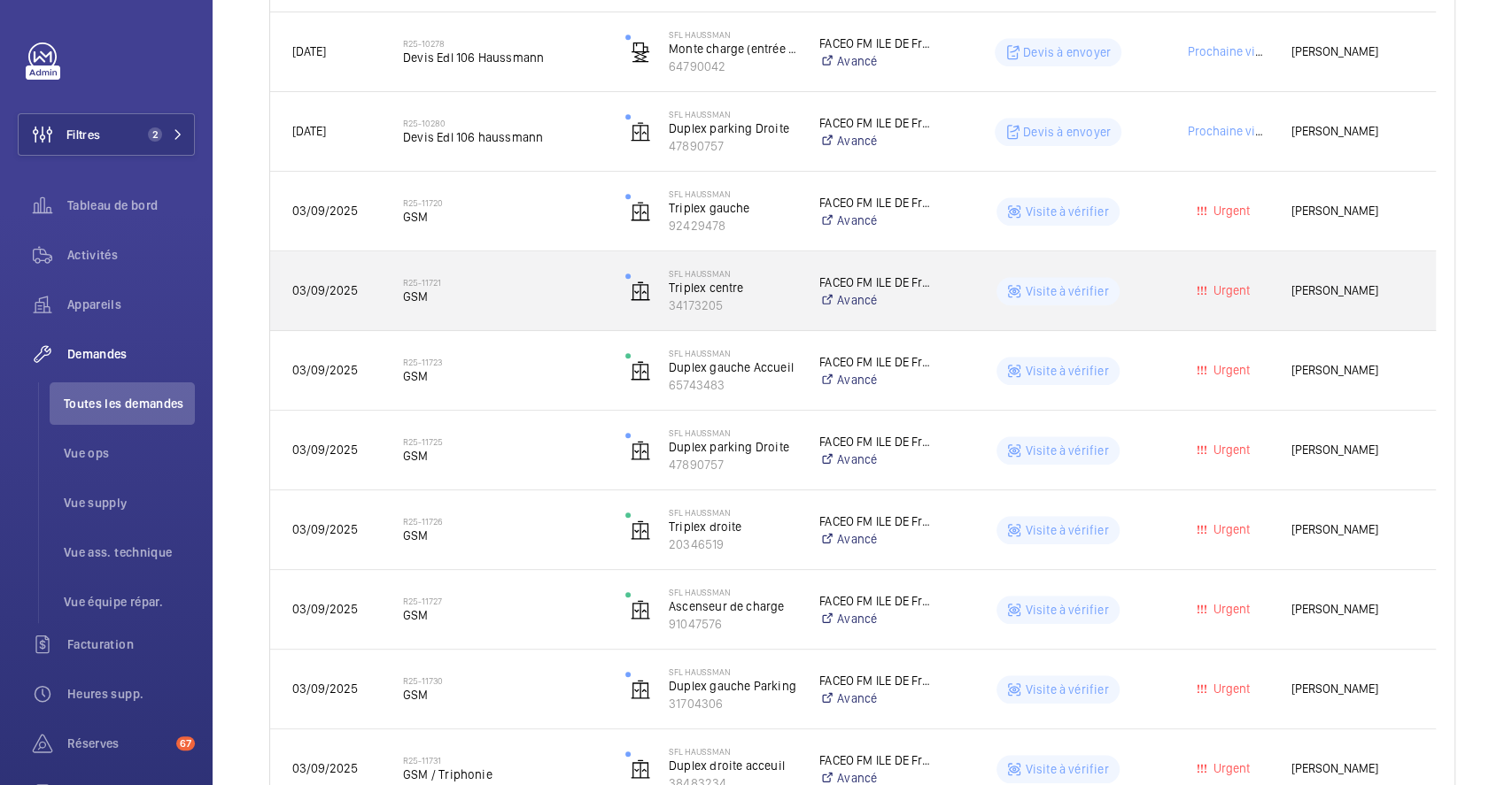
scroll to position [923, 0]
